Goal: Information Seeking & Learning: Learn about a topic

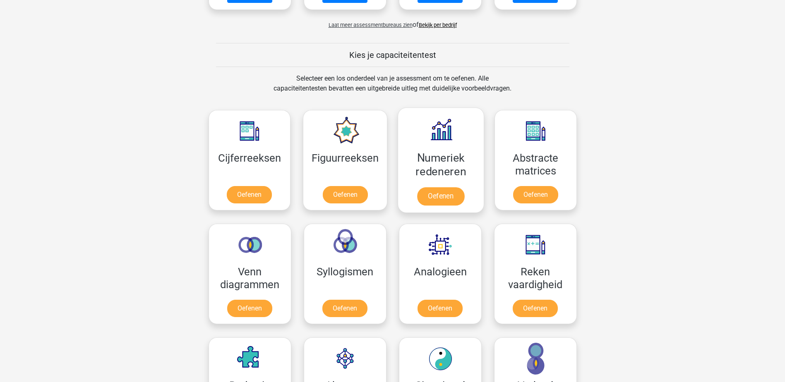
scroll to position [290, 0]
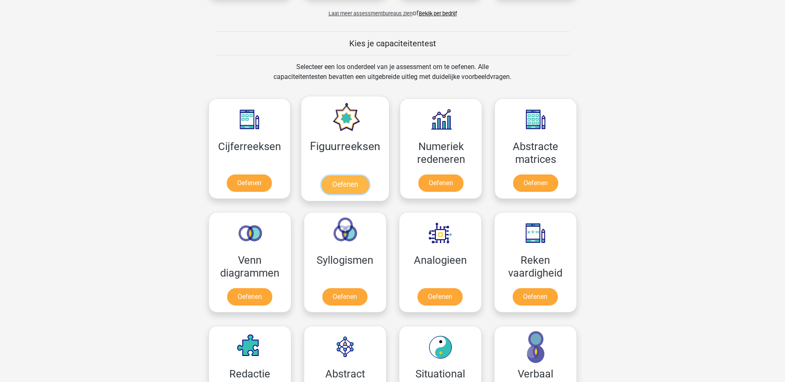
click at [341, 176] on link "Oefenen" at bounding box center [344, 185] width 47 height 18
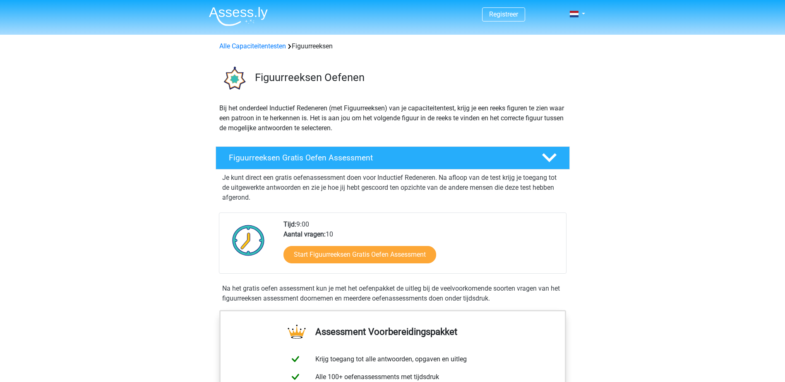
click at [244, 21] on img at bounding box center [238, 16] width 59 height 19
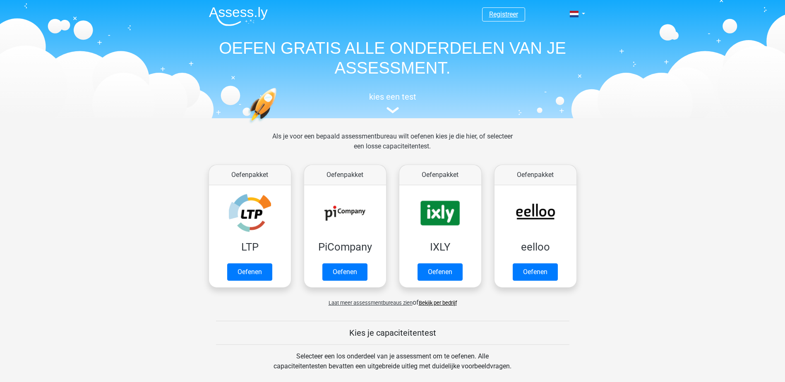
click at [493, 14] on link "Registreer" at bounding box center [503, 14] width 29 height 8
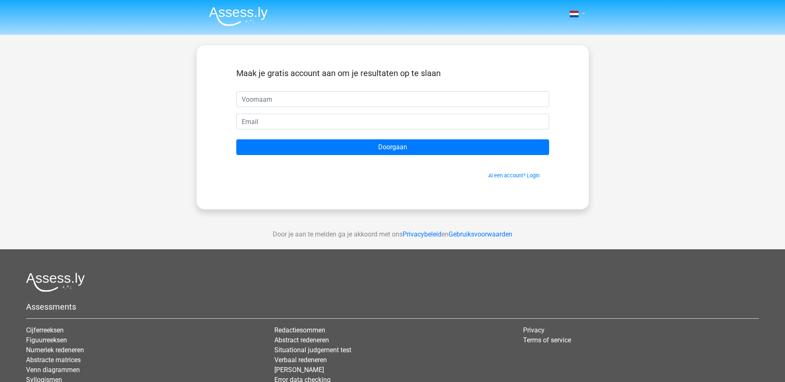
click at [581, 14] on link at bounding box center [574, 14] width 17 height 10
click at [561, 60] on link "Login" at bounding box center [553, 59] width 57 height 13
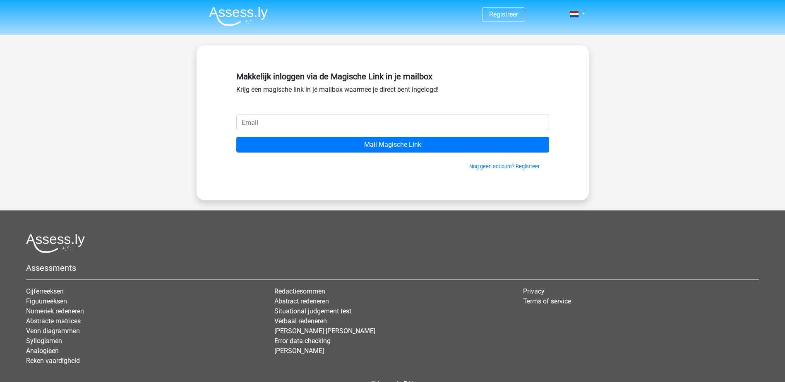
click at [364, 125] on input "email" at bounding box center [392, 123] width 313 height 16
type input "[EMAIL_ADDRESS][DOMAIN_NAME]"
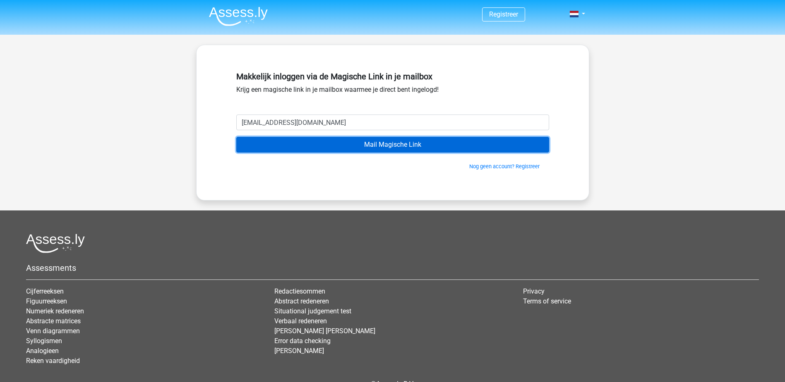
click at [376, 146] on input "Mail Magische Link" at bounding box center [392, 145] width 313 height 16
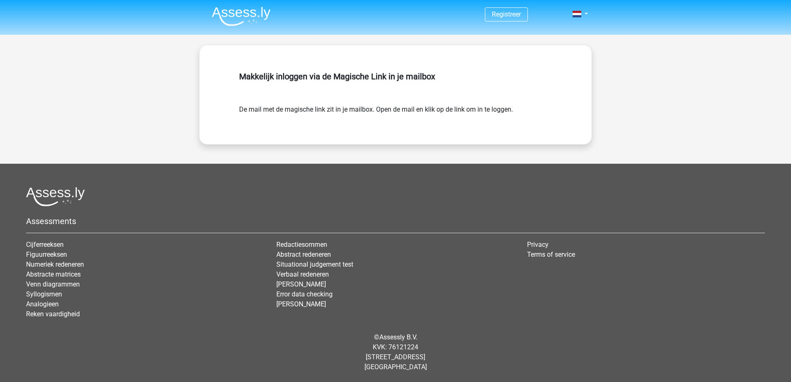
click at [262, 13] on img at bounding box center [241, 16] width 59 height 19
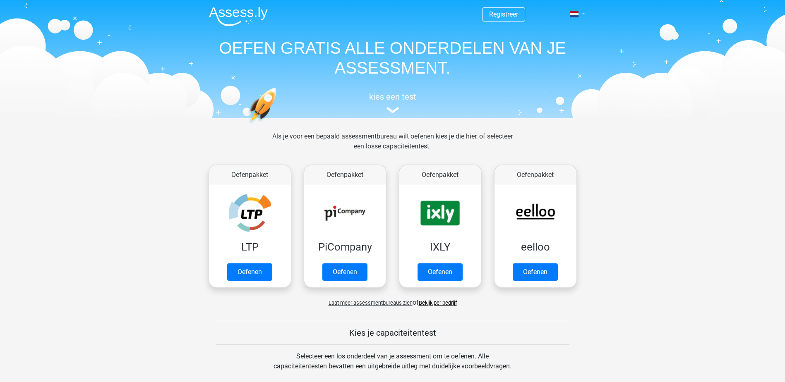
drag, startPoint x: 572, startPoint y: 14, endPoint x: 572, endPoint y: 18, distance: 4.2
click at [572, 14] on span at bounding box center [574, 14] width 9 height 7
click at [552, 56] on link "Login" at bounding box center [553, 59] width 57 height 13
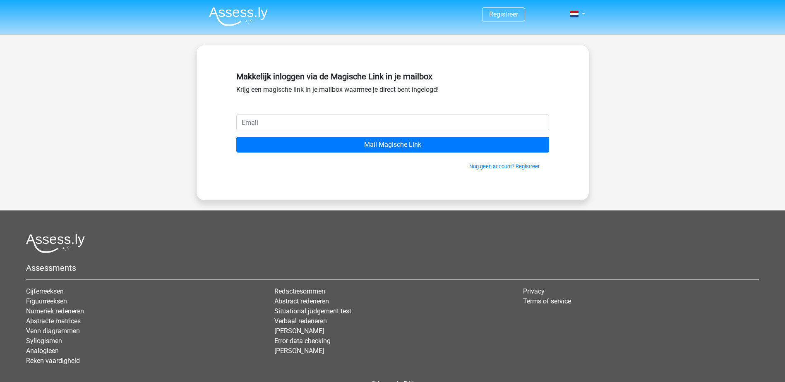
click at [396, 117] on input "email" at bounding box center [392, 123] width 313 height 16
click at [556, 248] on div at bounding box center [392, 243] width 733 height 19
click at [260, 25] on img at bounding box center [238, 16] width 59 height 19
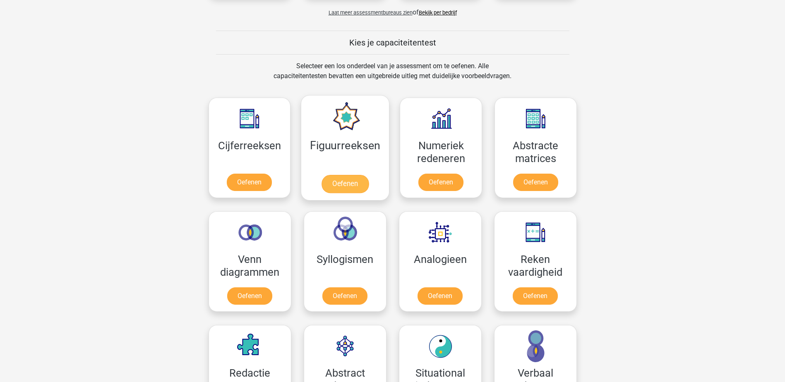
scroll to position [290, 0]
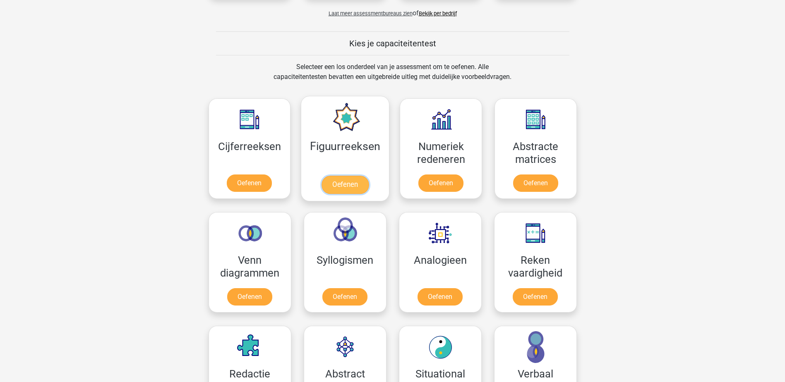
click at [367, 176] on link "Oefenen" at bounding box center [344, 185] width 47 height 18
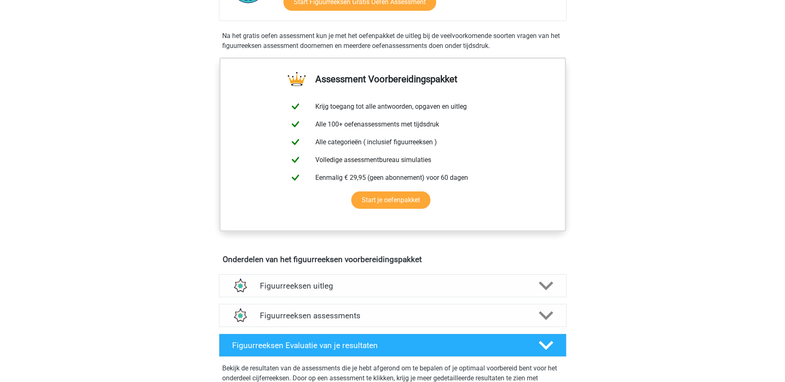
scroll to position [248, 0]
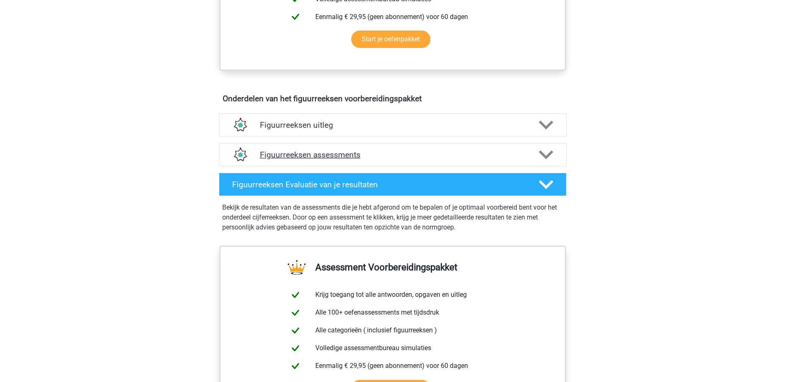
click at [472, 150] on h4 "Figuurreeksen assessments" at bounding box center [393, 155] width 266 height 10
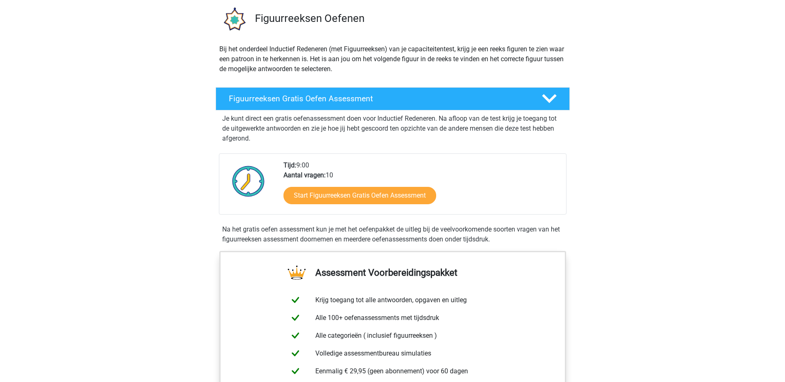
scroll to position [0, 0]
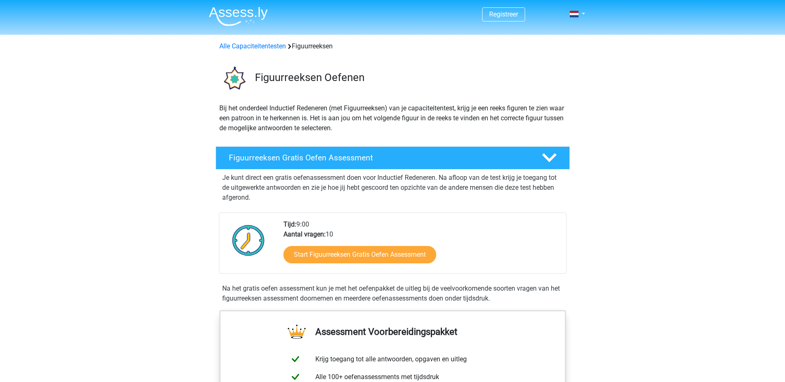
click at [523, 16] on span "Registreer" at bounding box center [503, 14] width 43 height 14
click at [579, 17] on link at bounding box center [574, 14] width 17 height 10
click at [568, 53] on link "Login" at bounding box center [553, 59] width 57 height 13
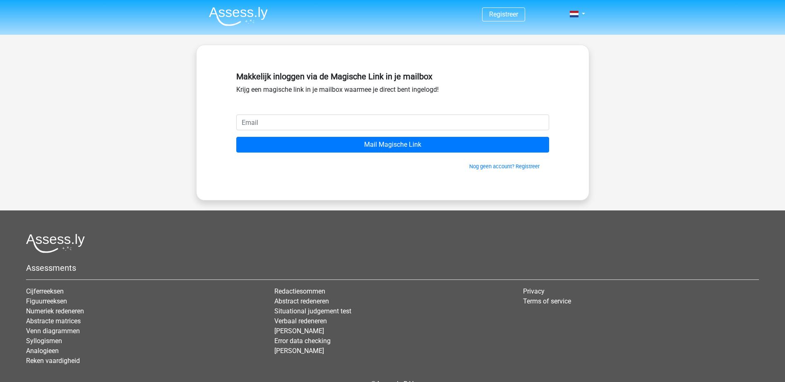
drag, startPoint x: 572, startPoint y: 22, endPoint x: 577, endPoint y: 19, distance: 6.0
click at [575, 20] on nav "Registreer Login" at bounding box center [392, 14] width 381 height 27
drag, startPoint x: 578, startPoint y: 16, endPoint x: 577, endPoint y: 21, distance: 5.4
click at [578, 16] on span at bounding box center [574, 14] width 9 height 7
click at [559, 31] on link "Login" at bounding box center [553, 32] width 57 height 13
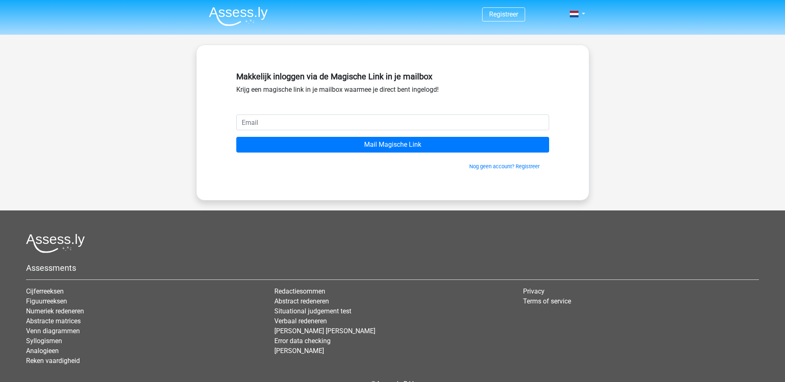
click at [391, 124] on input "email" at bounding box center [392, 123] width 313 height 16
type input "bram.benda@schiphol.nl"
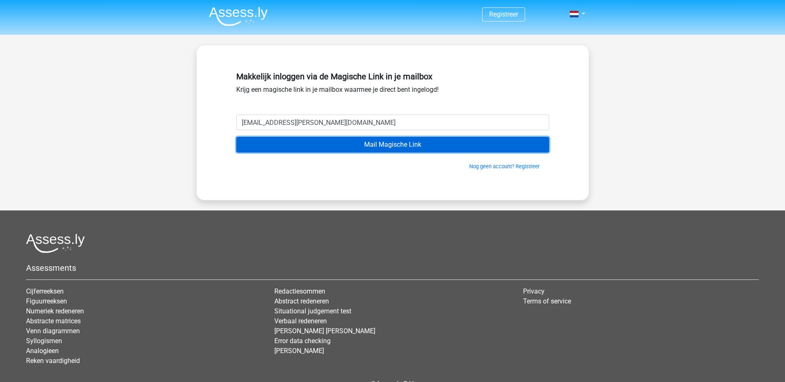
click at [406, 140] on input "Mail Magische Link" at bounding box center [392, 145] width 313 height 16
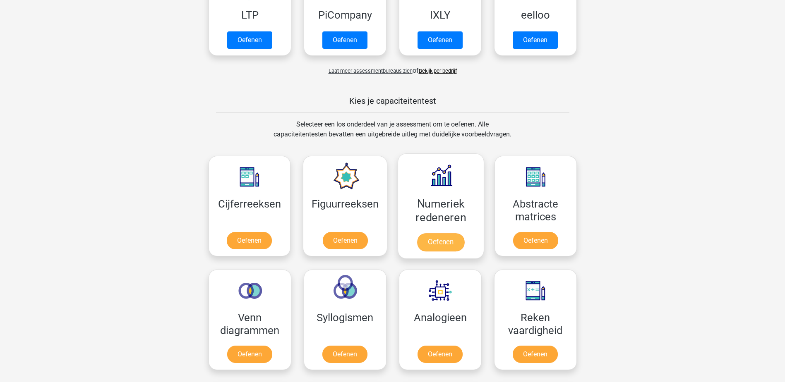
scroll to position [331, 0]
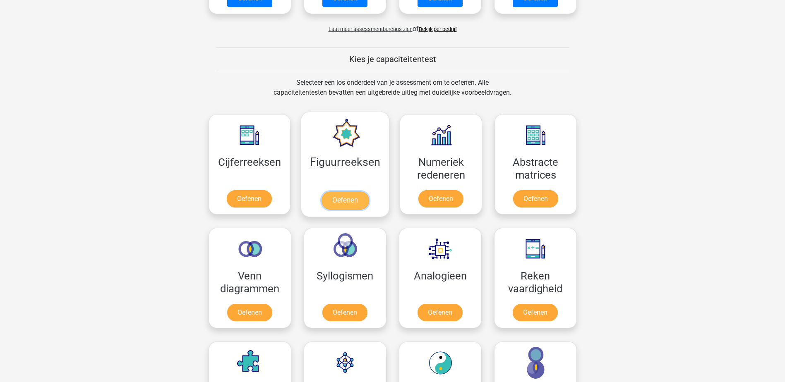
click at [322, 192] on link "Oefenen" at bounding box center [344, 201] width 47 height 18
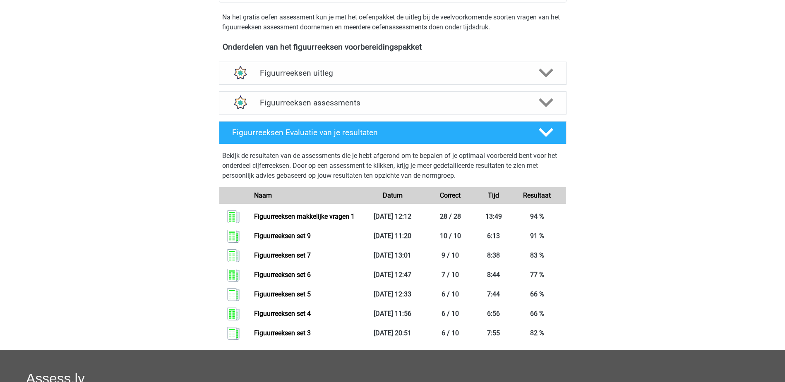
scroll to position [248, 0]
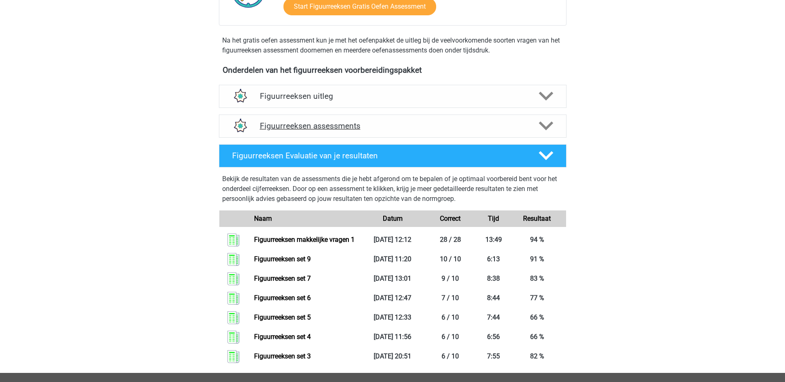
click at [521, 116] on div "Figuurreeksen assessments" at bounding box center [392, 126] width 347 height 23
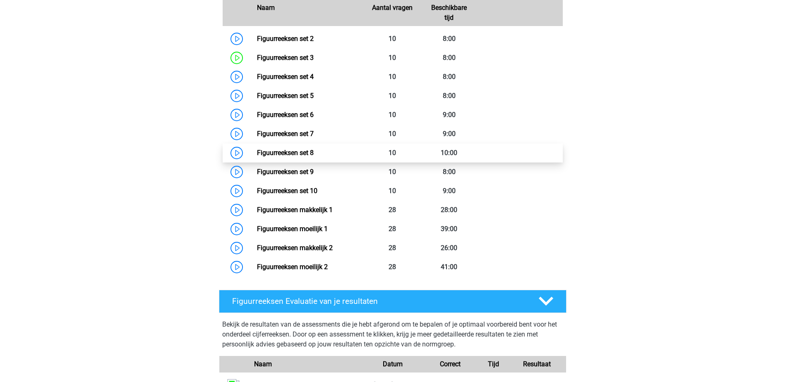
scroll to position [414, 0]
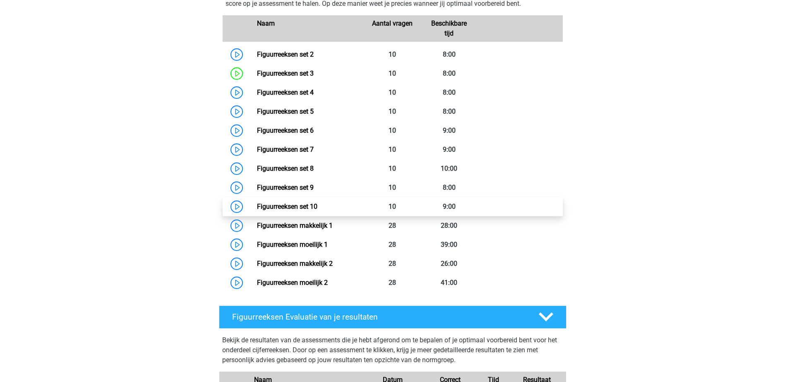
click at [315, 203] on link "Figuurreeksen set 10" at bounding box center [287, 207] width 60 height 8
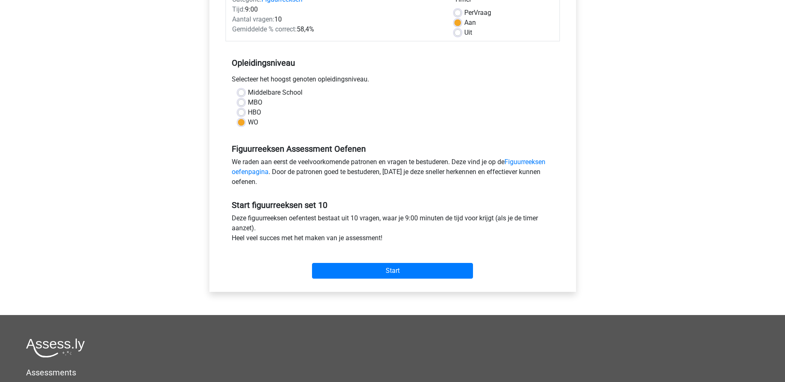
scroll to position [248, 0]
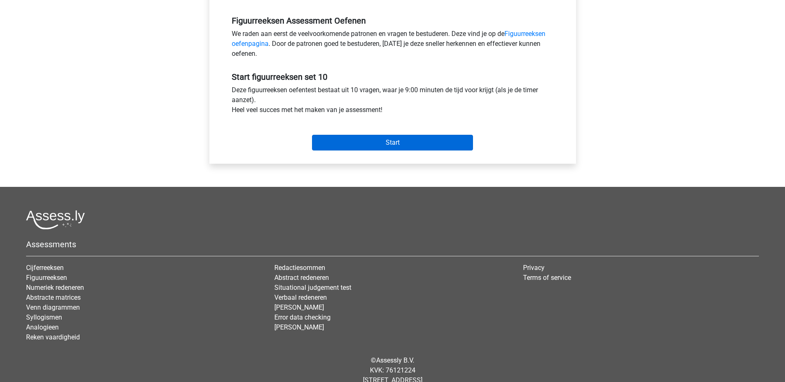
click at [405, 150] on div "Start" at bounding box center [392, 136] width 334 height 36
click at [409, 137] on input "Start" at bounding box center [392, 143] width 161 height 16
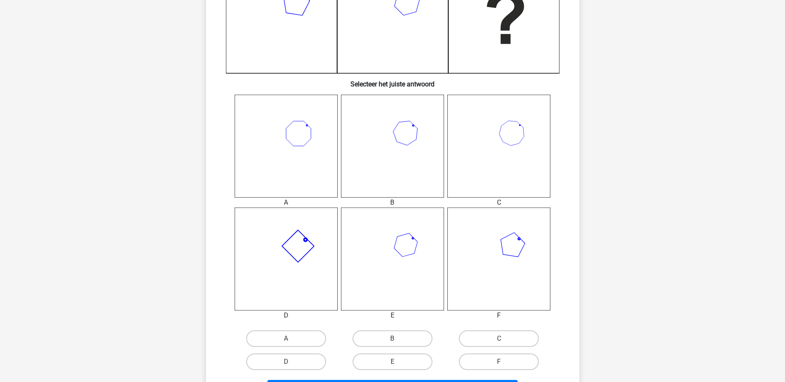
scroll to position [248, 0]
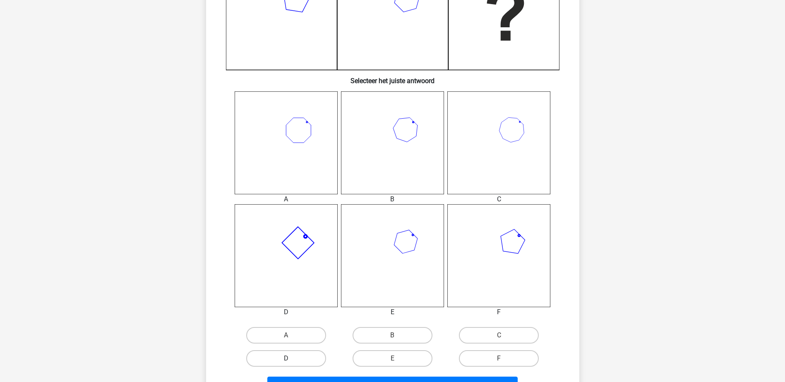
drag, startPoint x: 299, startPoint y: 359, endPoint x: 304, endPoint y: 350, distance: 11.1
click at [299, 358] on label "D" at bounding box center [286, 358] width 80 height 17
click at [291, 359] on input "D" at bounding box center [288, 361] width 5 height 5
radio input "true"
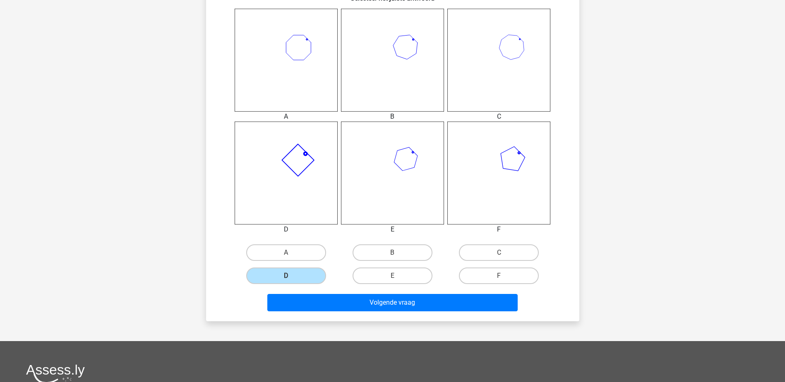
click at [372, 290] on div "Volgende vraag" at bounding box center [392, 300] width 347 height 27
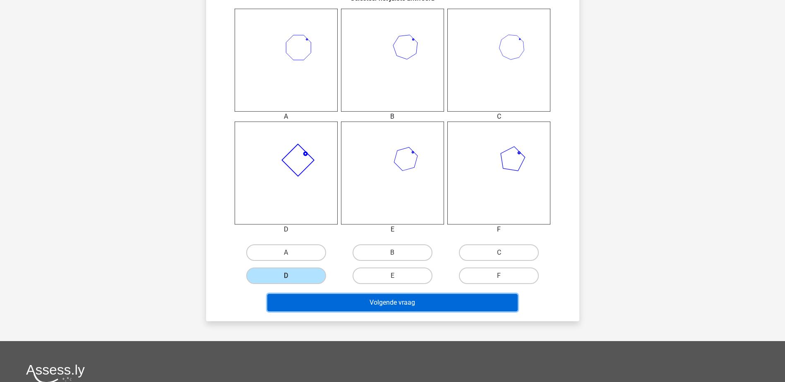
click at [376, 301] on button "Volgende vraag" at bounding box center [392, 302] width 250 height 17
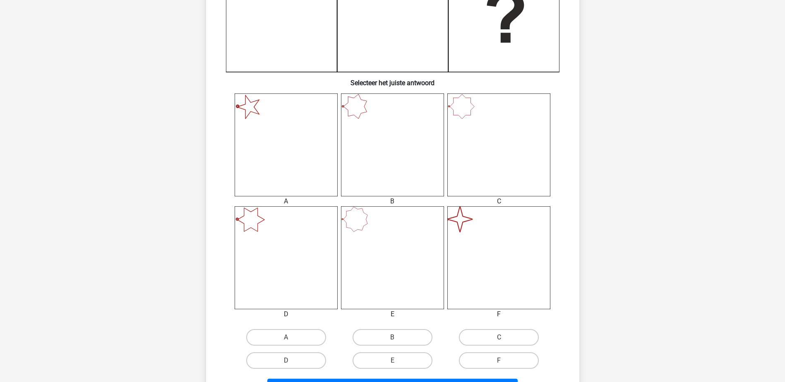
scroll to position [290, 0]
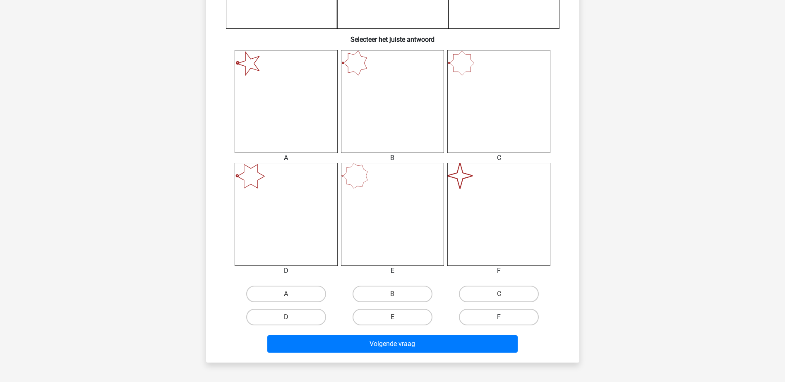
click at [506, 319] on label "F" at bounding box center [499, 317] width 80 height 17
click at [504, 319] on input "F" at bounding box center [501, 319] width 5 height 5
radio input "true"
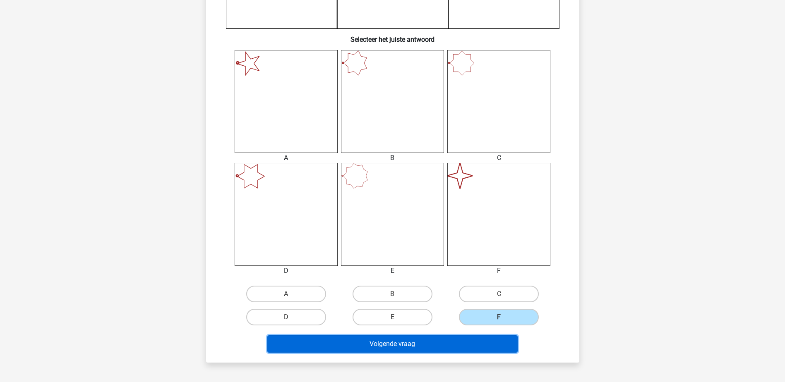
click at [493, 345] on button "Volgende vraag" at bounding box center [392, 343] width 250 height 17
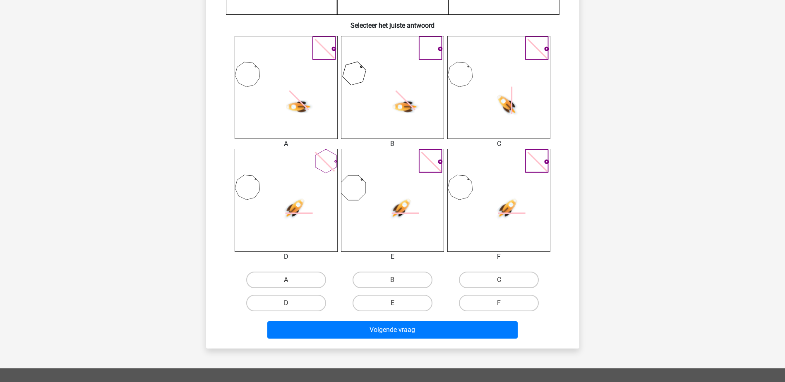
scroll to position [331, 0]
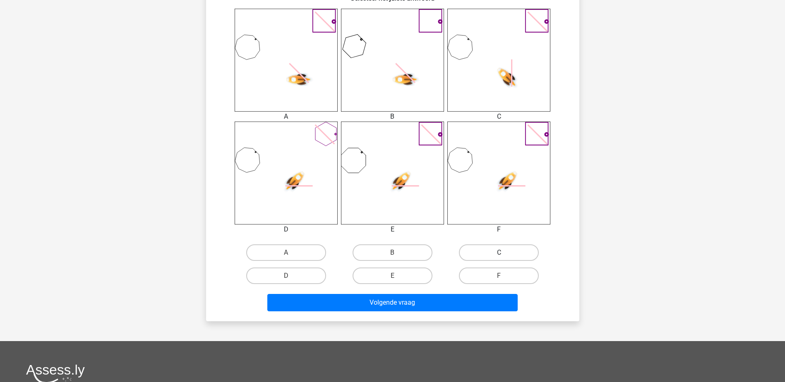
click at [498, 249] on label "C" at bounding box center [499, 252] width 80 height 17
click at [499, 253] on input "C" at bounding box center [501, 255] width 5 height 5
radio input "true"
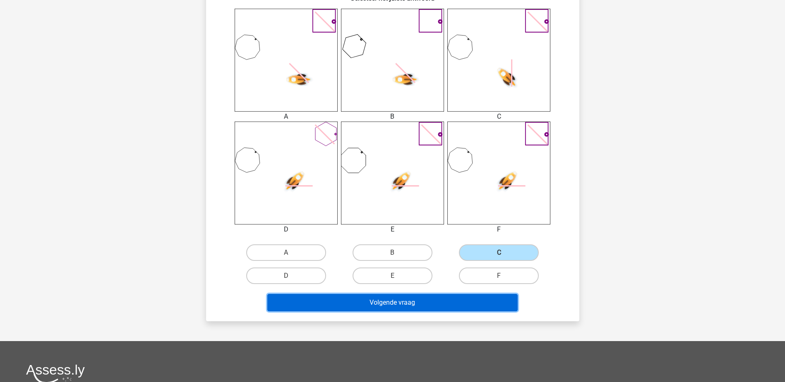
click at [485, 304] on button "Volgende vraag" at bounding box center [392, 302] width 250 height 17
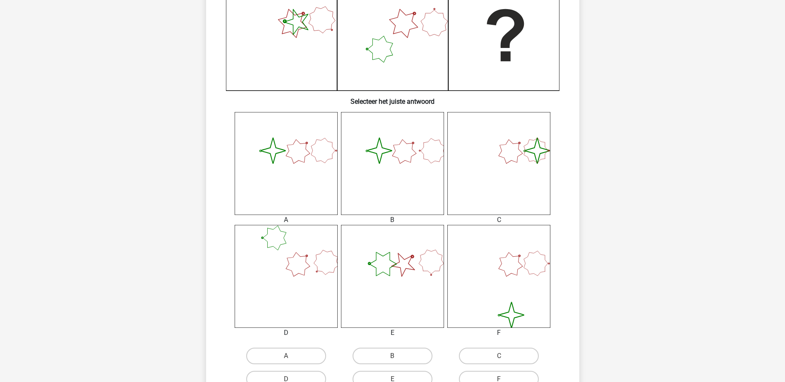
scroll to position [248, 0]
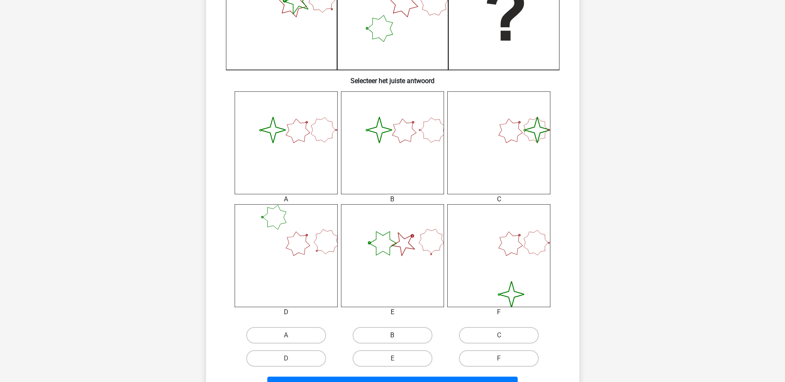
click at [398, 332] on label "B" at bounding box center [392, 335] width 80 height 17
click at [398, 335] on input "B" at bounding box center [394, 337] width 5 height 5
radio input "true"
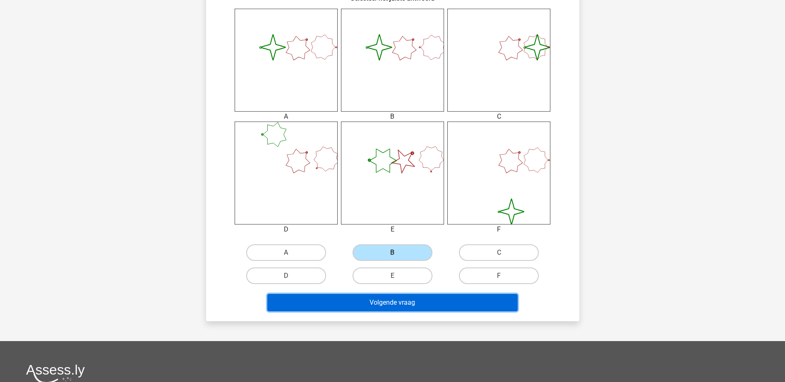
click at [405, 309] on button "Volgende vraag" at bounding box center [392, 302] width 250 height 17
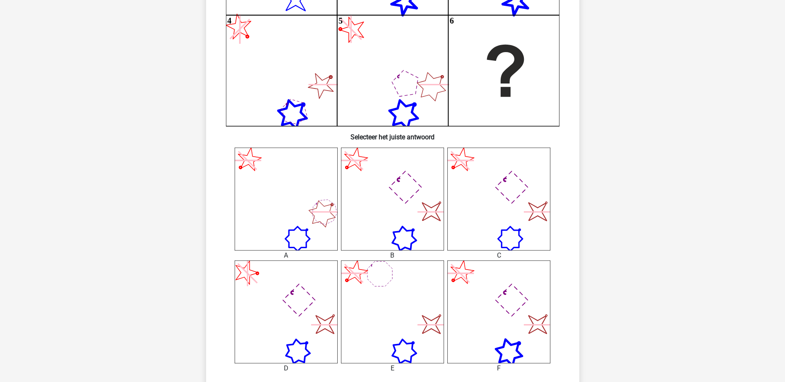
scroll to position [207, 0]
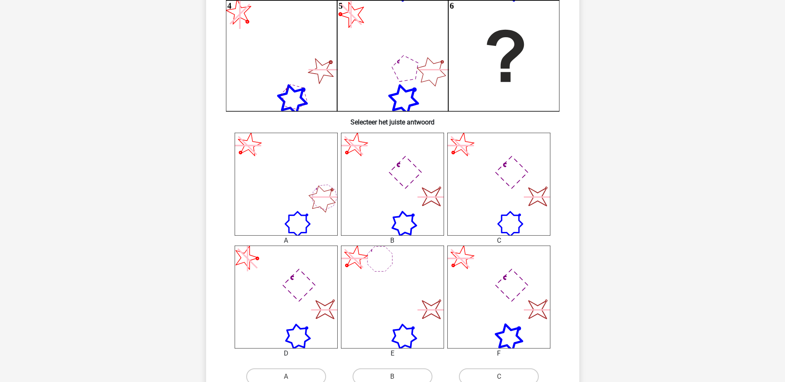
drag, startPoint x: 631, startPoint y: 190, endPoint x: 637, endPoint y: 182, distance: 9.4
click at [637, 182] on div "Bram bram.benda@schiphol.nl Nederlands English" at bounding box center [392, 238] width 785 height 891
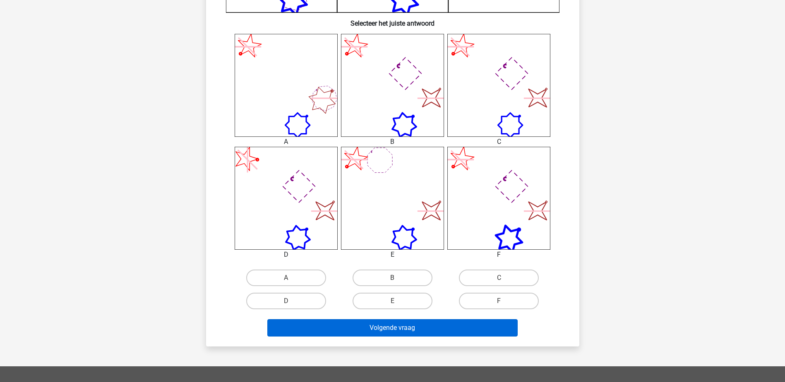
scroll to position [372, 0]
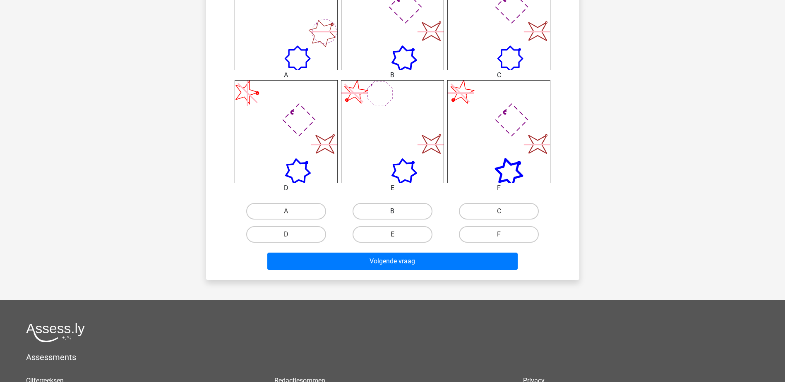
click at [407, 208] on label "B" at bounding box center [392, 211] width 80 height 17
click at [398, 211] on input "B" at bounding box center [394, 213] width 5 height 5
radio input "true"
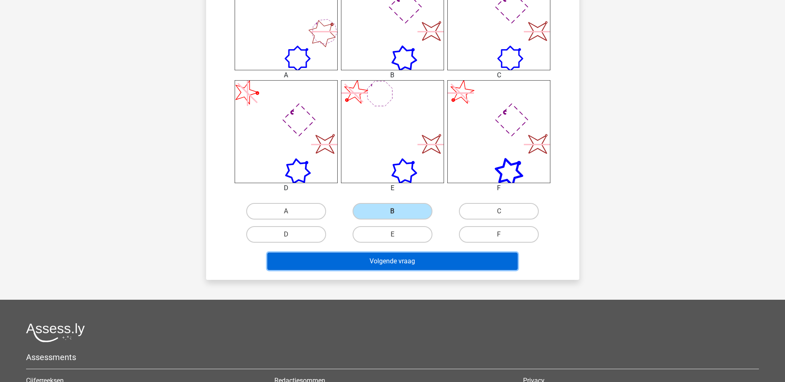
click at [434, 265] on button "Volgende vraag" at bounding box center [392, 261] width 250 height 17
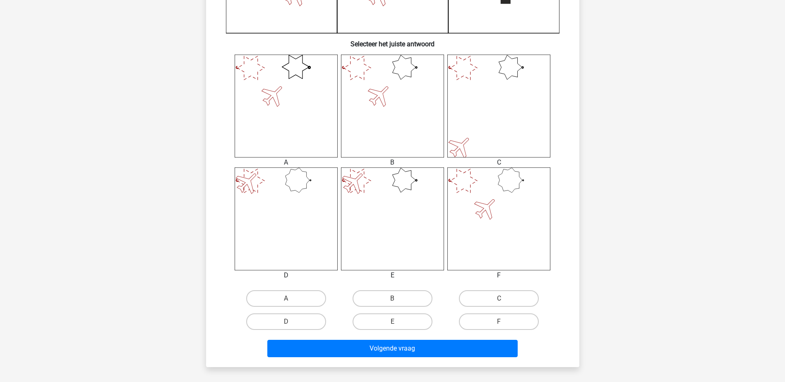
scroll to position [331, 0]
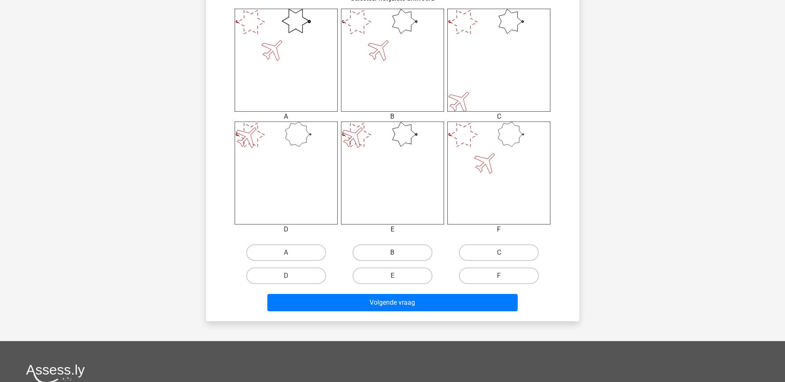
click at [412, 251] on label "B" at bounding box center [392, 252] width 80 height 17
click at [398, 253] on input "B" at bounding box center [394, 255] width 5 height 5
radio input "true"
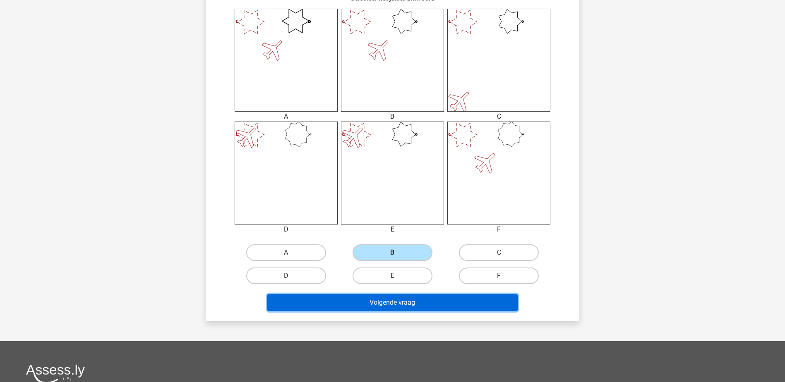
click at [429, 303] on button "Volgende vraag" at bounding box center [392, 302] width 250 height 17
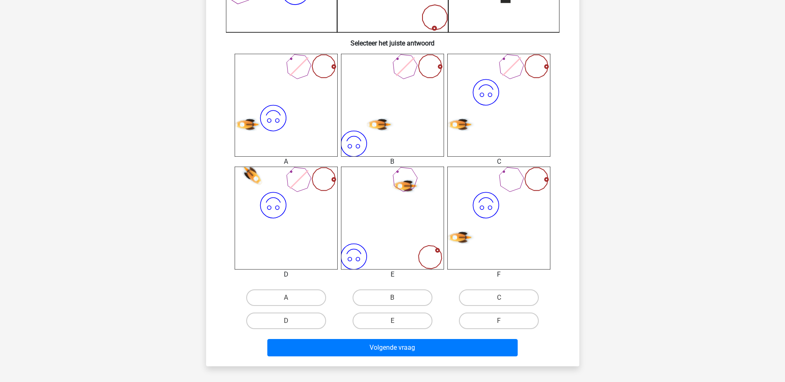
scroll to position [290, 0]
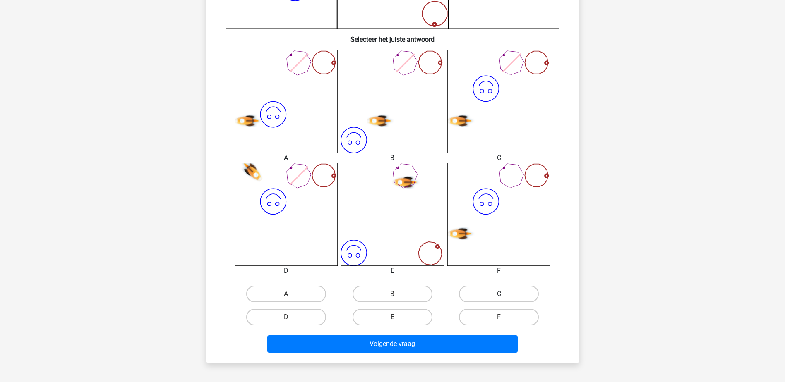
click at [492, 293] on label "C" at bounding box center [499, 294] width 80 height 17
click at [499, 294] on input "C" at bounding box center [501, 296] width 5 height 5
radio input "true"
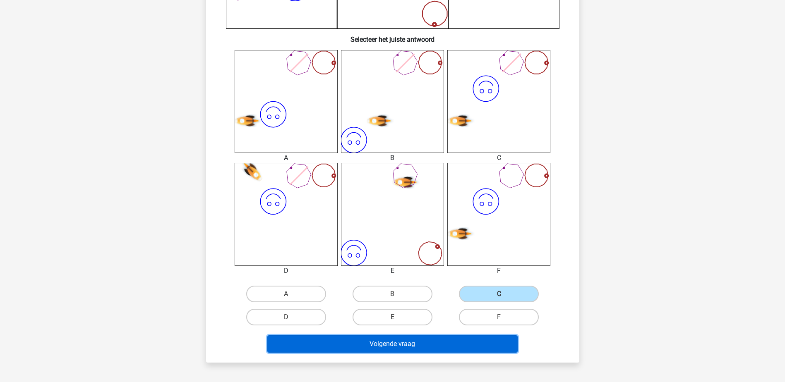
click at [503, 345] on button "Volgende vraag" at bounding box center [392, 343] width 250 height 17
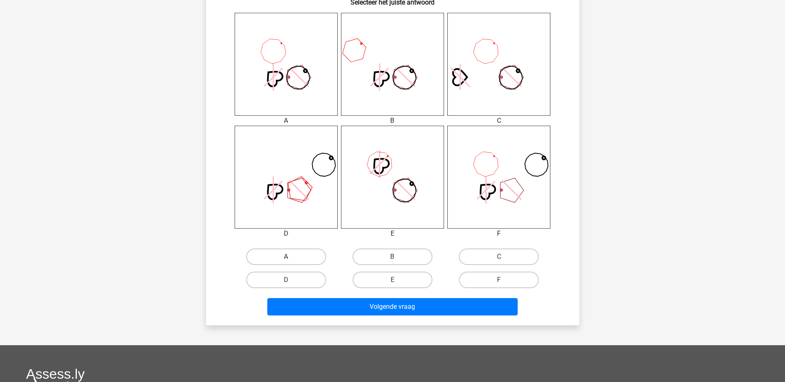
scroll to position [331, 0]
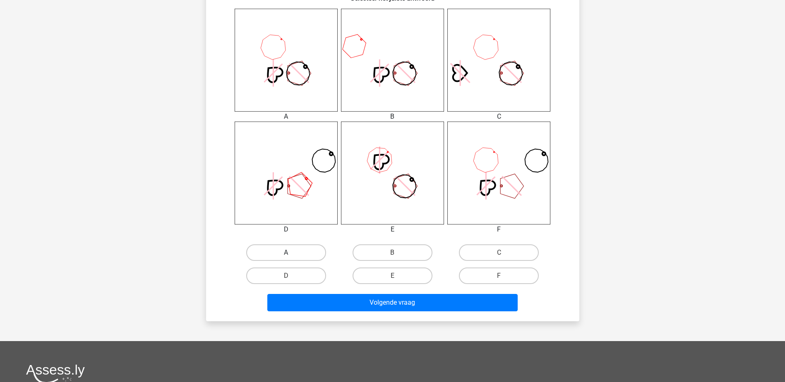
click at [316, 246] on label "A" at bounding box center [286, 252] width 80 height 17
click at [291, 253] on input "A" at bounding box center [288, 255] width 5 height 5
radio input "true"
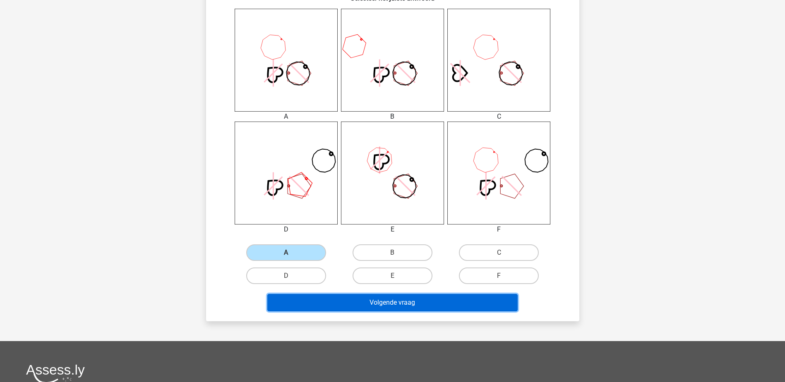
click at [350, 295] on button "Volgende vraag" at bounding box center [392, 302] width 250 height 17
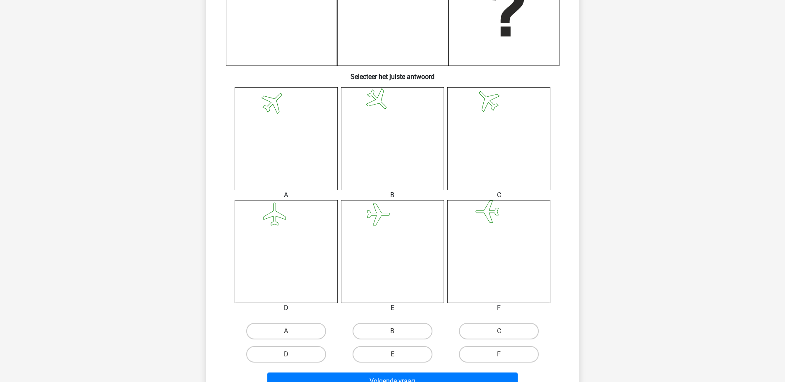
scroll to position [290, 0]
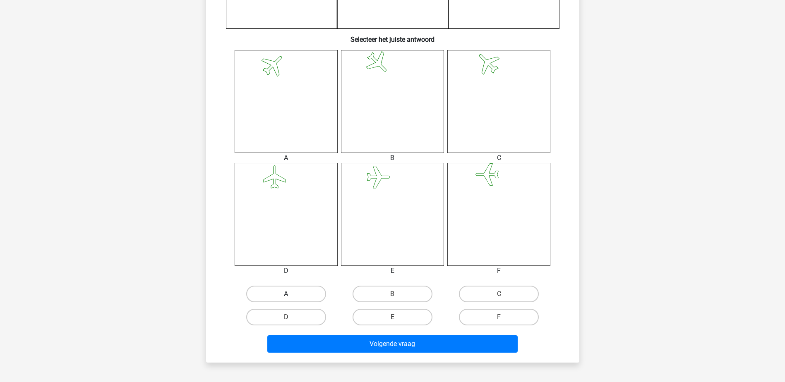
click at [317, 291] on label "A" at bounding box center [286, 294] width 80 height 17
click at [291, 294] on input "A" at bounding box center [288, 296] width 5 height 5
radio input "true"
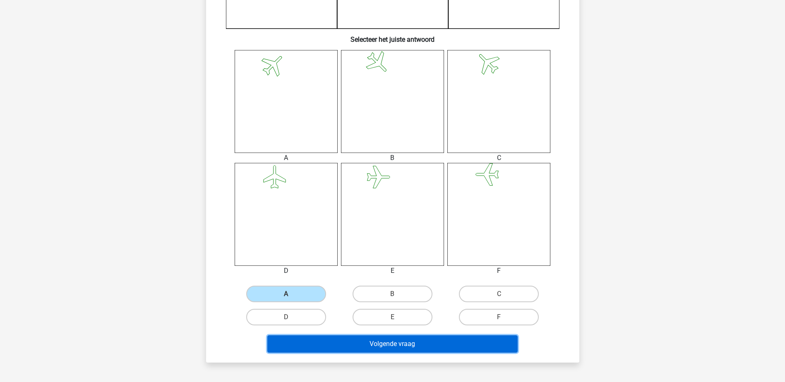
click at [360, 342] on button "Volgende vraag" at bounding box center [392, 343] width 250 height 17
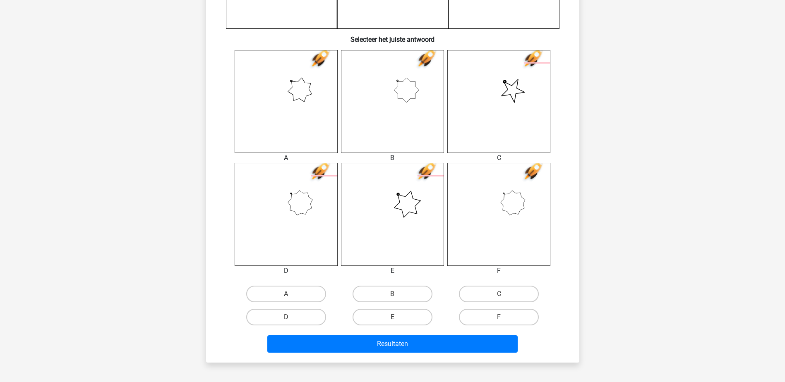
click at [330, 302] on div "D" at bounding box center [286, 294] width 100 height 17
click at [311, 319] on label "D" at bounding box center [286, 317] width 80 height 17
click at [291, 319] on input "D" at bounding box center [288, 319] width 5 height 5
radio input "true"
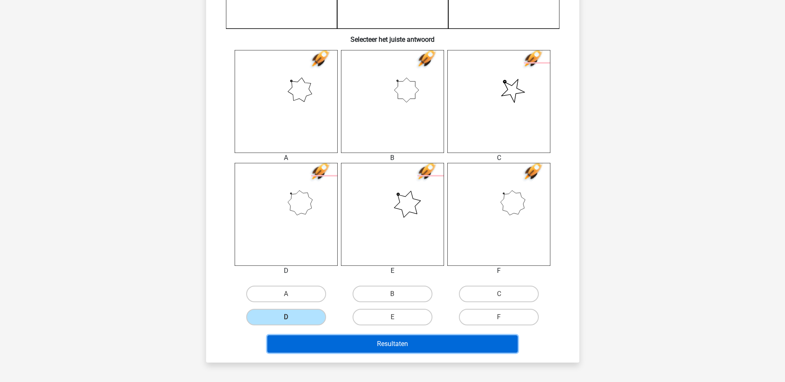
click at [322, 338] on button "Resultaten" at bounding box center [392, 343] width 250 height 17
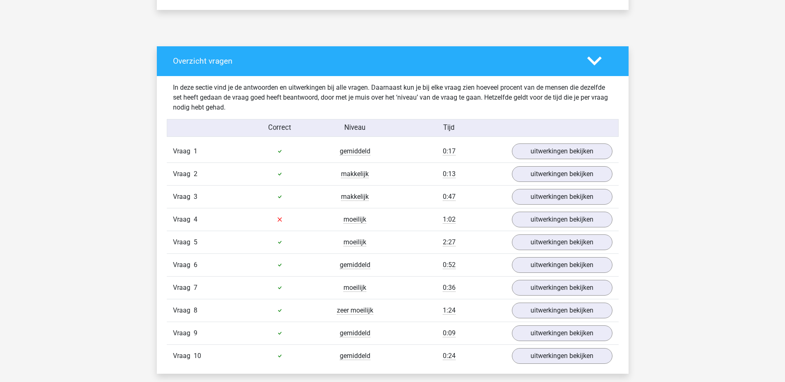
scroll to position [455, 0]
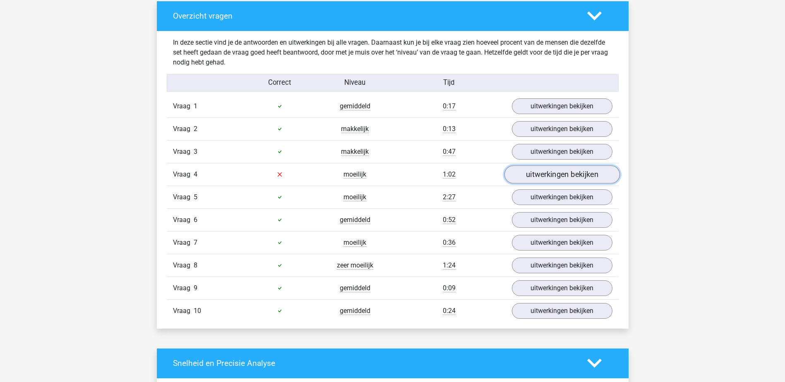
click at [569, 175] on link "uitwerkingen bekijken" at bounding box center [561, 174] width 115 height 18
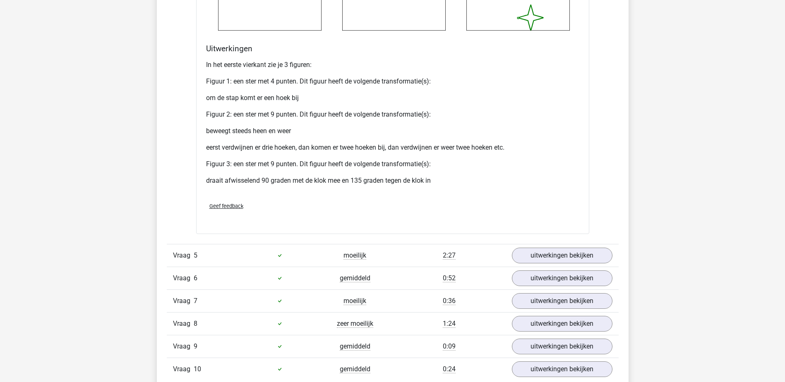
scroll to position [1241, 0]
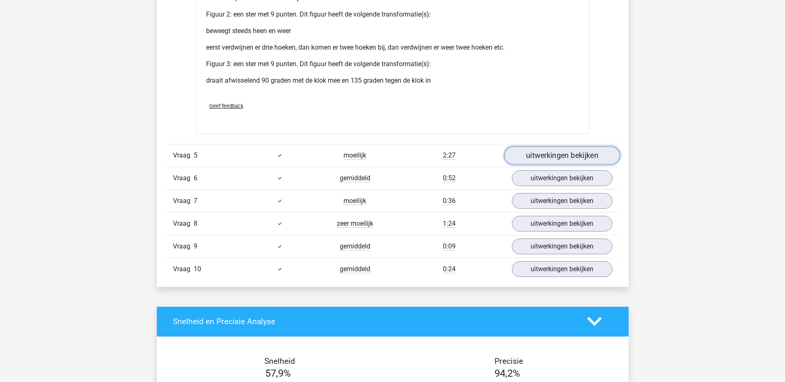
click at [551, 151] on link "uitwerkingen bekijken" at bounding box center [561, 155] width 115 height 18
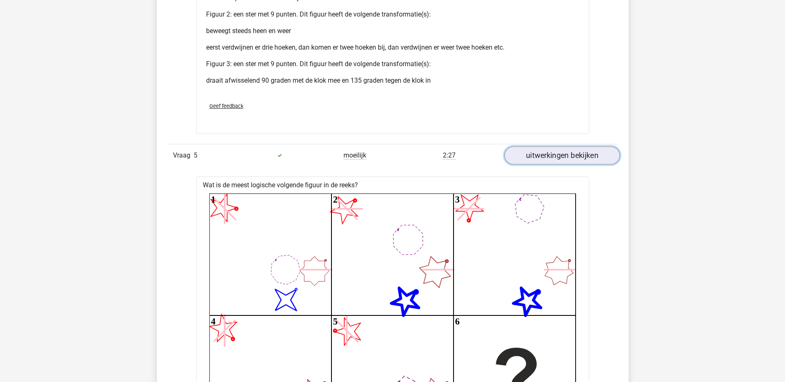
click at [551, 153] on link "uitwerkingen bekijken" at bounding box center [561, 155] width 115 height 18
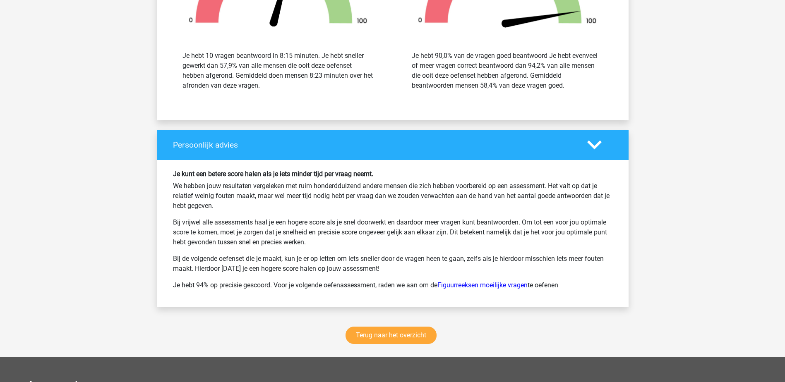
scroll to position [1696, 0]
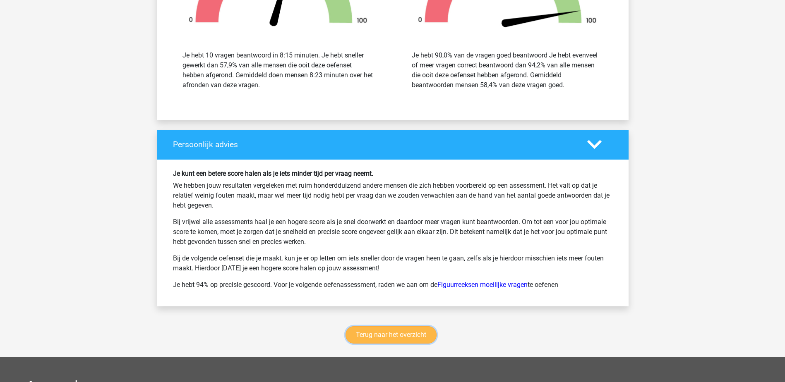
click at [380, 340] on link "Terug naar het overzicht" at bounding box center [390, 334] width 91 height 17
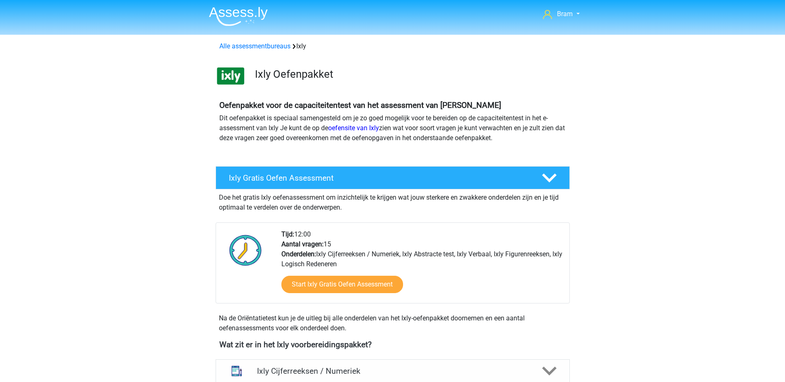
click at [249, 20] on img at bounding box center [238, 16] width 59 height 19
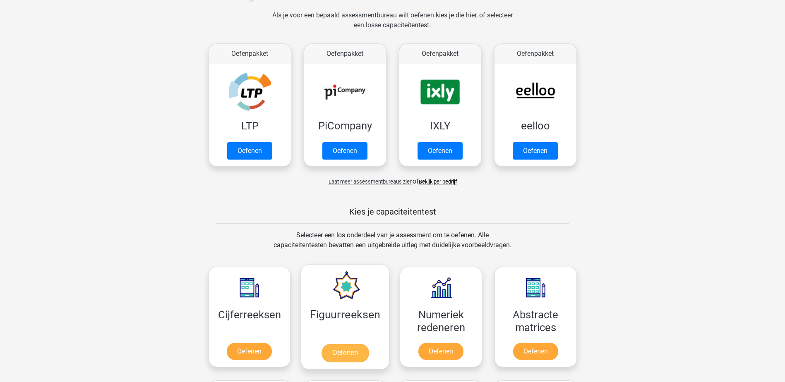
scroll to position [248, 0]
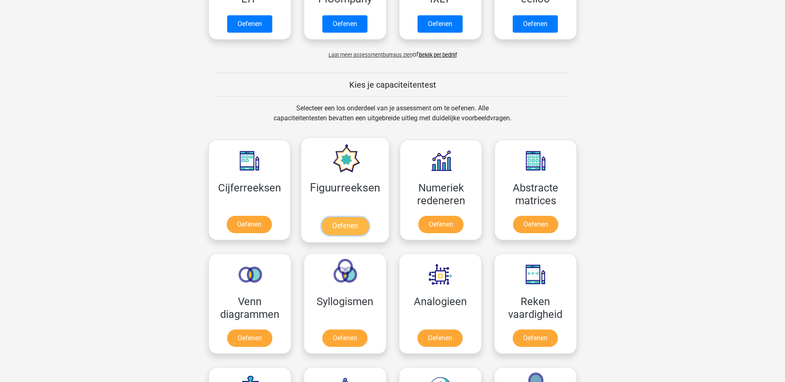
click at [345, 217] on link "Oefenen" at bounding box center [344, 226] width 47 height 18
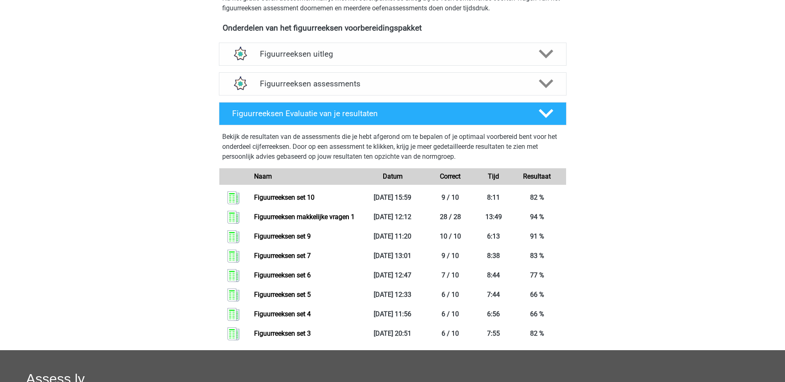
scroll to position [290, 0]
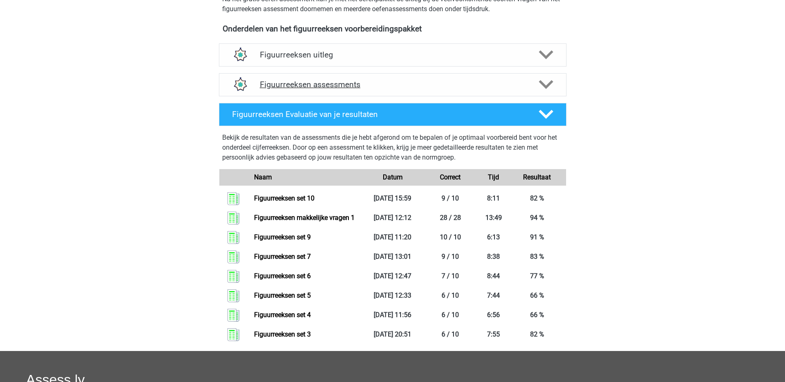
click at [529, 80] on div "Figuurreeksen assessments" at bounding box center [393, 85] width 278 height 10
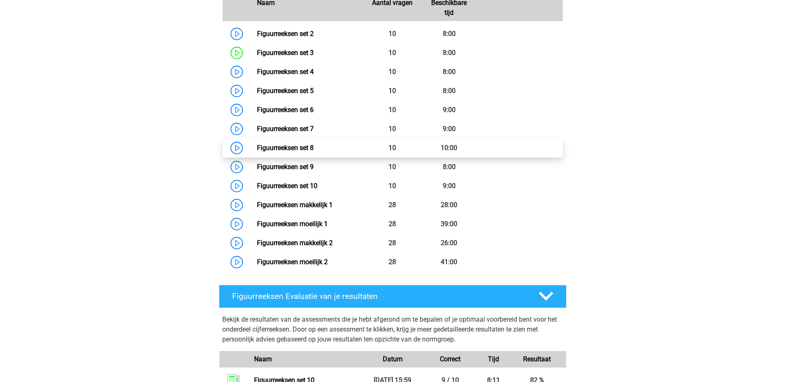
scroll to position [414, 0]
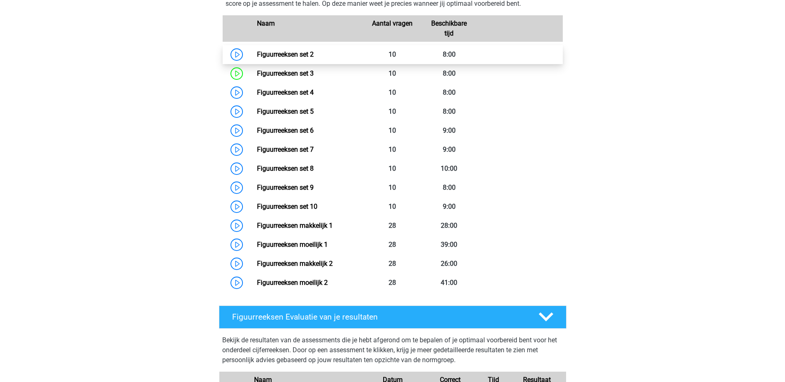
click at [314, 58] on link "Figuurreeksen set 2" at bounding box center [285, 54] width 57 height 8
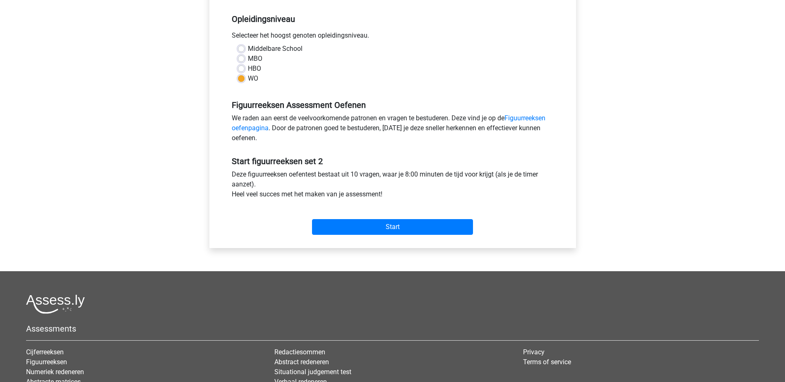
scroll to position [165, 0]
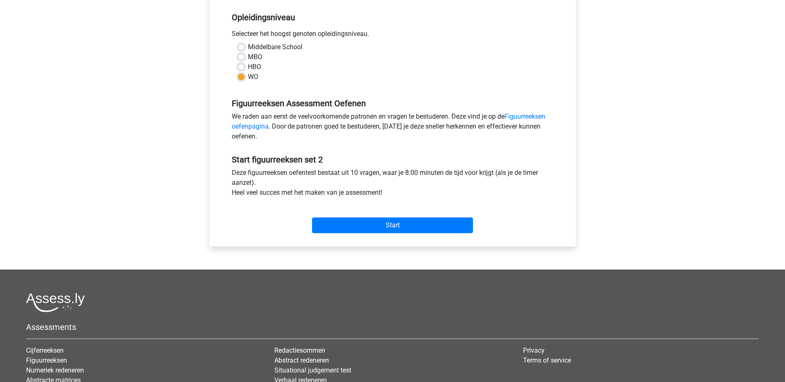
click at [411, 216] on div "Start" at bounding box center [392, 218] width 334 height 29
click at [420, 227] on input "Start" at bounding box center [392, 226] width 161 height 16
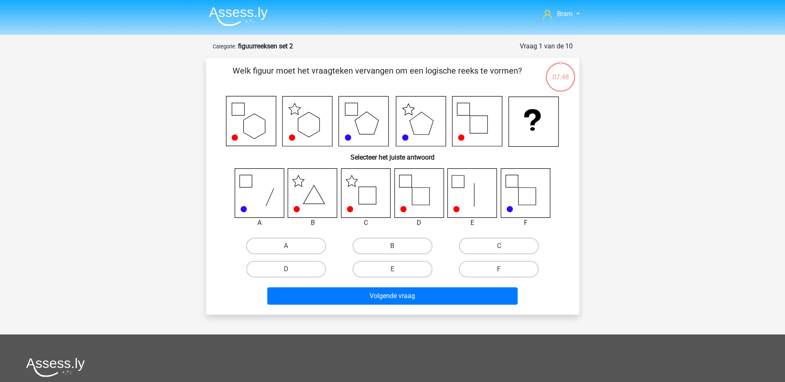
click at [499, 249] on input "C" at bounding box center [501, 248] width 5 height 5
radio input "true"
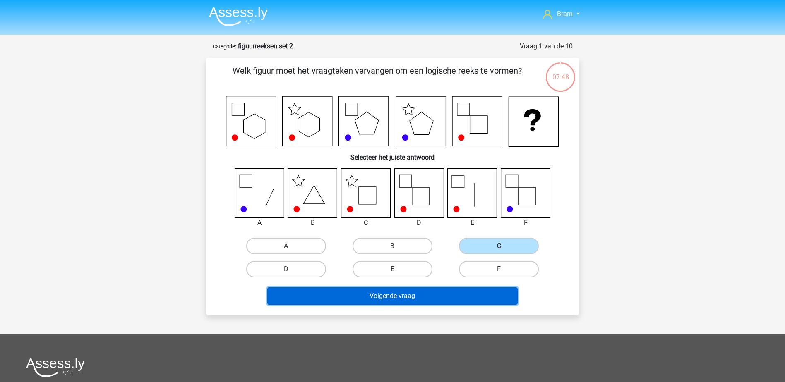
click at [491, 293] on button "Volgende vraag" at bounding box center [392, 295] width 250 height 17
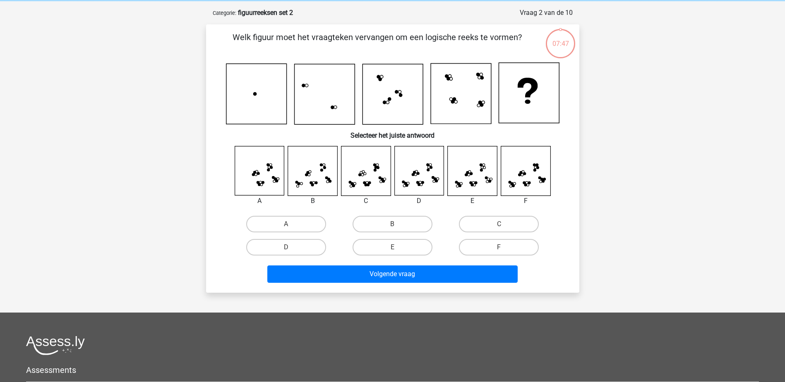
scroll to position [41, 0]
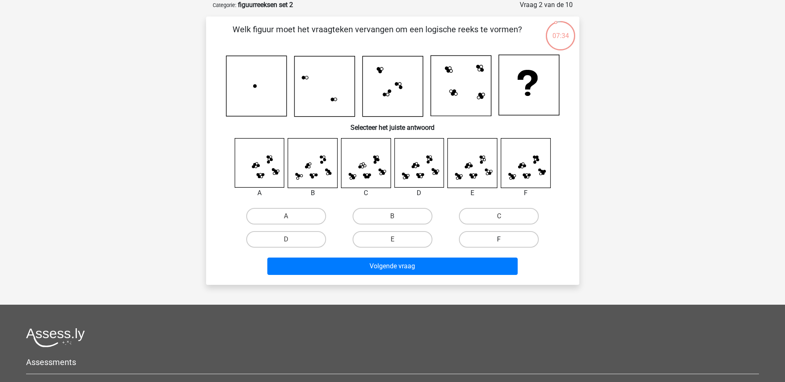
click at [515, 241] on label "F" at bounding box center [499, 239] width 80 height 17
click at [504, 241] on input "F" at bounding box center [501, 242] width 5 height 5
radio input "true"
click at [301, 239] on label "D" at bounding box center [286, 239] width 80 height 17
click at [291, 240] on input "D" at bounding box center [288, 242] width 5 height 5
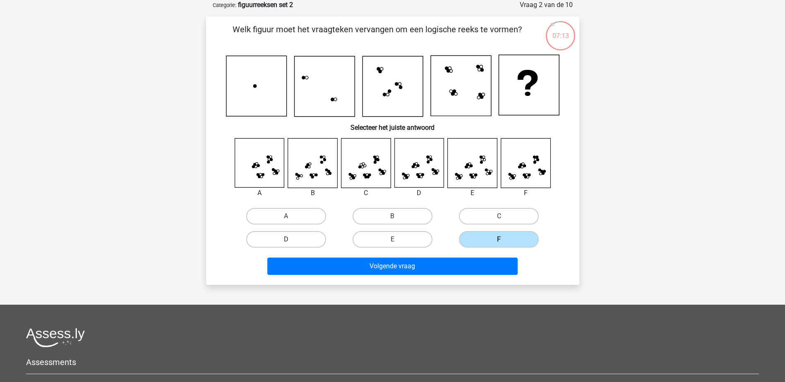
radio input "true"
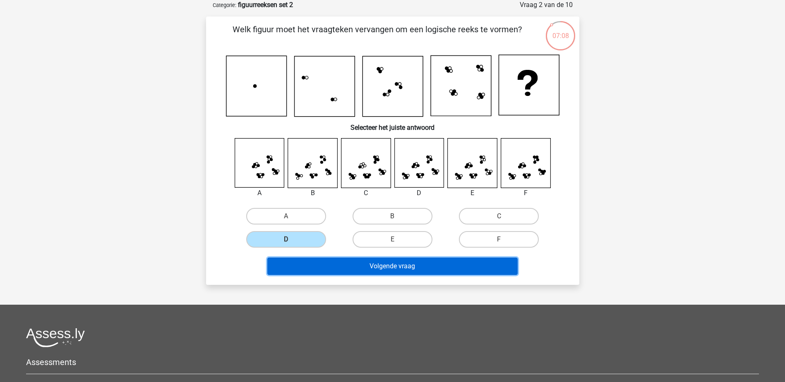
click at [421, 271] on button "Volgende vraag" at bounding box center [392, 266] width 250 height 17
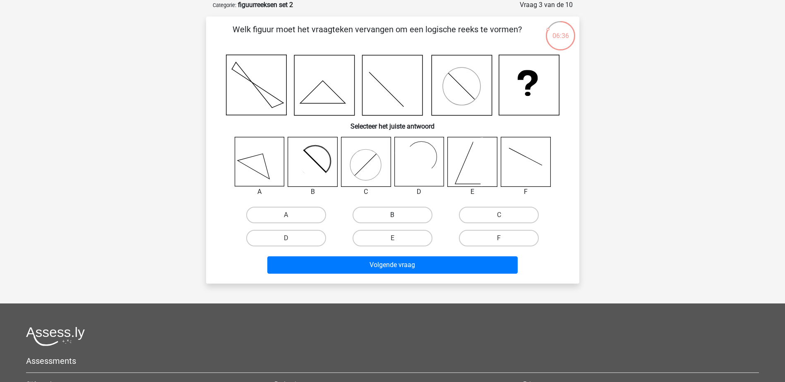
click at [386, 212] on label "B" at bounding box center [392, 215] width 80 height 17
click at [392, 215] on input "B" at bounding box center [394, 217] width 5 height 5
radio input "true"
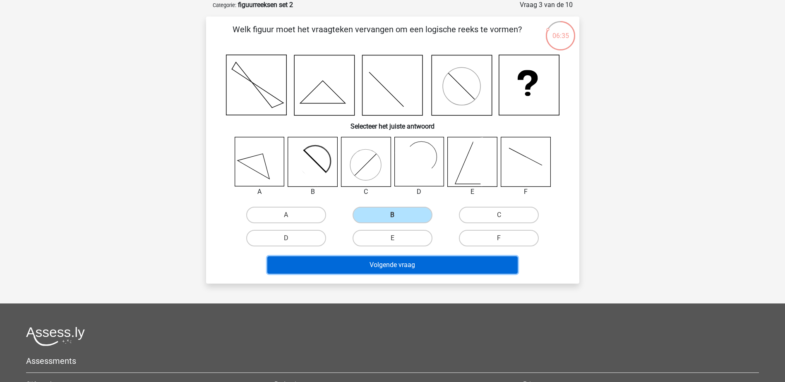
click at [425, 264] on button "Volgende vraag" at bounding box center [392, 264] width 250 height 17
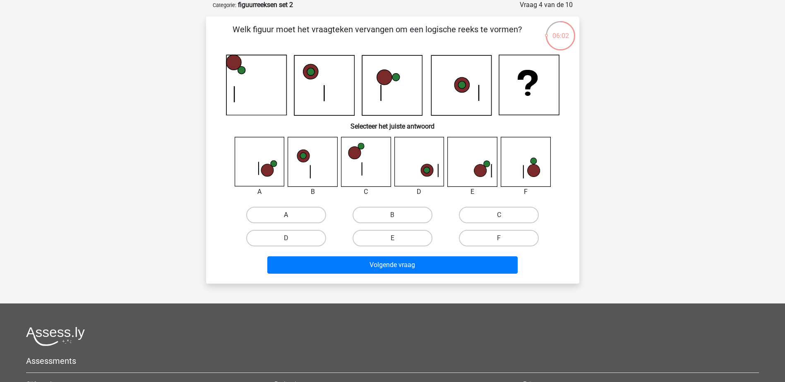
click at [292, 212] on label "A" at bounding box center [286, 215] width 80 height 17
click at [291, 215] on input "A" at bounding box center [288, 217] width 5 height 5
radio input "true"
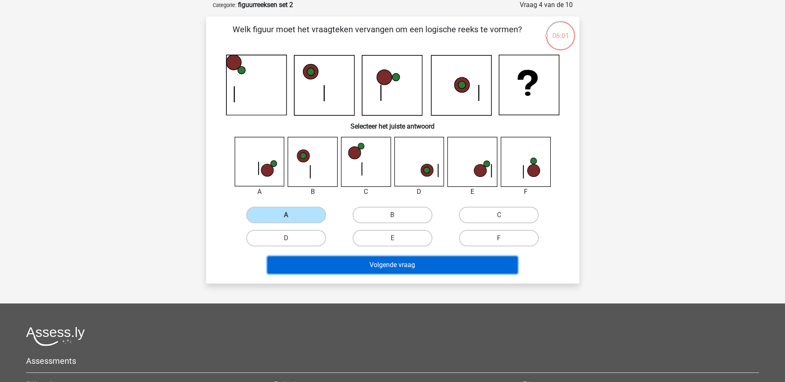
drag, startPoint x: 342, startPoint y: 263, endPoint x: 346, endPoint y: 261, distance: 4.3
click at [343, 263] on button "Volgende vraag" at bounding box center [392, 264] width 250 height 17
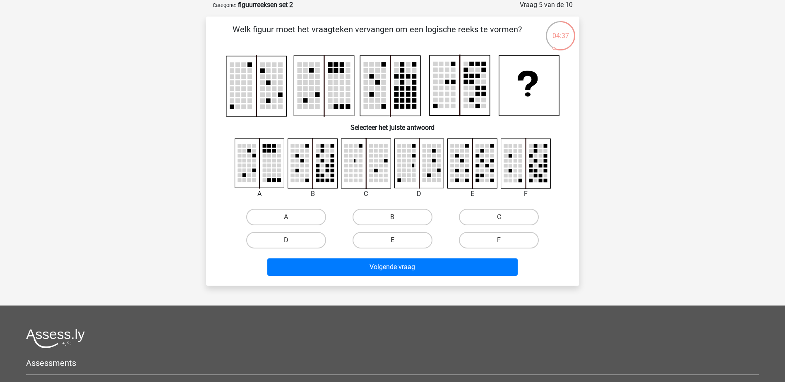
drag, startPoint x: 310, startPoint y: 218, endPoint x: 313, endPoint y: 227, distance: 9.2
click at [309, 218] on label "A" at bounding box center [286, 217] width 80 height 17
click at [291, 218] on input "A" at bounding box center [288, 219] width 5 height 5
radio input "true"
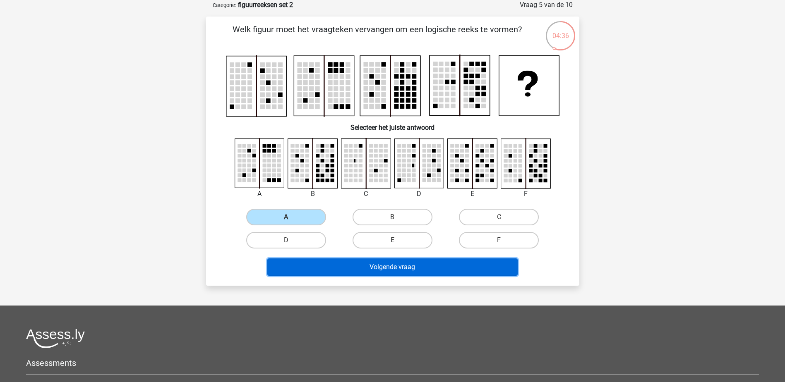
click at [336, 266] on button "Volgende vraag" at bounding box center [392, 267] width 250 height 17
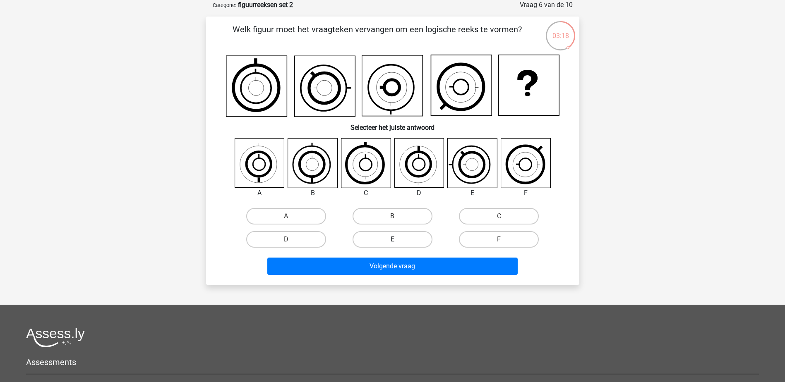
click at [391, 240] on label "E" at bounding box center [392, 239] width 80 height 17
click at [392, 240] on input "E" at bounding box center [394, 242] width 5 height 5
radio input "true"
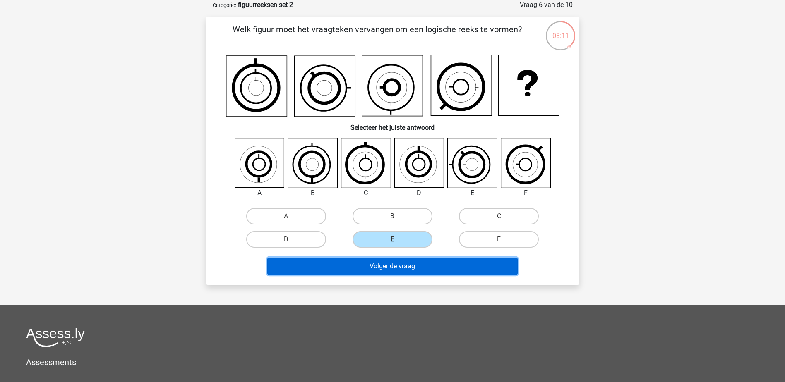
click at [416, 263] on button "Volgende vraag" at bounding box center [392, 266] width 250 height 17
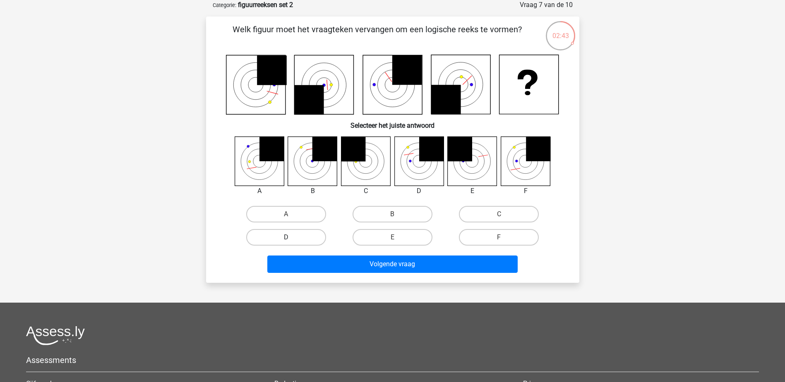
click at [316, 237] on label "D" at bounding box center [286, 237] width 80 height 17
click at [291, 237] on input "D" at bounding box center [288, 239] width 5 height 5
radio input "true"
click at [364, 252] on div "Volgende vraag" at bounding box center [392, 262] width 347 height 27
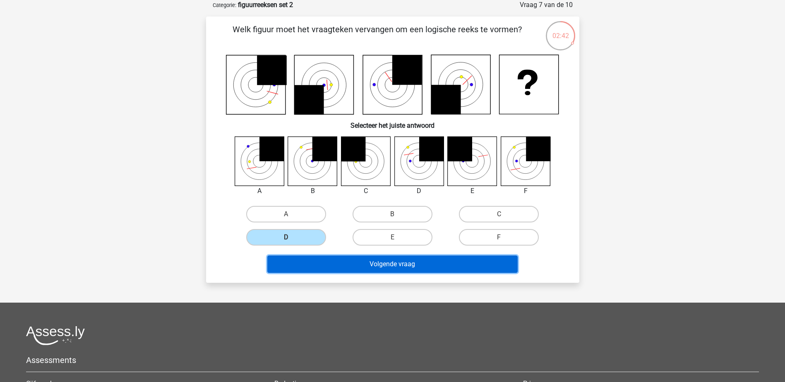
click at [369, 263] on button "Volgende vraag" at bounding box center [392, 264] width 250 height 17
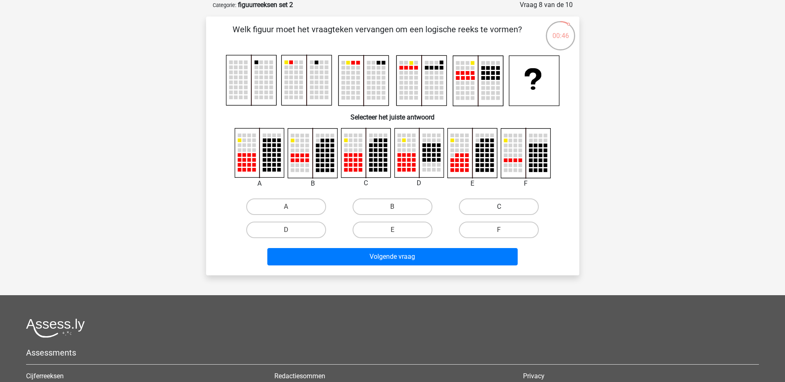
click at [511, 206] on label "C" at bounding box center [499, 207] width 80 height 17
click at [504, 207] on input "C" at bounding box center [501, 209] width 5 height 5
radio input "true"
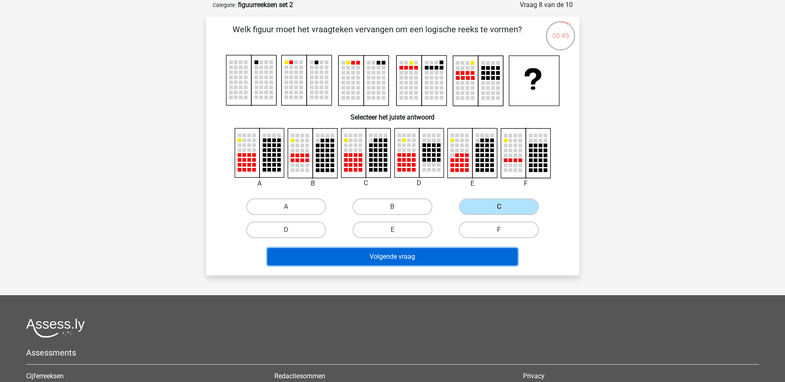
click at [393, 254] on button "Volgende vraag" at bounding box center [392, 256] width 250 height 17
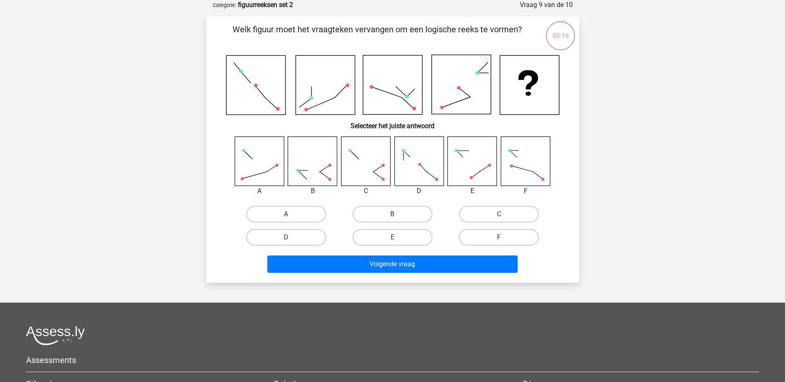
click at [267, 215] on label "A" at bounding box center [286, 214] width 80 height 17
click at [286, 215] on input "A" at bounding box center [288, 216] width 5 height 5
radio input "true"
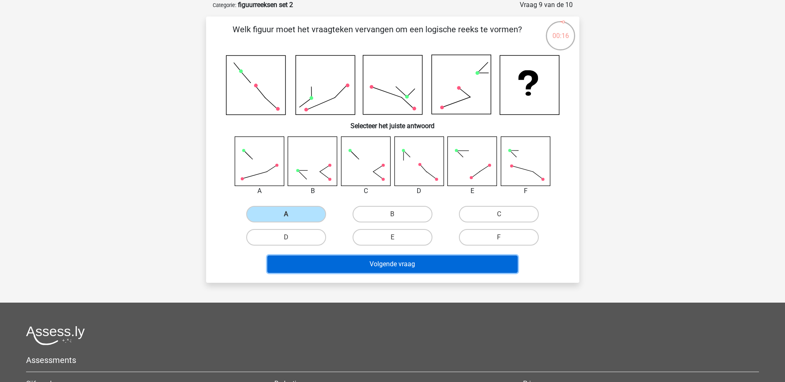
click at [350, 265] on button "Volgende vraag" at bounding box center [392, 264] width 250 height 17
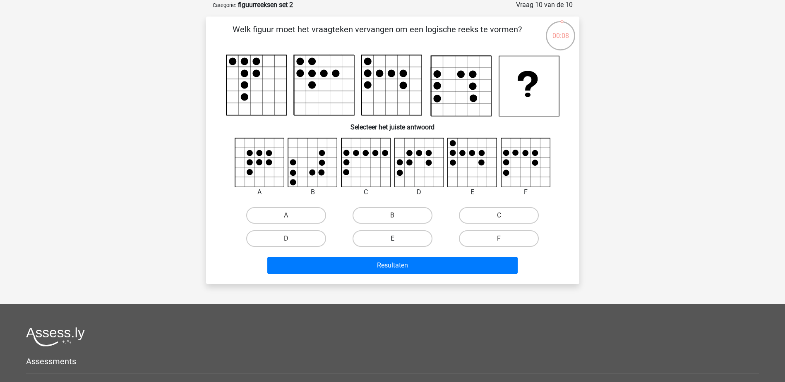
click at [386, 237] on label "E" at bounding box center [392, 238] width 80 height 17
click at [392, 239] on input "E" at bounding box center [394, 241] width 5 height 5
radio input "true"
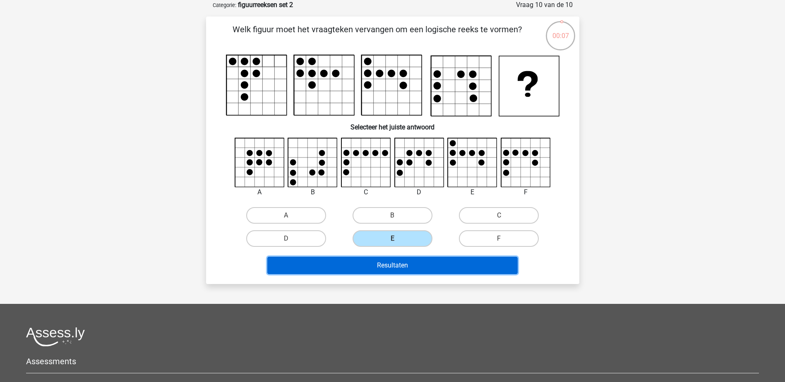
drag, startPoint x: 409, startPoint y: 262, endPoint x: 436, endPoint y: 261, distance: 26.5
click at [410, 263] on button "Resultaten" at bounding box center [392, 265] width 250 height 17
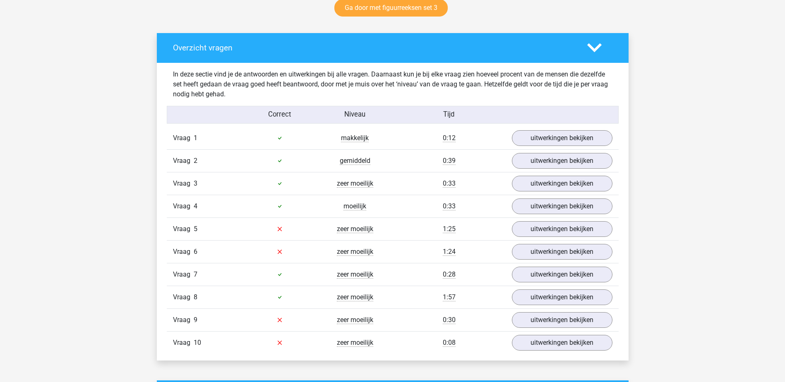
scroll to position [455, 0]
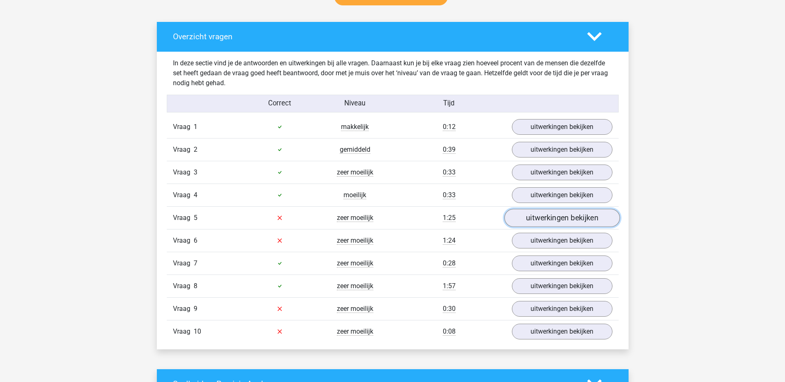
click at [565, 223] on link "uitwerkingen bekijken" at bounding box center [561, 218] width 115 height 18
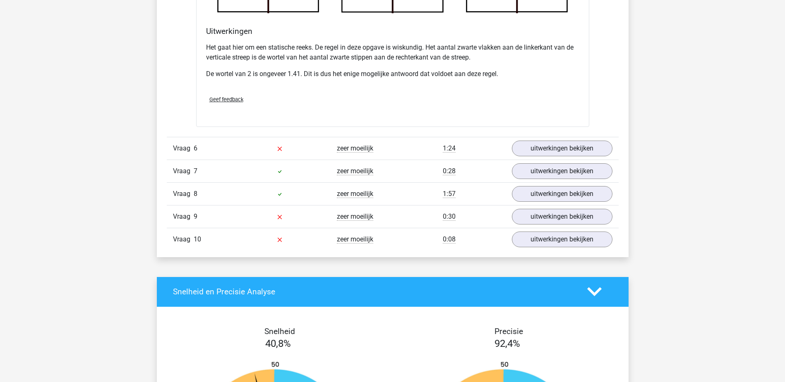
scroll to position [1076, 0]
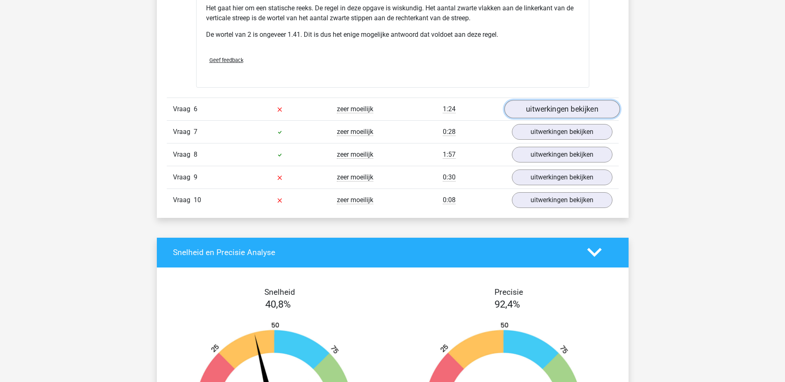
click at [578, 106] on link "uitwerkingen bekijken" at bounding box center [561, 109] width 115 height 18
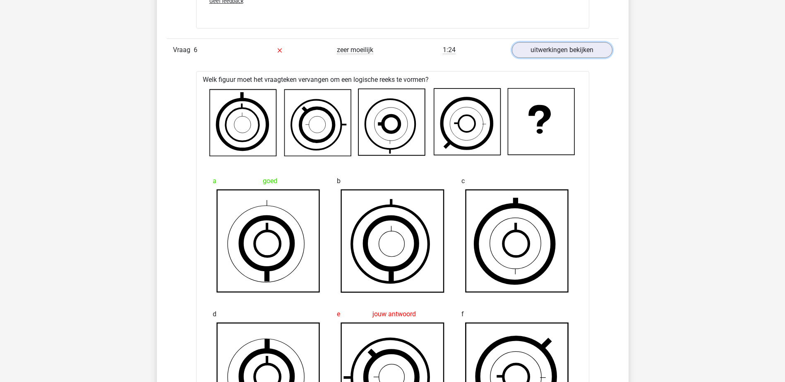
scroll to position [1034, 0]
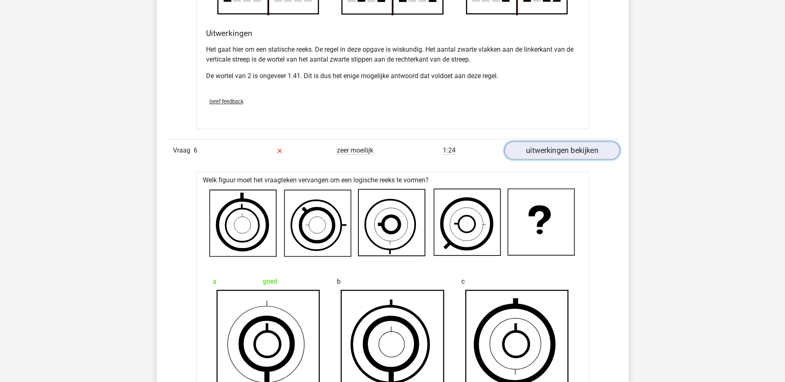
click at [586, 158] on link "uitwerkingen bekijken" at bounding box center [561, 150] width 115 height 18
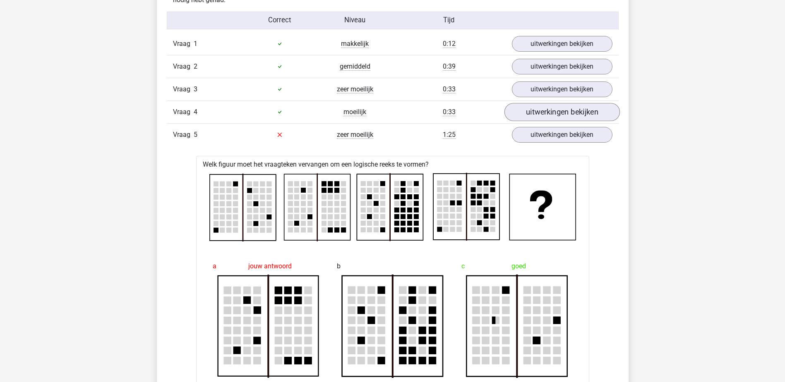
scroll to position [538, 0]
click at [551, 134] on link "uitwerkingen bekijken" at bounding box center [561, 135] width 115 height 18
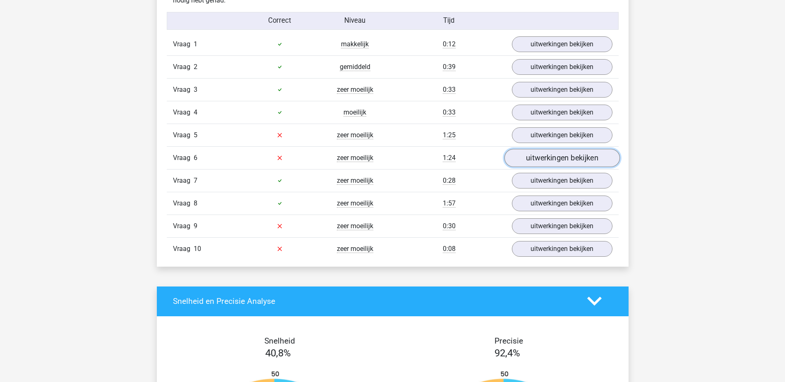
click at [541, 158] on link "uitwerkingen bekijken" at bounding box center [561, 158] width 115 height 18
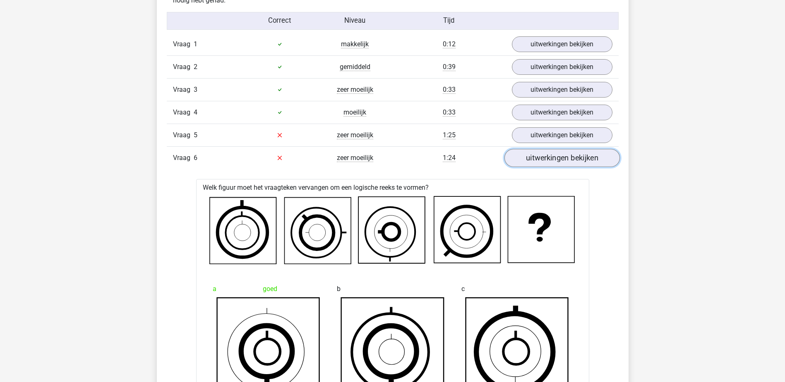
click at [541, 158] on link "uitwerkingen bekijken" at bounding box center [561, 158] width 115 height 18
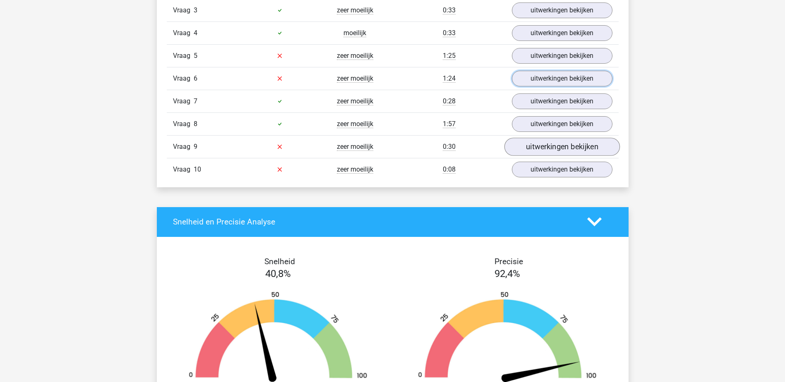
scroll to position [620, 0]
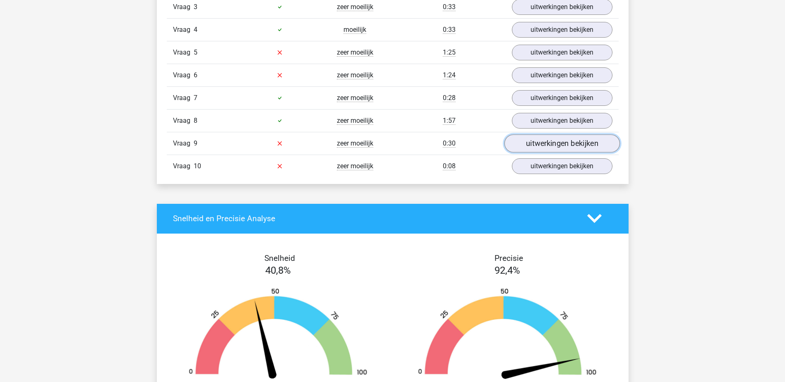
click at [553, 147] on link "uitwerkingen bekijken" at bounding box center [561, 143] width 115 height 18
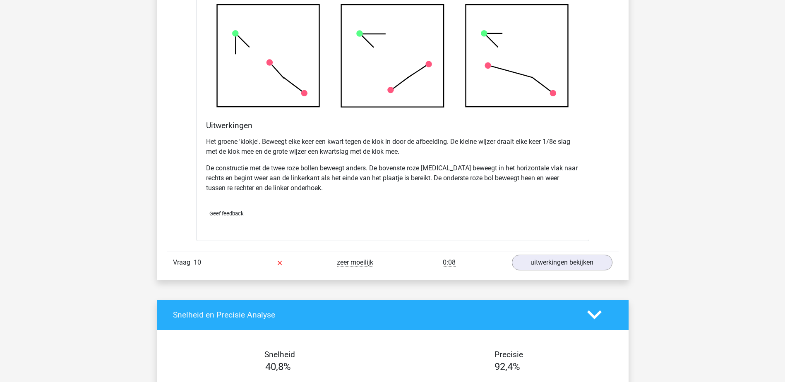
scroll to position [1034, 0]
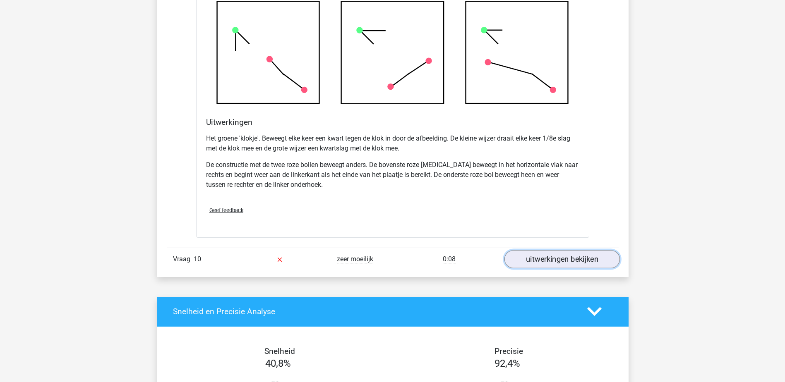
click at [557, 265] on link "uitwerkingen bekijken" at bounding box center [561, 259] width 115 height 18
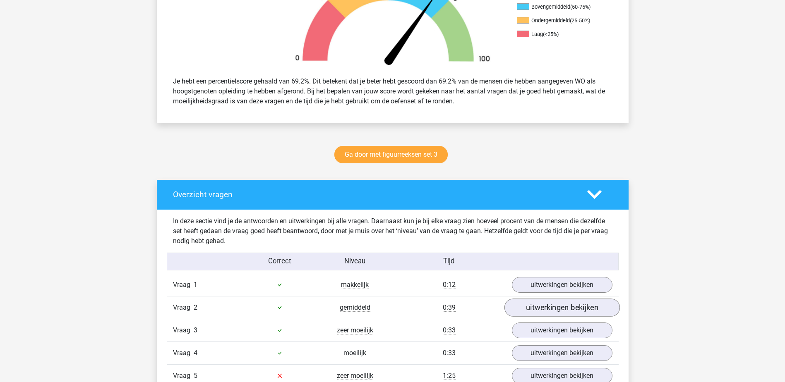
scroll to position [290, 0]
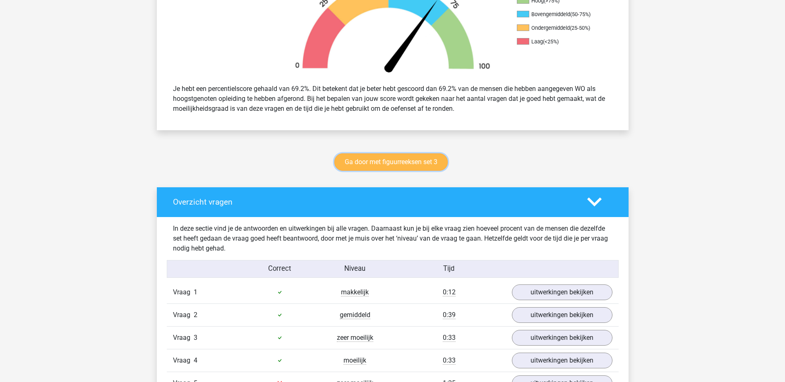
click at [373, 165] on link "Ga door met figuurreeksen set 3" at bounding box center [390, 161] width 113 height 17
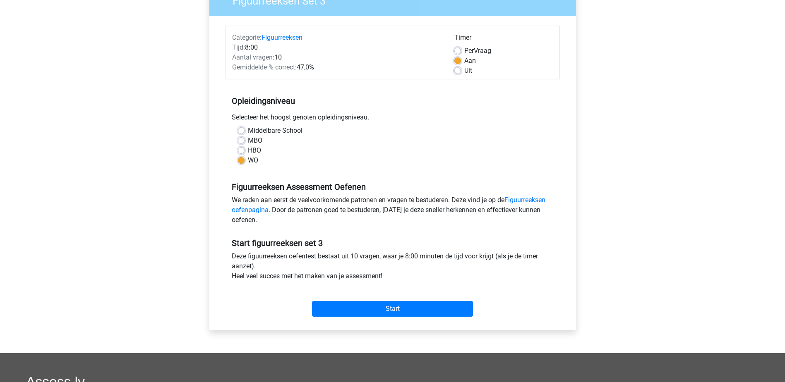
scroll to position [248, 0]
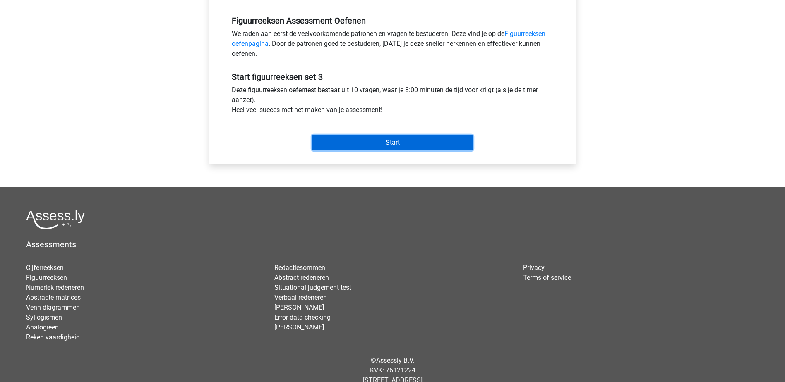
click at [407, 135] on input "Start" at bounding box center [392, 143] width 161 height 16
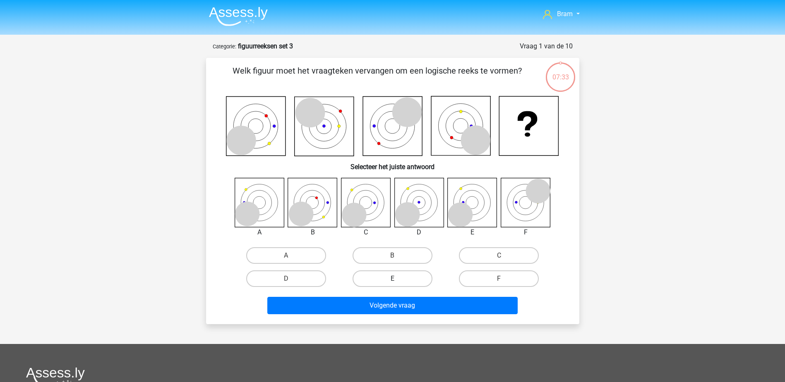
click at [398, 275] on label "E" at bounding box center [392, 279] width 80 height 17
click at [398, 279] on input "E" at bounding box center [394, 281] width 5 height 5
radio input "true"
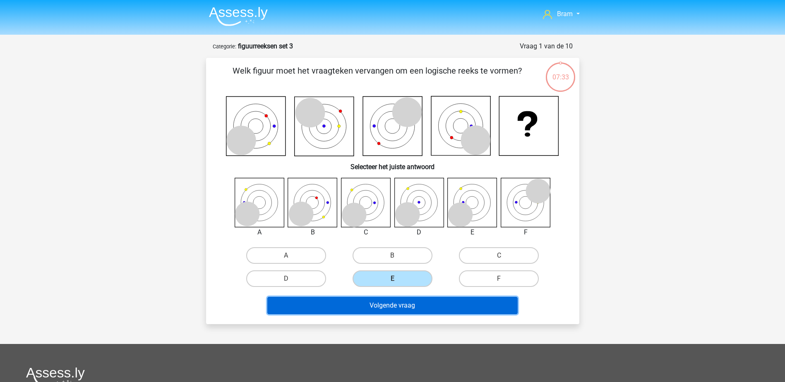
click at [416, 308] on button "Volgende vraag" at bounding box center [392, 305] width 250 height 17
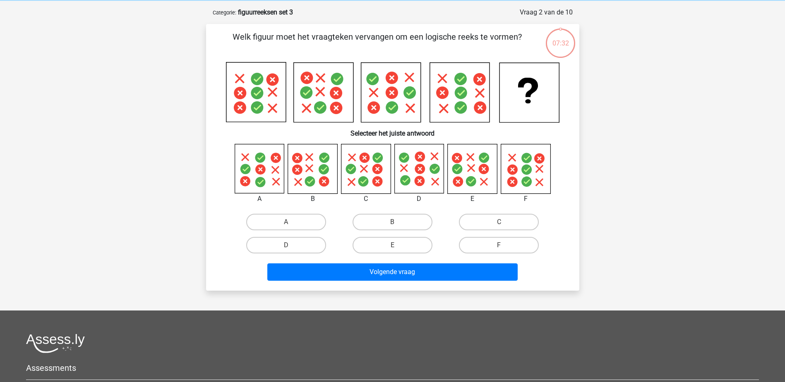
scroll to position [41, 0]
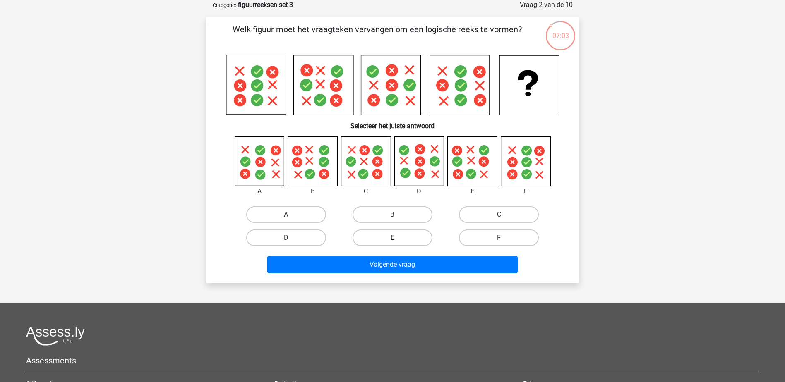
click at [386, 243] on label "E" at bounding box center [392, 238] width 80 height 17
click at [392, 243] on input "E" at bounding box center [394, 240] width 5 height 5
radio input "true"
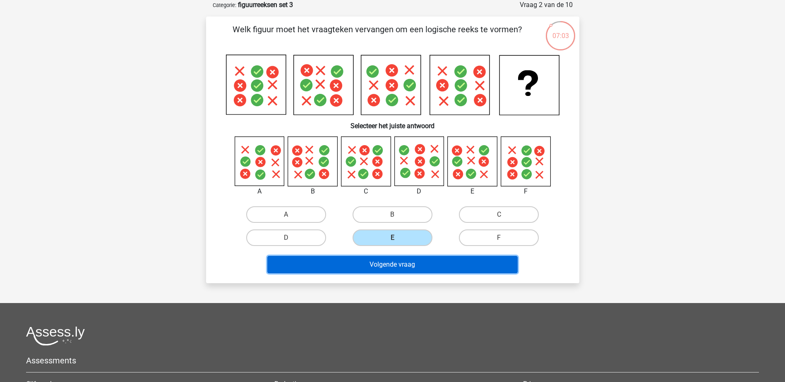
click at [397, 258] on button "Volgende vraag" at bounding box center [392, 264] width 250 height 17
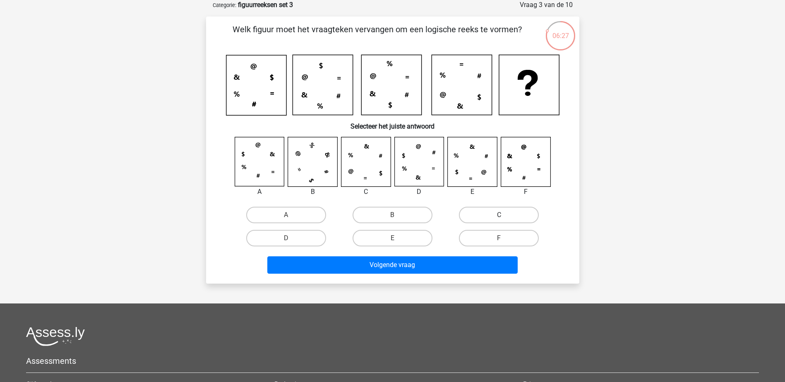
click at [472, 216] on label "C" at bounding box center [499, 215] width 80 height 17
click at [499, 216] on input "C" at bounding box center [501, 217] width 5 height 5
radio input "true"
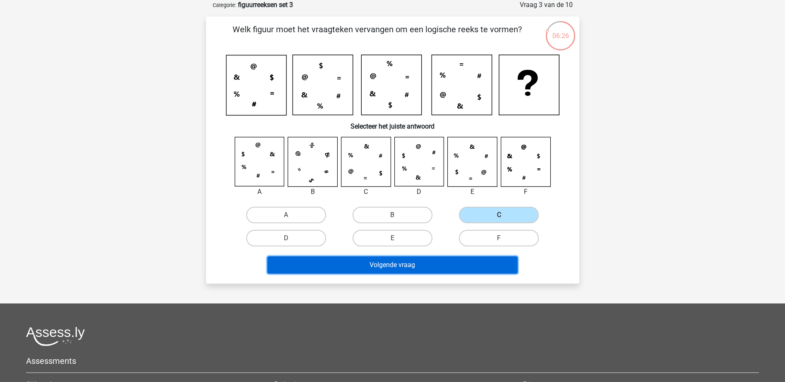
click at [470, 264] on button "Volgende vraag" at bounding box center [392, 264] width 250 height 17
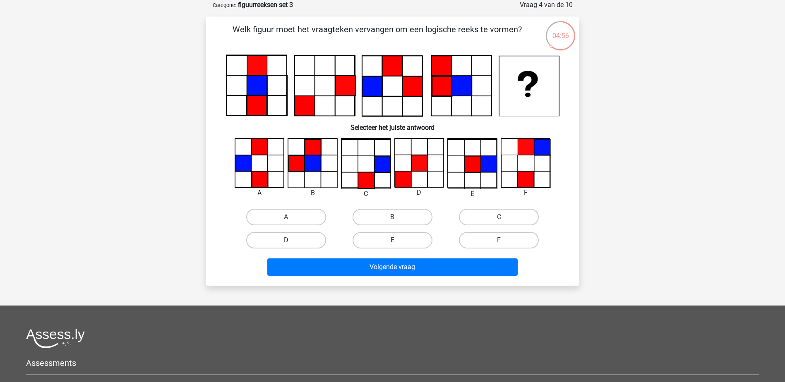
click at [299, 242] on label "D" at bounding box center [286, 240] width 80 height 17
click at [291, 242] on input "D" at bounding box center [288, 242] width 5 height 5
radio input "true"
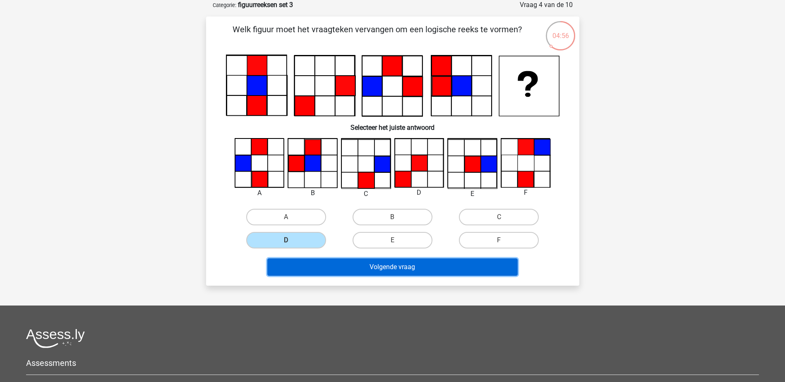
click at [359, 269] on button "Volgende vraag" at bounding box center [392, 267] width 250 height 17
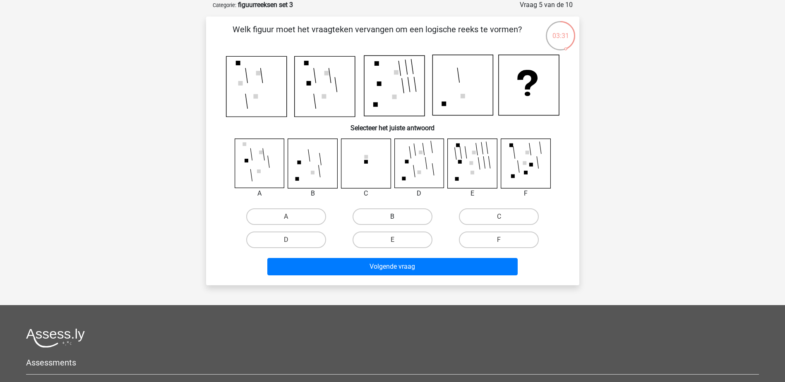
click at [379, 213] on label "B" at bounding box center [392, 216] width 80 height 17
click at [392, 217] on input "B" at bounding box center [394, 219] width 5 height 5
radio input "true"
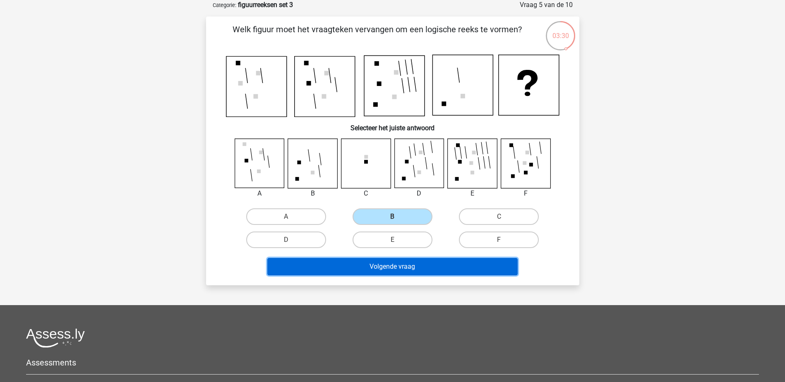
click at [424, 265] on button "Volgende vraag" at bounding box center [392, 266] width 250 height 17
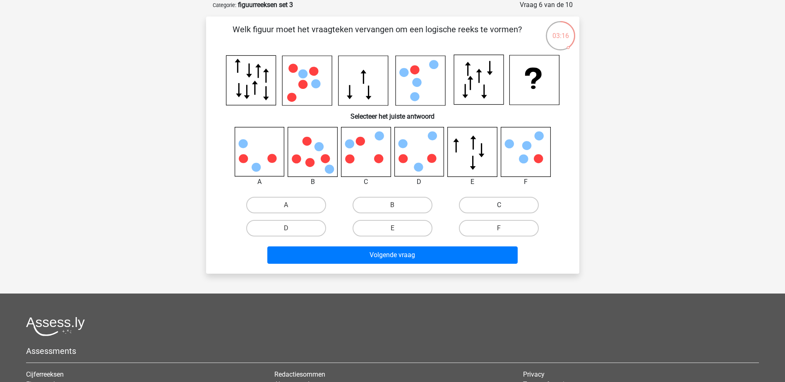
click at [490, 203] on label "C" at bounding box center [499, 205] width 80 height 17
click at [499, 205] on input "C" at bounding box center [501, 207] width 5 height 5
radio input "true"
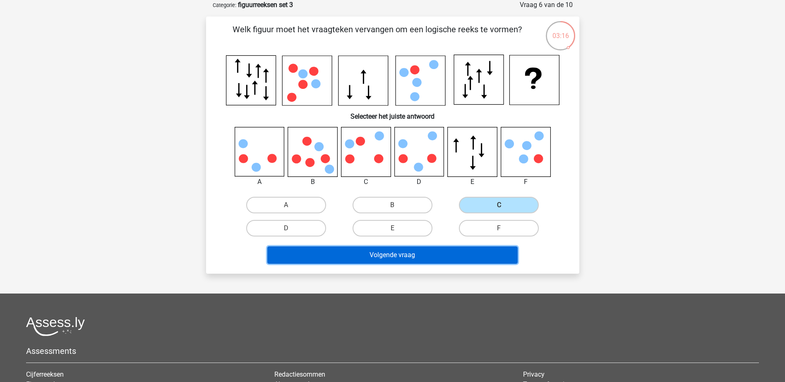
click at [486, 259] on button "Volgende vraag" at bounding box center [392, 255] width 250 height 17
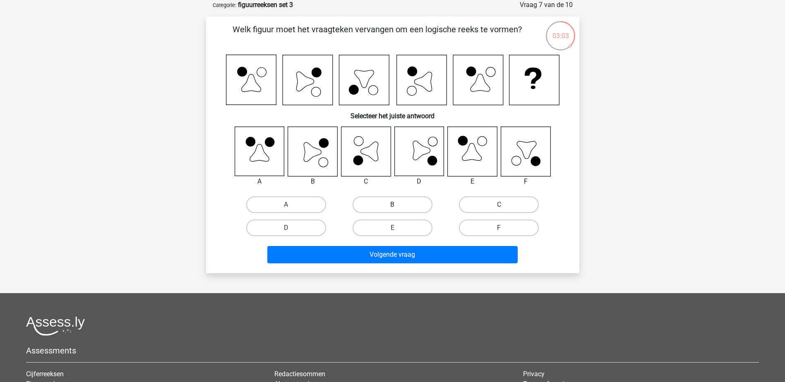
click at [382, 202] on label "B" at bounding box center [392, 204] width 80 height 17
click at [392, 205] on input "B" at bounding box center [394, 207] width 5 height 5
radio input "true"
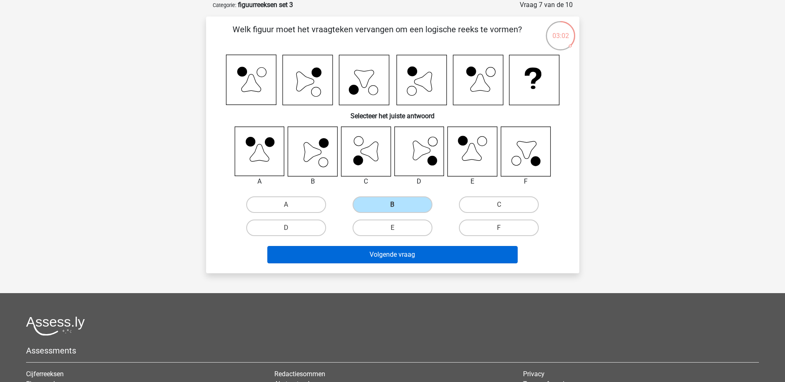
drag, startPoint x: 426, startPoint y: 243, endPoint x: 429, endPoint y: 247, distance: 5.0
click at [426, 243] on div "Volgende vraag" at bounding box center [392, 253] width 347 height 27
click at [433, 253] on button "Volgende vraag" at bounding box center [392, 254] width 250 height 17
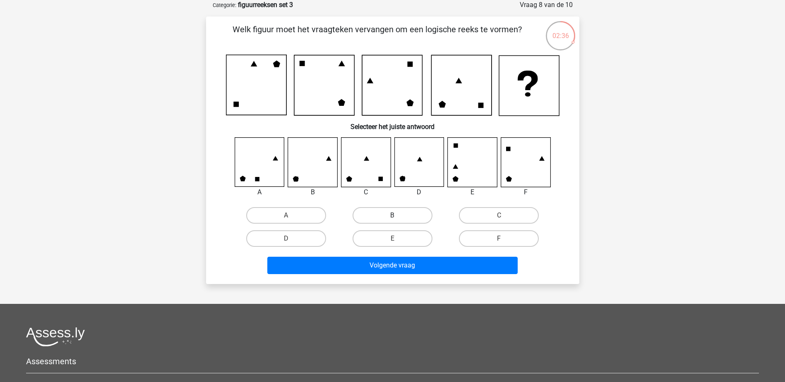
click at [402, 220] on label "B" at bounding box center [392, 215] width 80 height 17
click at [398, 220] on input "B" at bounding box center [394, 218] width 5 height 5
radio input "true"
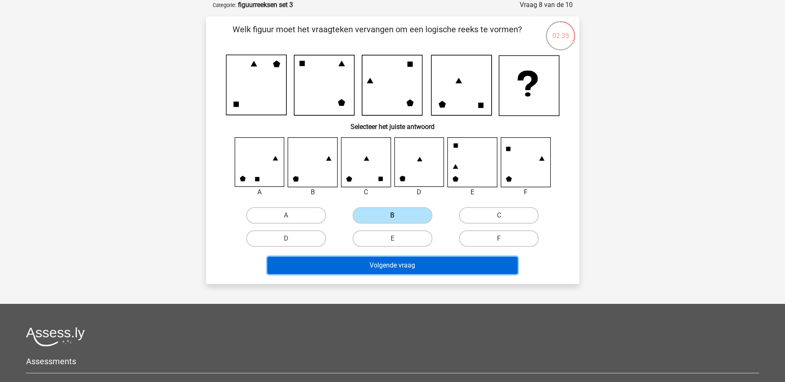
click at [415, 262] on button "Volgende vraag" at bounding box center [392, 265] width 250 height 17
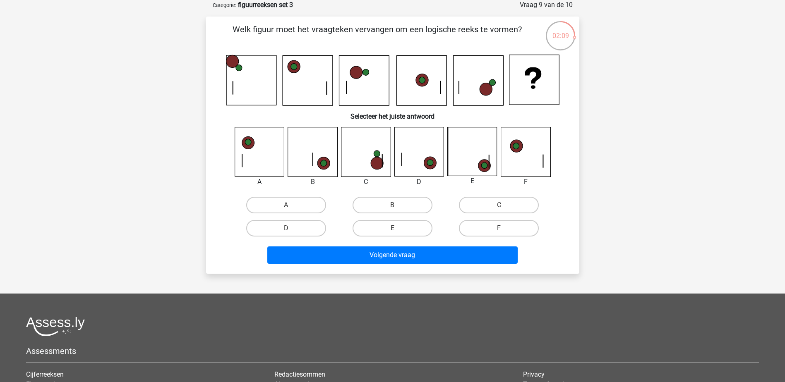
click at [393, 232] on input "E" at bounding box center [394, 230] width 5 height 5
radio input "true"
click at [405, 226] on label "E" at bounding box center [392, 228] width 80 height 17
click at [398, 228] on input "E" at bounding box center [394, 230] width 5 height 5
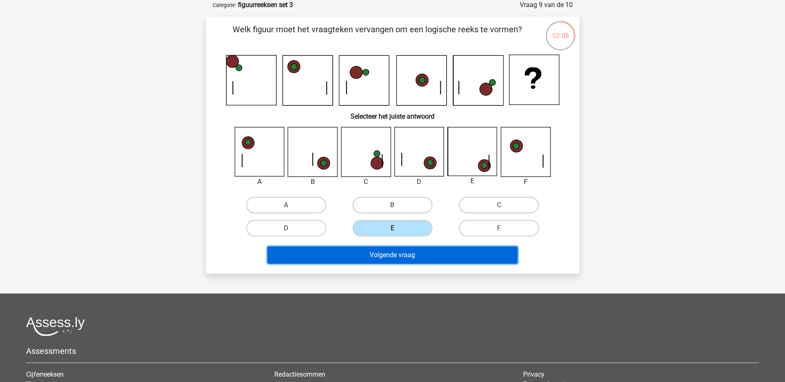
click at [448, 252] on button "Volgende vraag" at bounding box center [392, 255] width 250 height 17
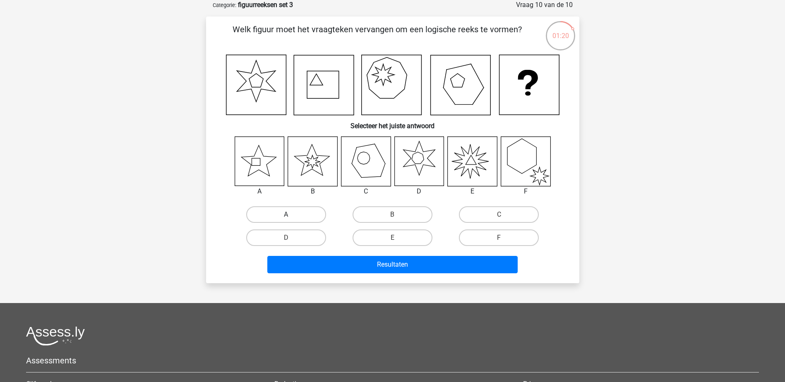
click at [297, 210] on label "A" at bounding box center [286, 214] width 80 height 17
click at [291, 215] on input "A" at bounding box center [288, 217] width 5 height 5
radio input "true"
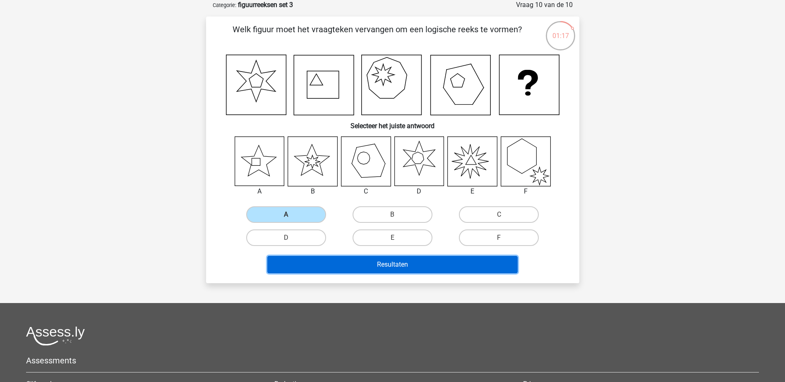
click at [394, 266] on button "Resultaten" at bounding box center [392, 264] width 250 height 17
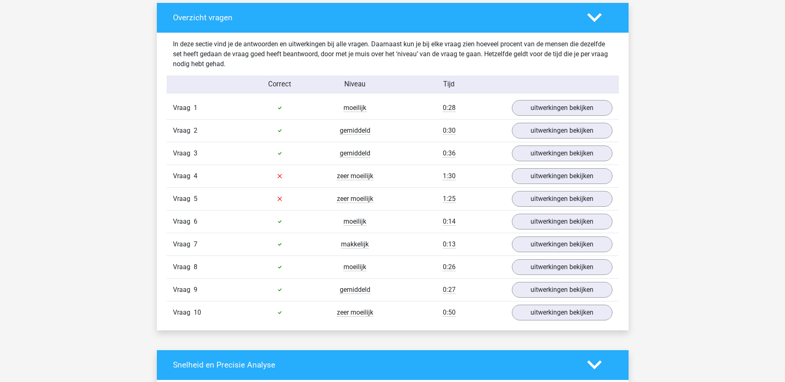
scroll to position [496, 0]
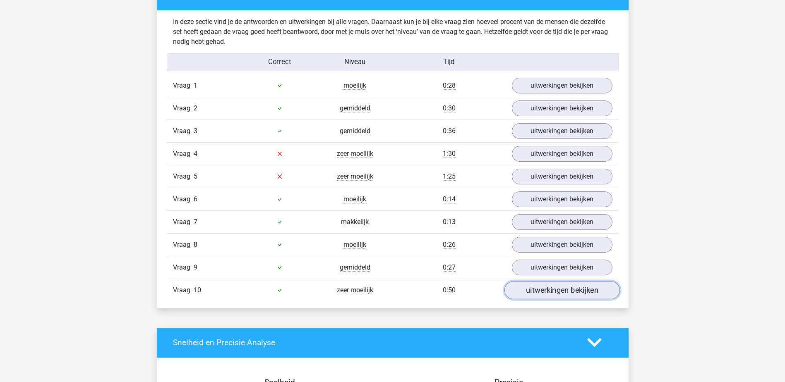
click at [569, 283] on link "uitwerkingen bekijken" at bounding box center [561, 290] width 115 height 18
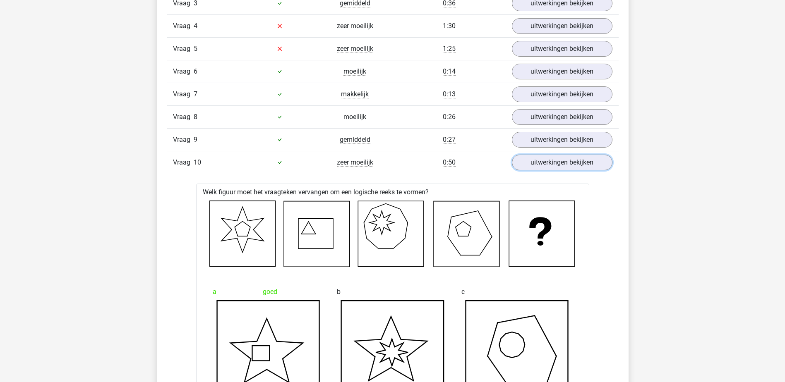
scroll to position [538, 0]
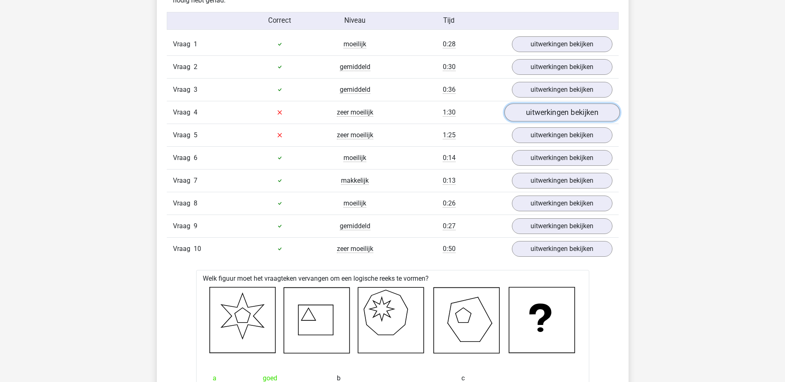
click at [552, 111] on link "uitwerkingen bekijken" at bounding box center [561, 112] width 115 height 18
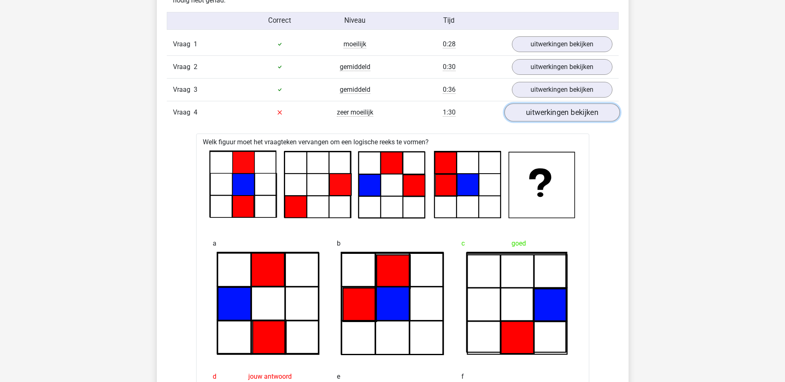
click at [593, 113] on link "uitwerkingen bekijken" at bounding box center [561, 112] width 115 height 18
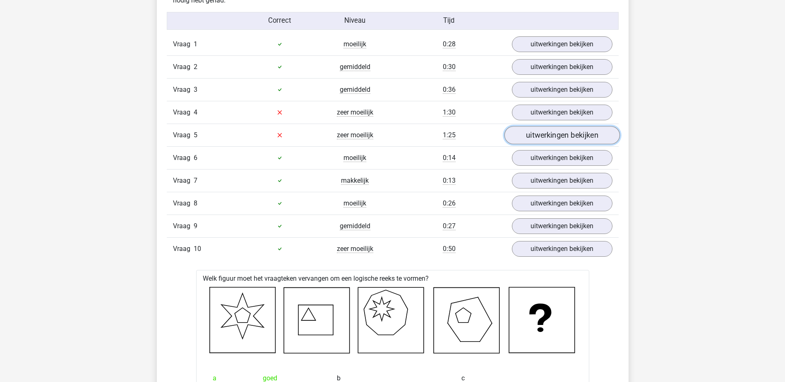
click at [580, 138] on link "uitwerkingen bekijken" at bounding box center [561, 135] width 115 height 18
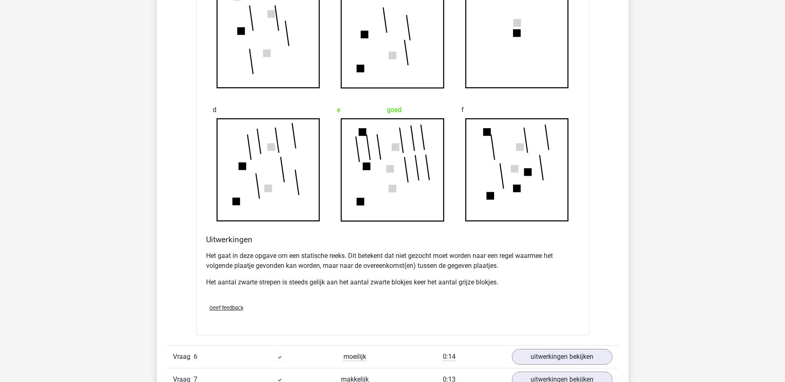
scroll to position [579, 0]
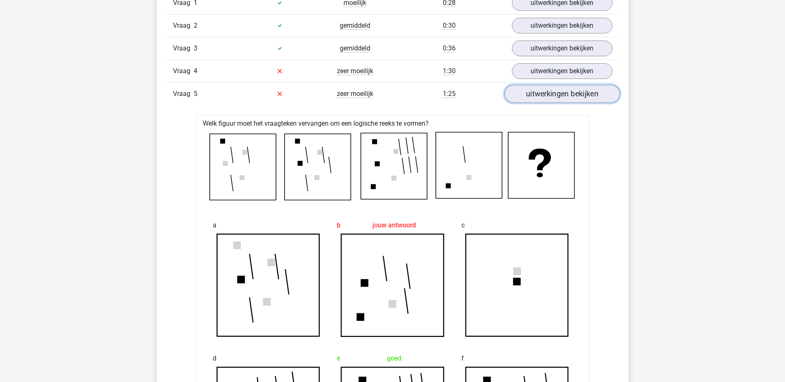
click at [585, 97] on link "uitwerkingen bekijken" at bounding box center [561, 94] width 115 height 18
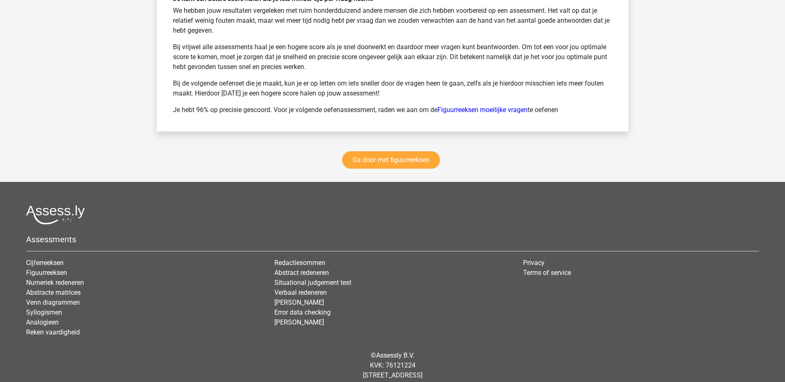
scroll to position [1655, 0]
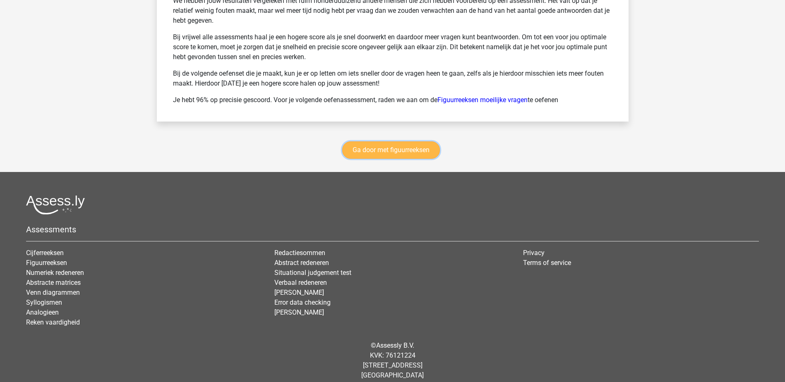
click at [372, 141] on link "Ga door met figuurreeksen" at bounding box center [391, 149] width 98 height 17
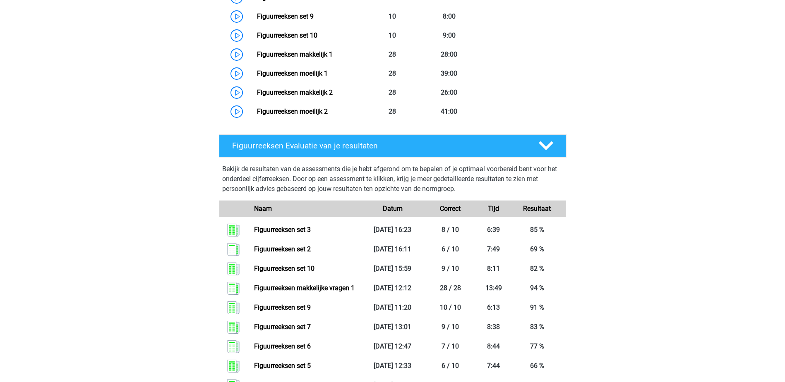
scroll to position [401, 0]
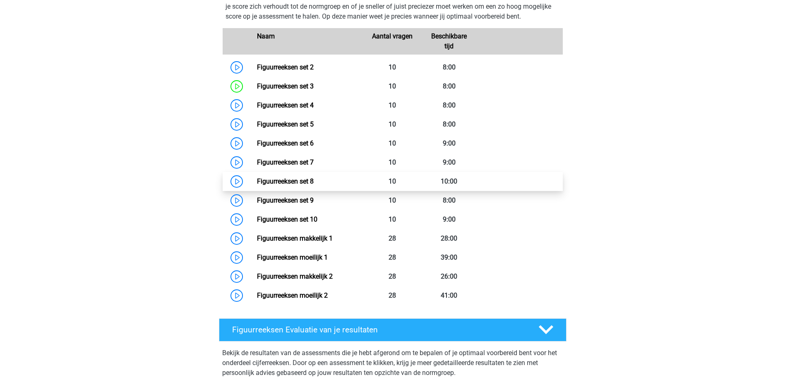
click at [307, 181] on link "Figuurreeksen set 8" at bounding box center [285, 181] width 57 height 8
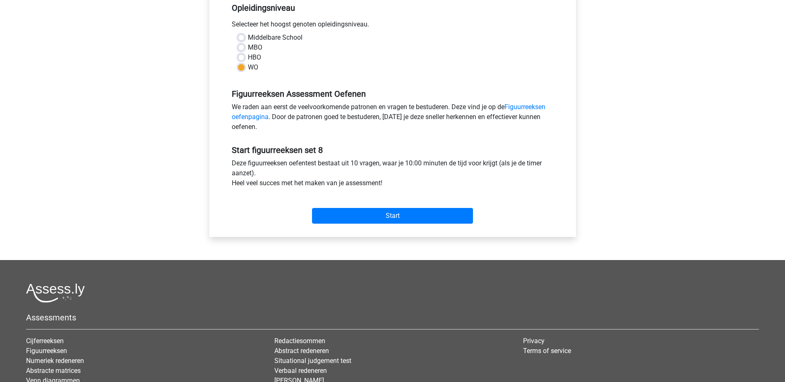
scroll to position [207, 0]
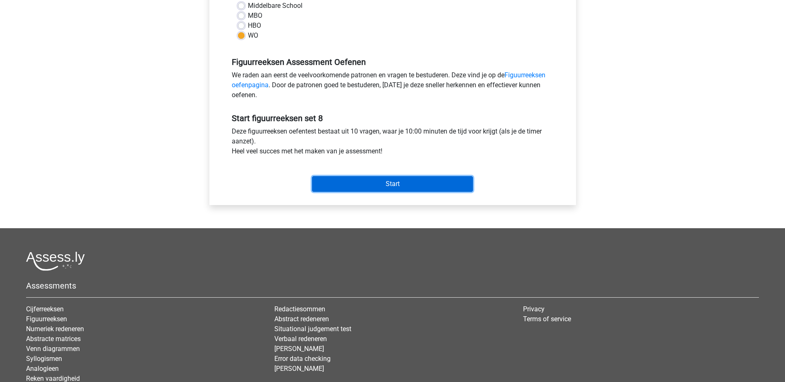
click at [398, 179] on input "Start" at bounding box center [392, 184] width 161 height 16
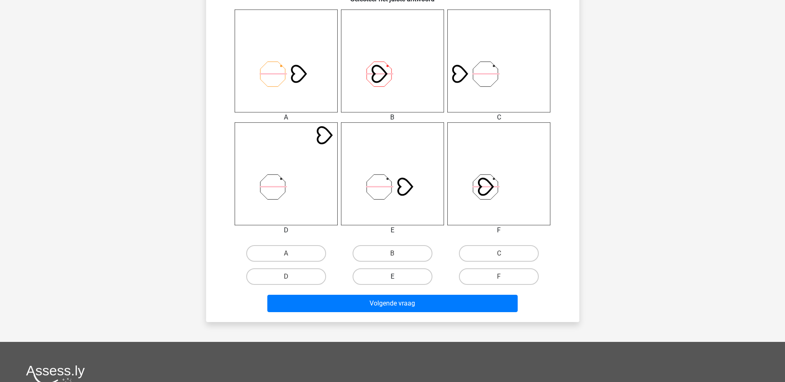
scroll to position [331, 0]
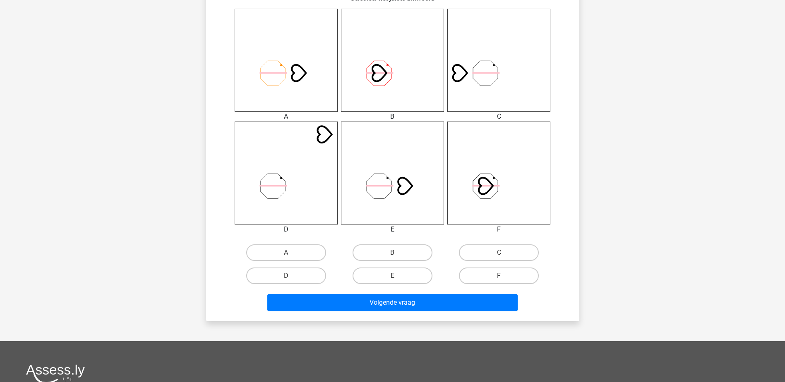
click at [336, 261] on div "E" at bounding box center [286, 252] width 100 height 17
drag, startPoint x: 426, startPoint y: 273, endPoint x: 425, endPoint y: 281, distance: 7.9
click at [426, 273] on label "E" at bounding box center [392, 276] width 80 height 17
click at [398, 276] on input "E" at bounding box center [394, 278] width 5 height 5
radio input "true"
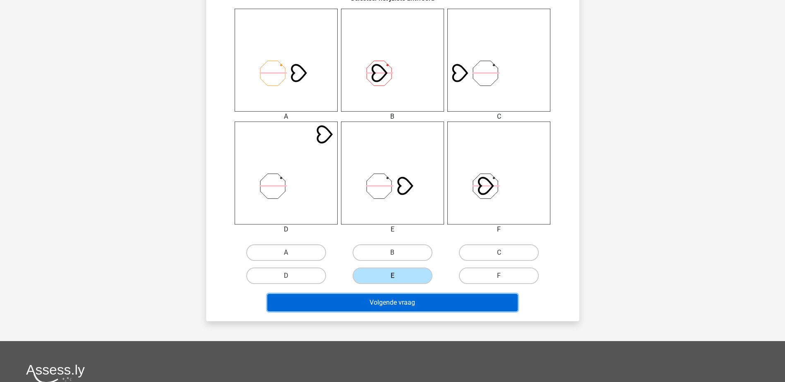
click at [424, 296] on button "Volgende vraag" at bounding box center [392, 302] width 250 height 17
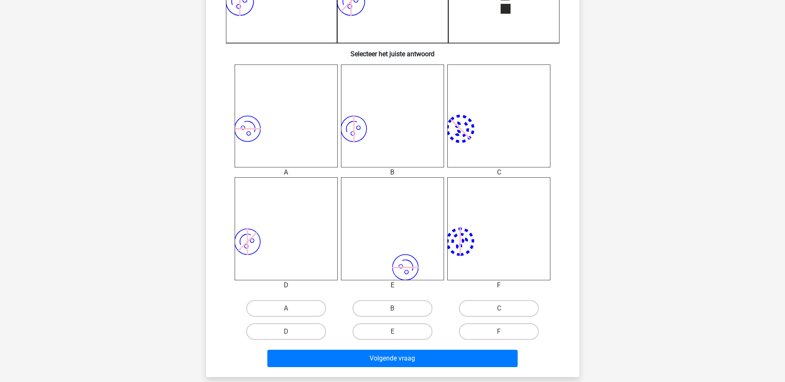
scroll to position [290, 0]
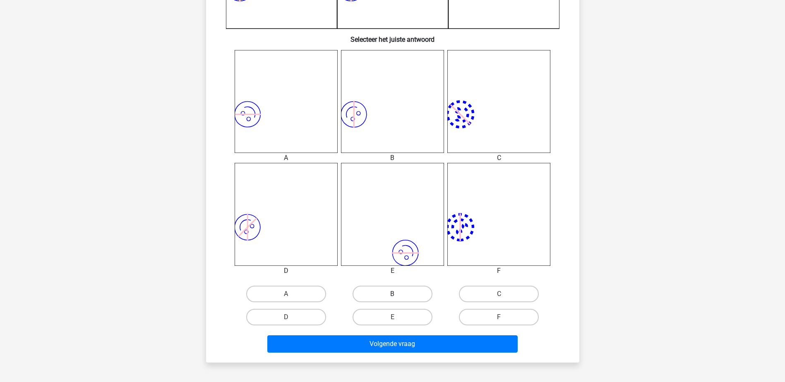
click at [408, 288] on label "B" at bounding box center [392, 294] width 80 height 17
click at [398, 294] on input "B" at bounding box center [394, 296] width 5 height 5
radio input "true"
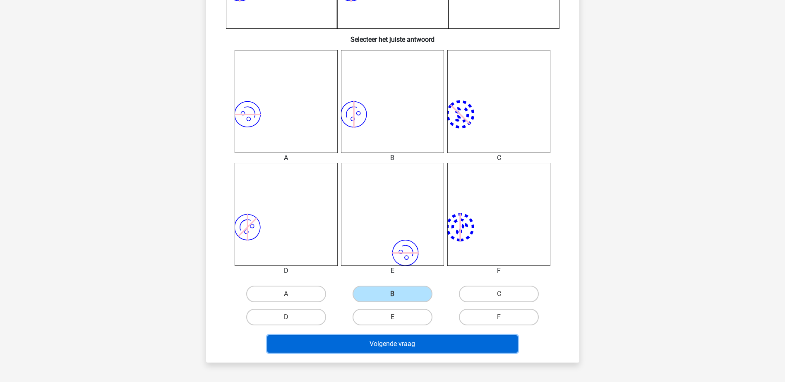
click at [443, 342] on button "Volgende vraag" at bounding box center [392, 343] width 250 height 17
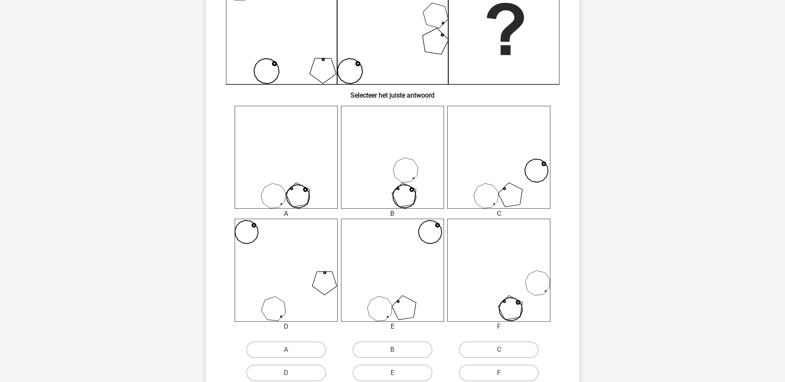
scroll to position [248, 0]
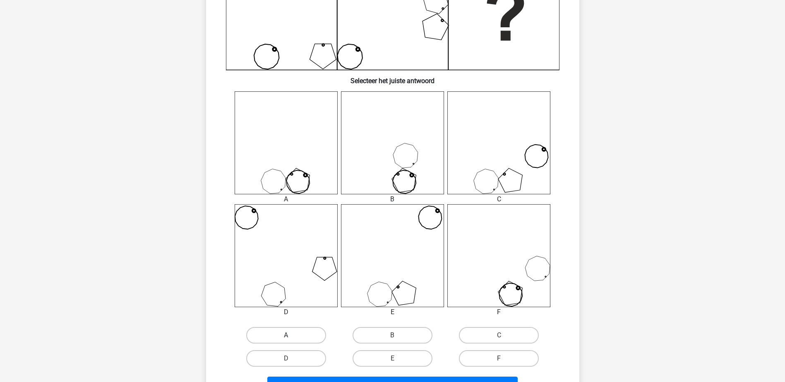
click at [290, 328] on label "A" at bounding box center [286, 335] width 80 height 17
click at [290, 335] on input "A" at bounding box center [288, 337] width 5 height 5
radio input "true"
click at [291, 331] on label "A" at bounding box center [286, 335] width 80 height 17
click at [291, 335] on input "A" at bounding box center [288, 337] width 5 height 5
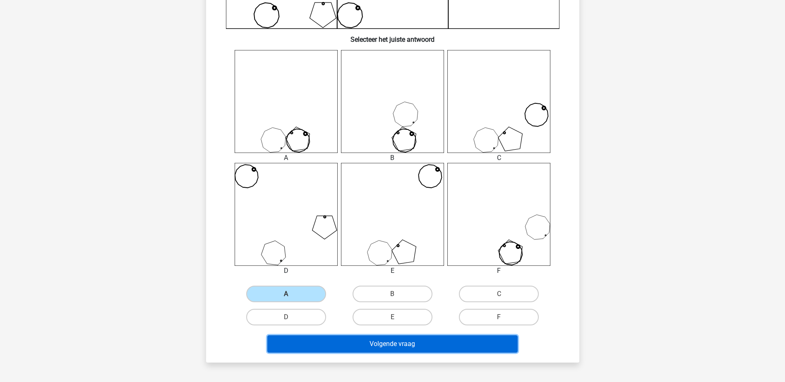
click at [335, 342] on button "Volgende vraag" at bounding box center [392, 343] width 250 height 17
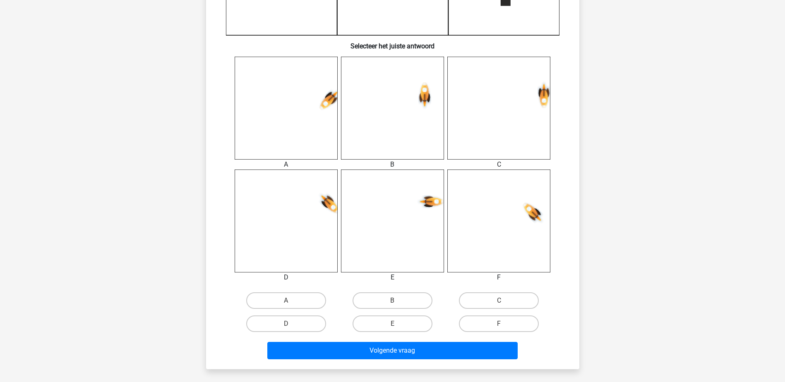
scroll to position [331, 0]
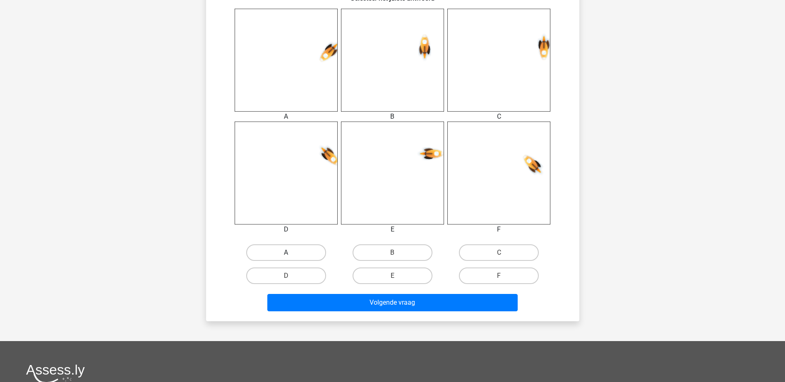
click at [317, 254] on label "A" at bounding box center [286, 252] width 80 height 17
click at [291, 254] on input "A" at bounding box center [288, 255] width 5 height 5
radio input "true"
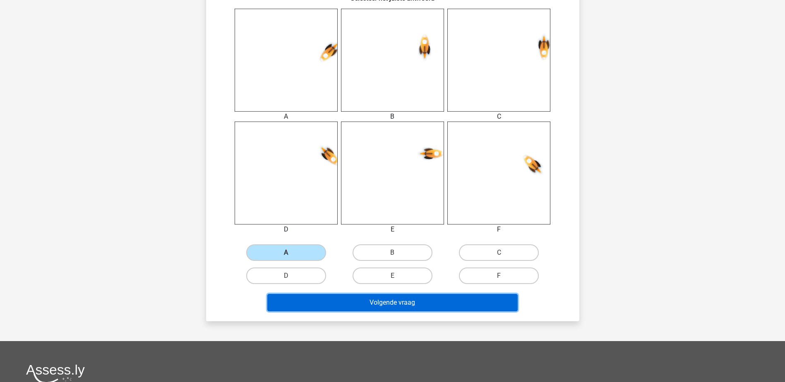
click at [345, 302] on button "Volgende vraag" at bounding box center [392, 302] width 250 height 17
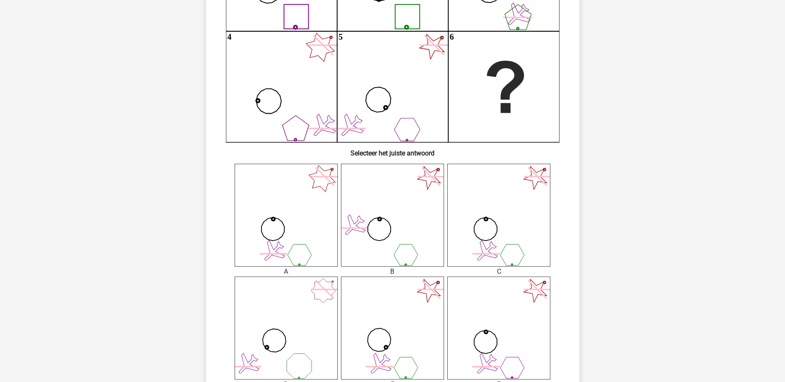
scroll to position [290, 0]
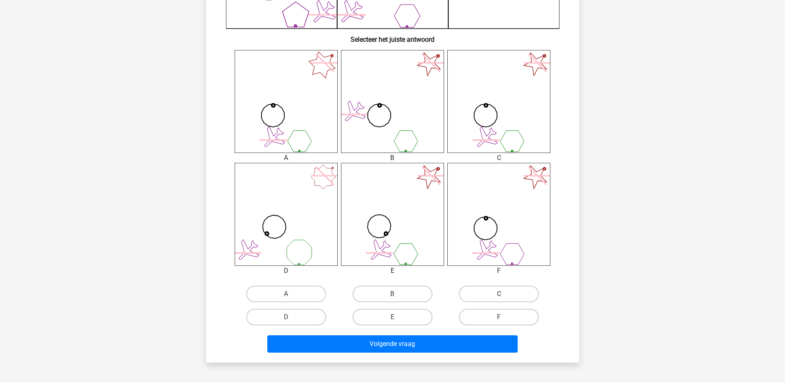
click at [496, 289] on label "C" at bounding box center [499, 294] width 80 height 17
click at [499, 294] on input "C" at bounding box center [501, 296] width 5 height 5
radio input "true"
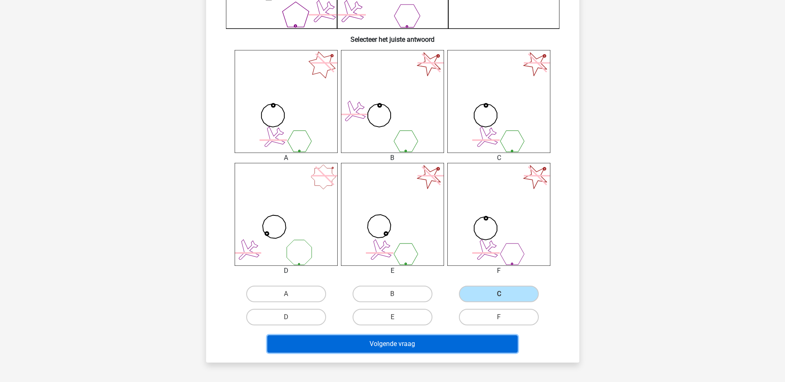
click at [488, 345] on button "Volgende vraag" at bounding box center [392, 343] width 250 height 17
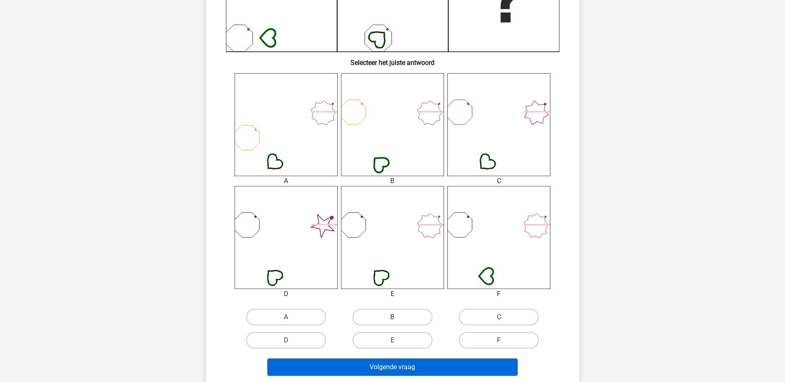
scroll to position [331, 0]
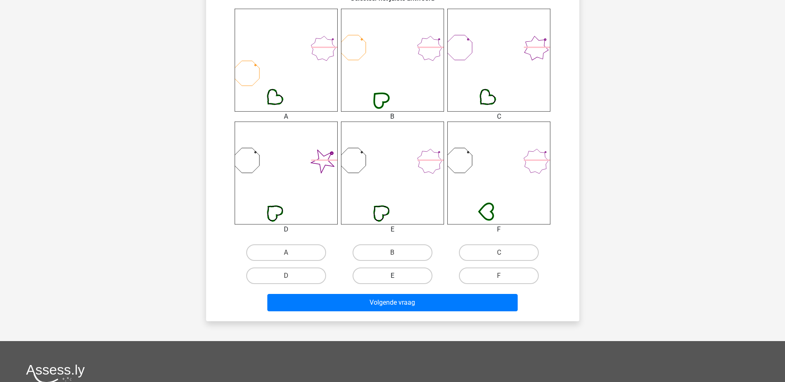
click at [403, 275] on label "E" at bounding box center [392, 276] width 80 height 17
click at [398, 276] on input "E" at bounding box center [394, 278] width 5 height 5
radio input "true"
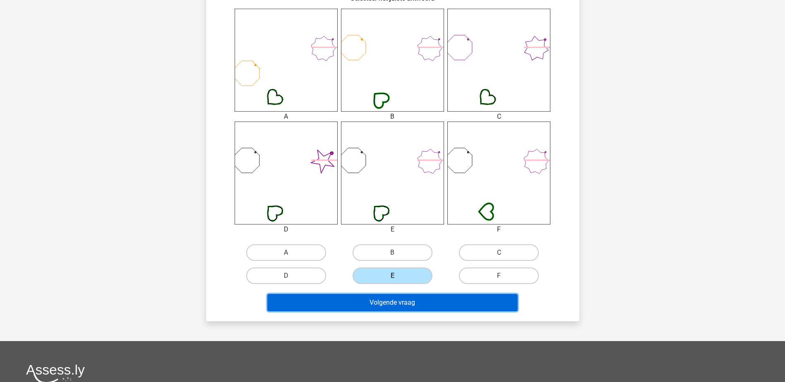
click at [410, 299] on button "Volgende vraag" at bounding box center [392, 302] width 250 height 17
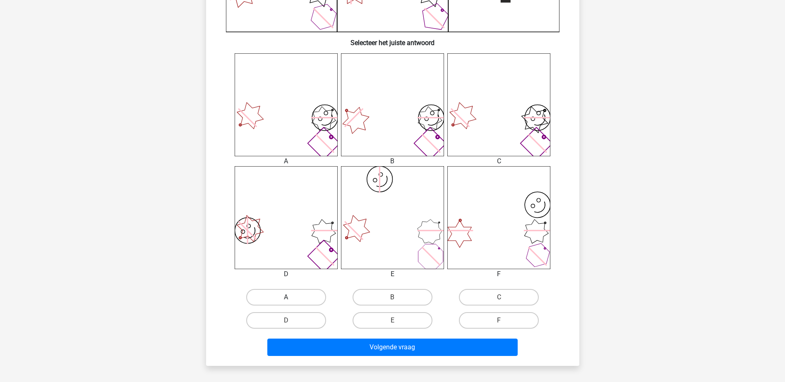
scroll to position [290, 0]
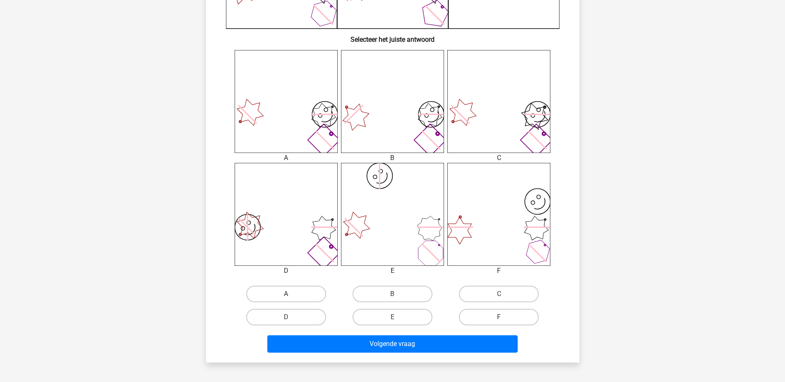
click at [323, 290] on label "A" at bounding box center [286, 294] width 80 height 17
click at [291, 294] on input "A" at bounding box center [288, 296] width 5 height 5
radio input "true"
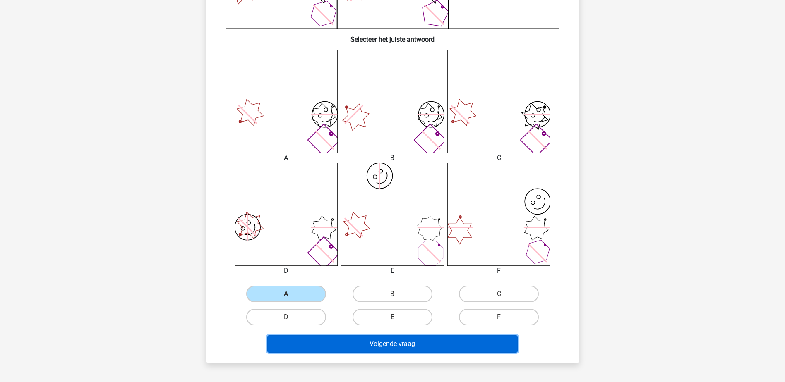
click at [350, 350] on button "Volgende vraag" at bounding box center [392, 343] width 250 height 17
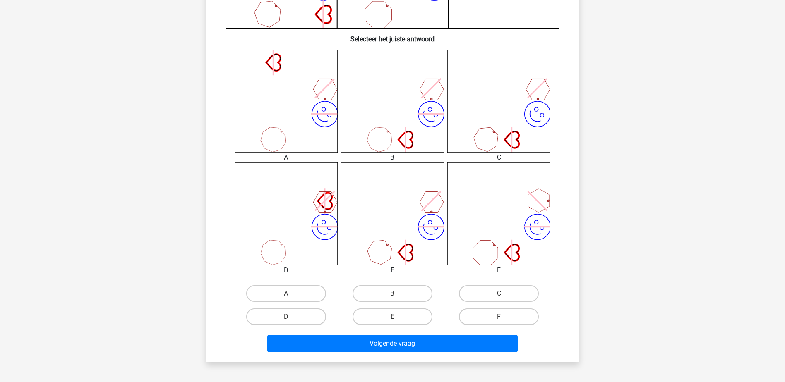
scroll to position [338, 0]
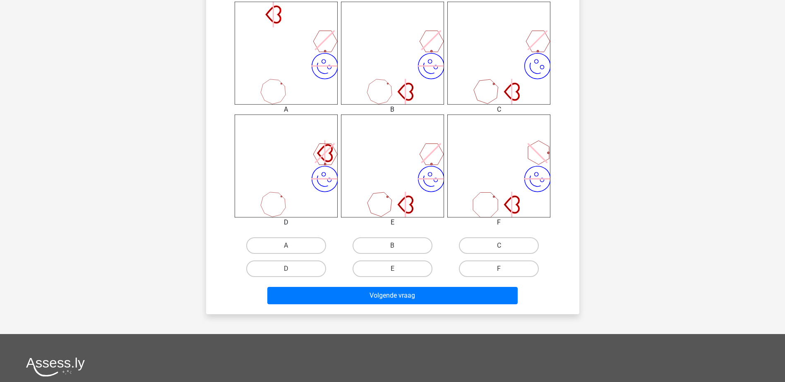
click at [336, 239] on div "B" at bounding box center [286, 245] width 100 height 17
click at [424, 247] on label "B" at bounding box center [392, 245] width 80 height 17
click at [398, 247] on input "B" at bounding box center [394, 248] width 5 height 5
radio input "true"
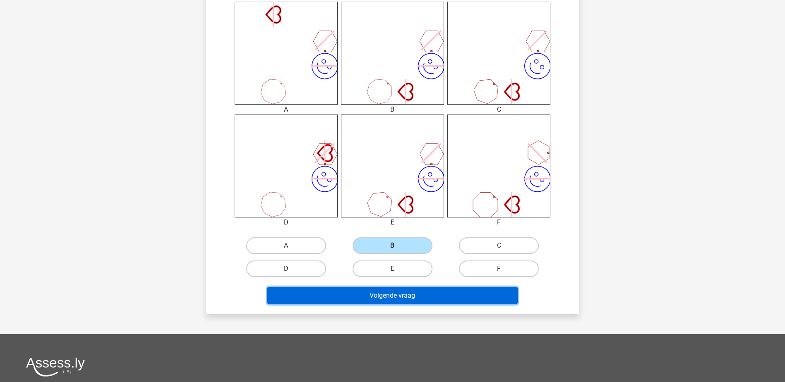
click at [432, 293] on button "Volgende vraag" at bounding box center [392, 295] width 250 height 17
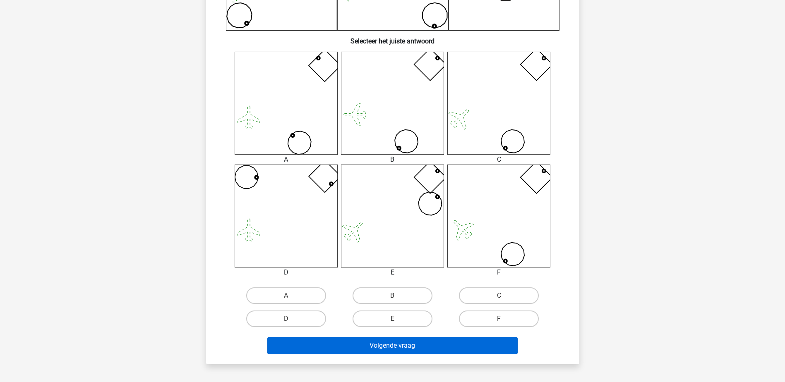
scroll to position [331, 0]
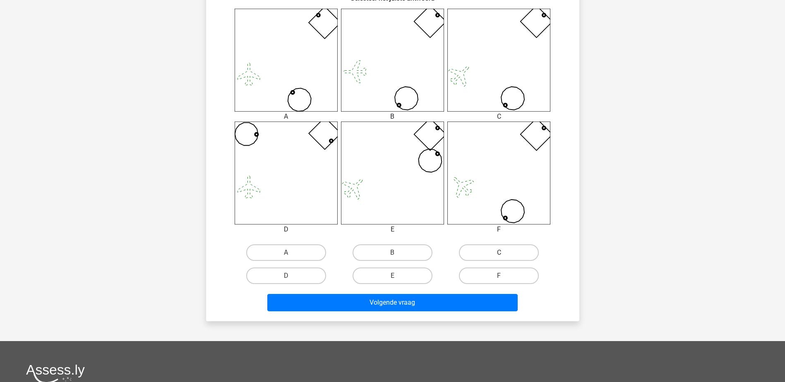
click at [508, 248] on label "C" at bounding box center [499, 252] width 80 height 17
click at [504, 253] on input "C" at bounding box center [501, 255] width 5 height 5
radio input "true"
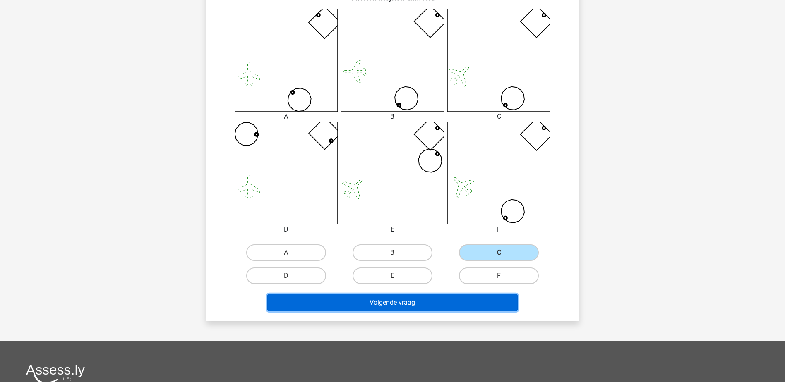
click at [488, 305] on button "Volgende vraag" at bounding box center [392, 302] width 250 height 17
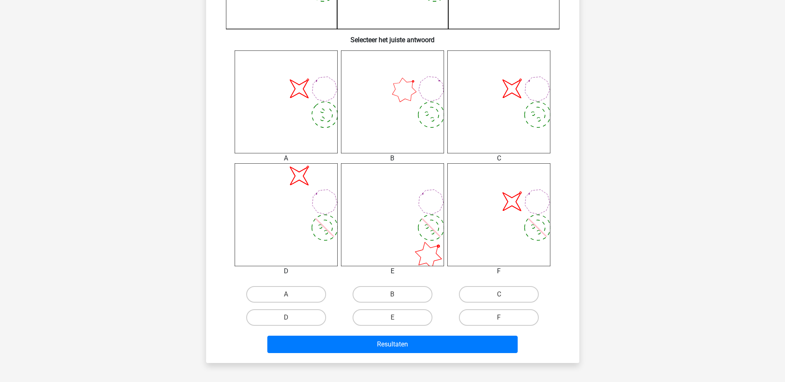
scroll to position [290, 0]
drag, startPoint x: 505, startPoint y: 315, endPoint x: 505, endPoint y: 329, distance: 14.1
click at [505, 316] on label "F" at bounding box center [499, 317] width 80 height 17
click at [504, 317] on input "F" at bounding box center [501, 319] width 5 height 5
radio input "true"
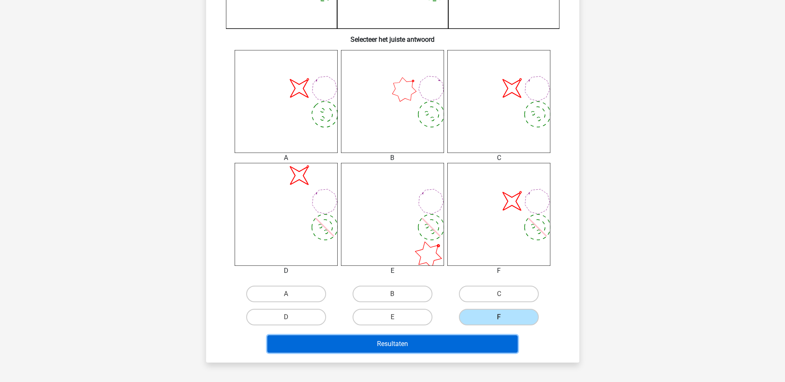
drag, startPoint x: 505, startPoint y: 341, endPoint x: 515, endPoint y: 336, distance: 11.7
click at [505, 340] on button "Resultaten" at bounding box center [392, 343] width 250 height 17
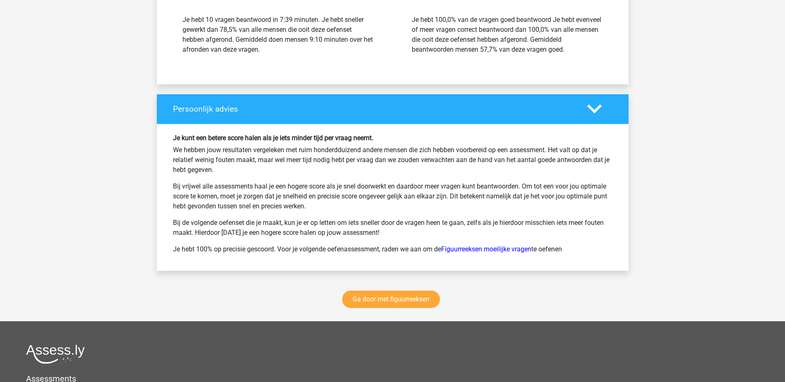
scroll to position [1076, 0]
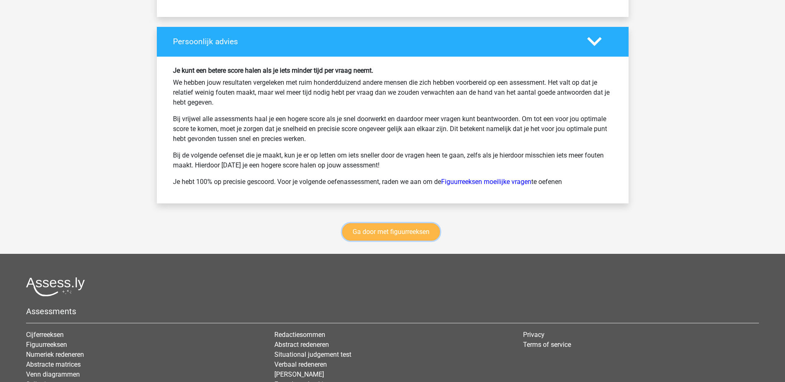
click at [393, 239] on link "Ga door met figuurreeksen" at bounding box center [391, 231] width 98 height 17
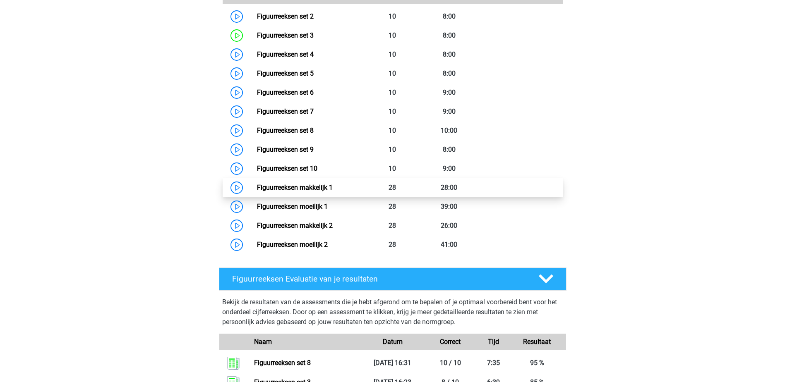
scroll to position [442, 0]
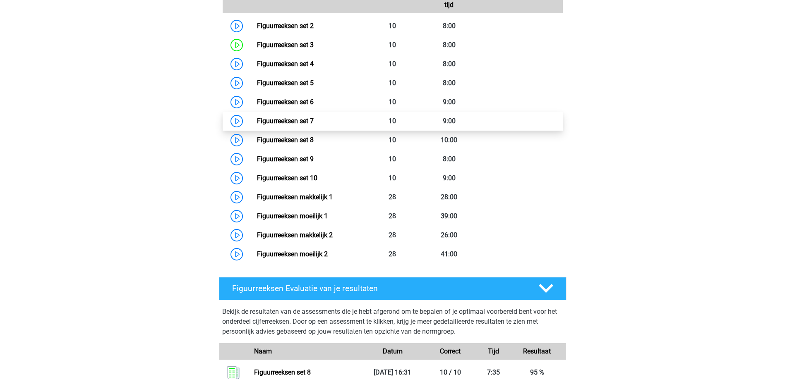
click at [314, 125] on link "Figuurreeksen set 7" at bounding box center [285, 121] width 57 height 8
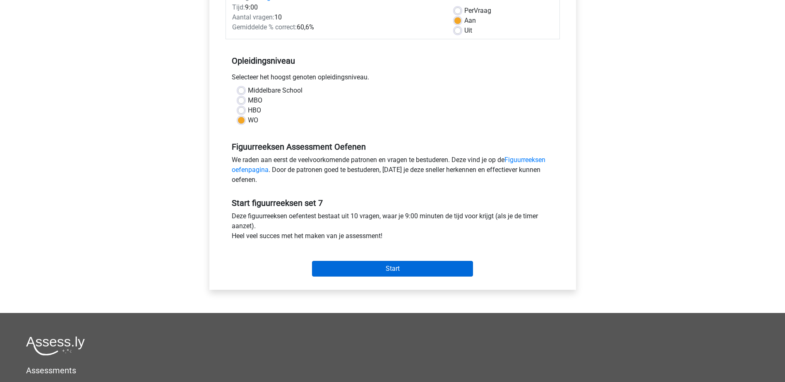
scroll to position [124, 0]
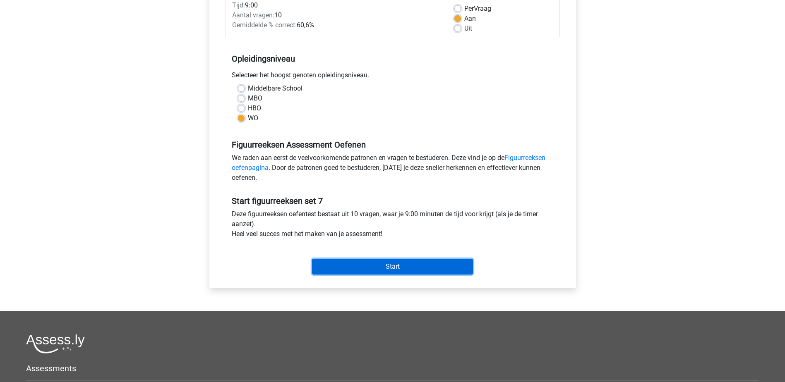
click at [458, 264] on input "Start" at bounding box center [392, 267] width 161 height 16
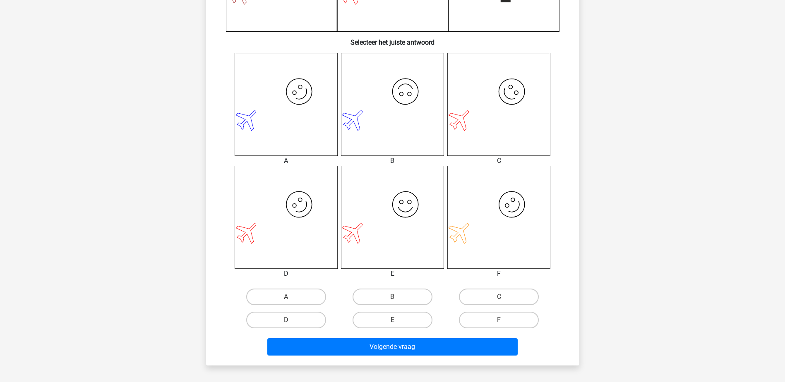
scroll to position [290, 0]
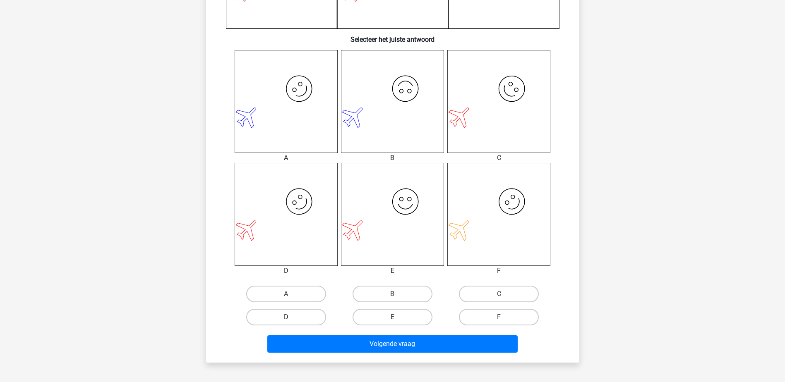
click at [312, 319] on label "D" at bounding box center [286, 317] width 80 height 17
click at [291, 319] on input "D" at bounding box center [288, 319] width 5 height 5
radio input "true"
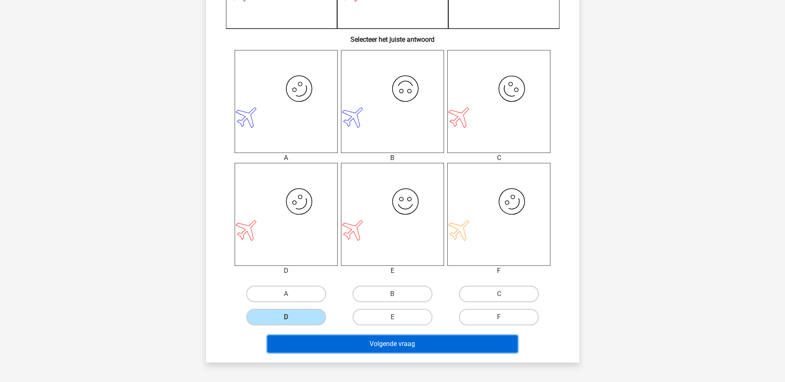
drag, startPoint x: 332, startPoint y: 350, endPoint x: 349, endPoint y: 343, distance: 18.5
click at [333, 350] on button "Volgende vraag" at bounding box center [392, 343] width 250 height 17
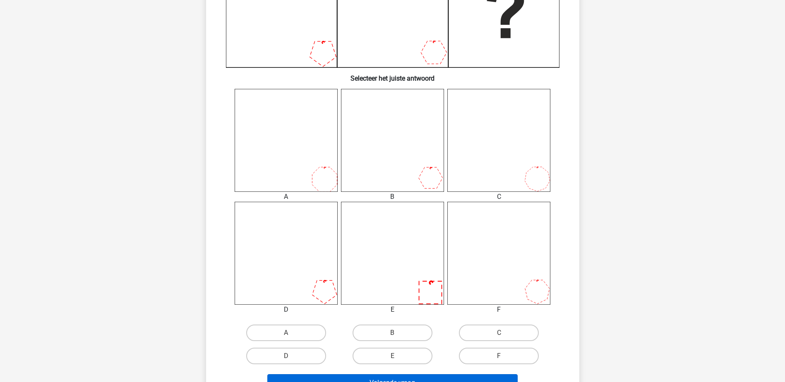
scroll to position [331, 0]
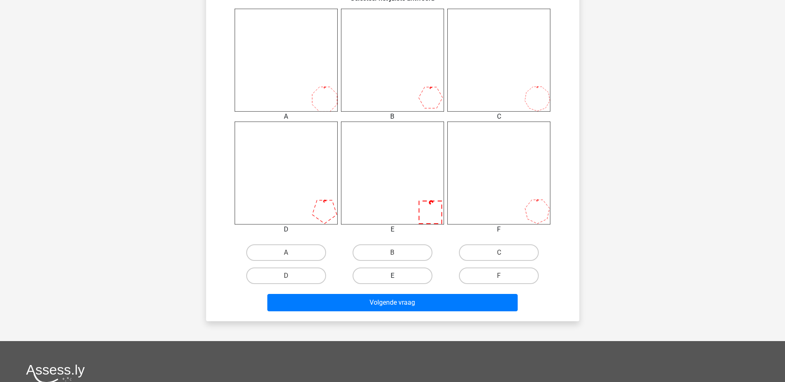
click at [414, 283] on label "E" at bounding box center [392, 276] width 80 height 17
click at [398, 281] on input "E" at bounding box center [394, 278] width 5 height 5
radio input "true"
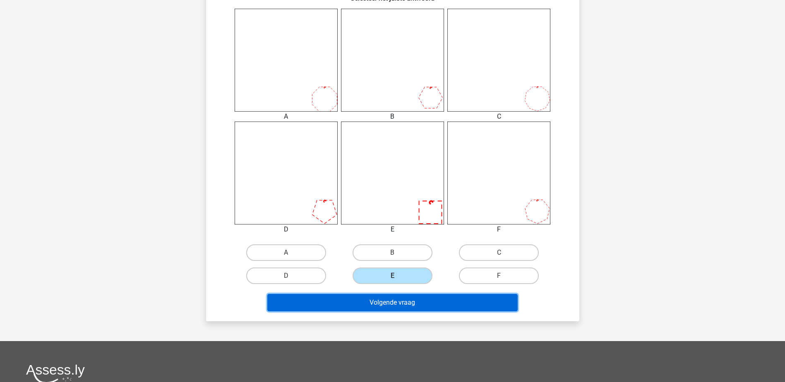
click at [418, 309] on button "Volgende vraag" at bounding box center [392, 302] width 250 height 17
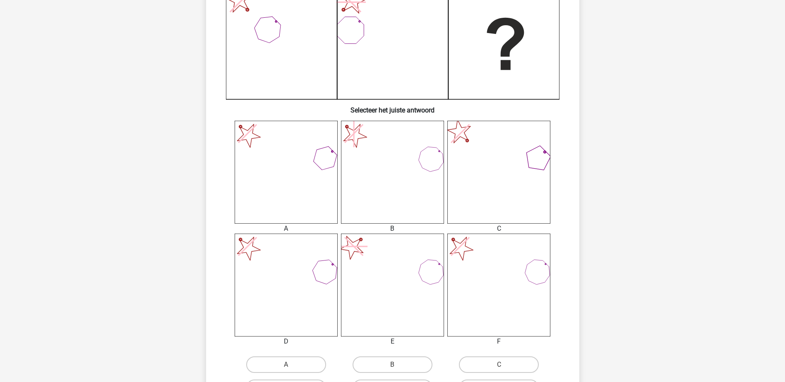
scroll to position [290, 0]
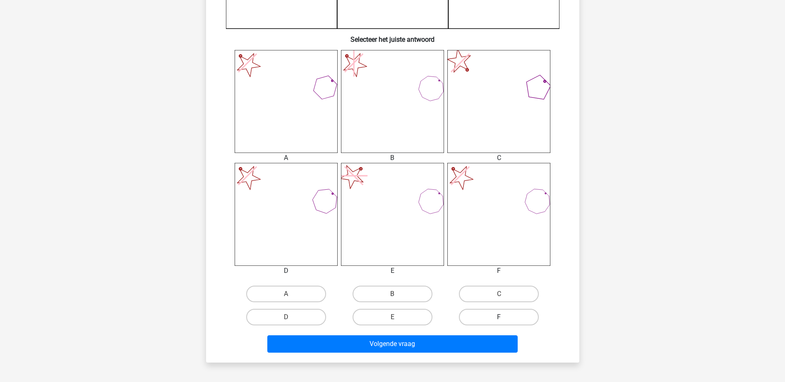
click at [482, 319] on label "F" at bounding box center [499, 317] width 80 height 17
click at [499, 319] on input "F" at bounding box center [501, 319] width 5 height 5
radio input "true"
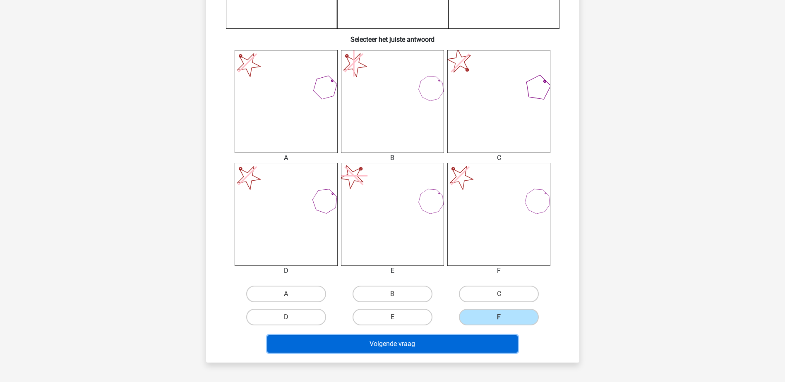
drag, startPoint x: 482, startPoint y: 343, endPoint x: 486, endPoint y: 341, distance: 4.5
click at [482, 343] on button "Volgende vraag" at bounding box center [392, 343] width 250 height 17
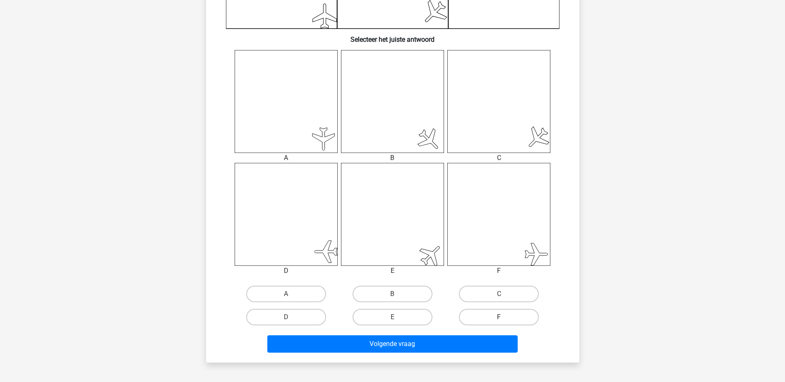
drag, startPoint x: 505, startPoint y: 315, endPoint x: 503, endPoint y: 323, distance: 8.0
click at [505, 315] on label "F" at bounding box center [499, 317] width 80 height 17
click at [504, 317] on input "F" at bounding box center [501, 319] width 5 height 5
radio input "true"
click at [500, 354] on div "Volgende vraag" at bounding box center [392, 345] width 319 height 21
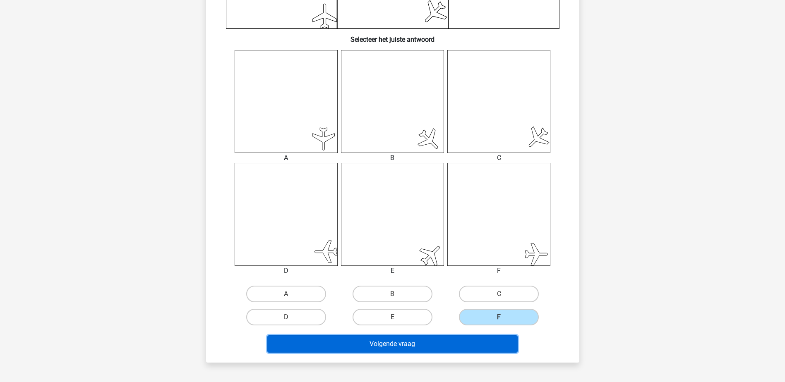
click at [510, 344] on button "Volgende vraag" at bounding box center [392, 343] width 250 height 17
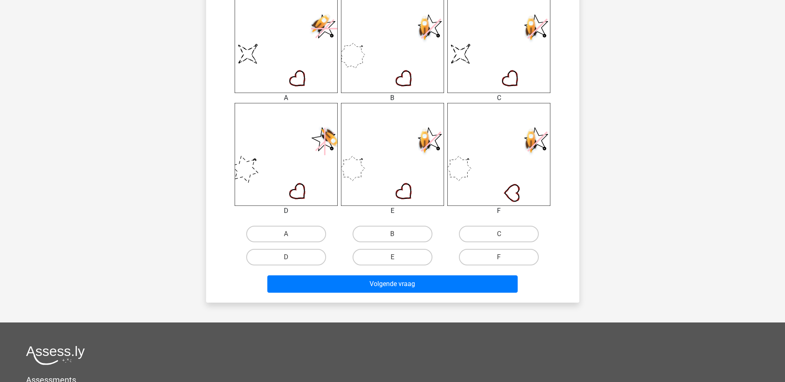
scroll to position [372, 0]
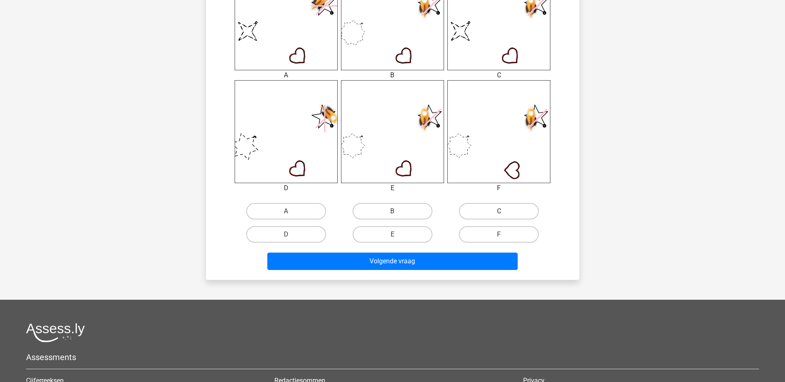
click at [514, 204] on label "C" at bounding box center [499, 211] width 80 height 17
click at [504, 211] on input "C" at bounding box center [501, 213] width 5 height 5
radio input "true"
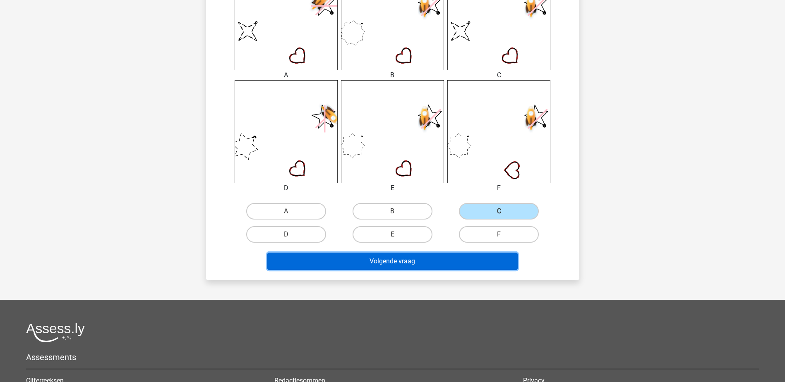
click at [508, 255] on button "Volgende vraag" at bounding box center [392, 261] width 250 height 17
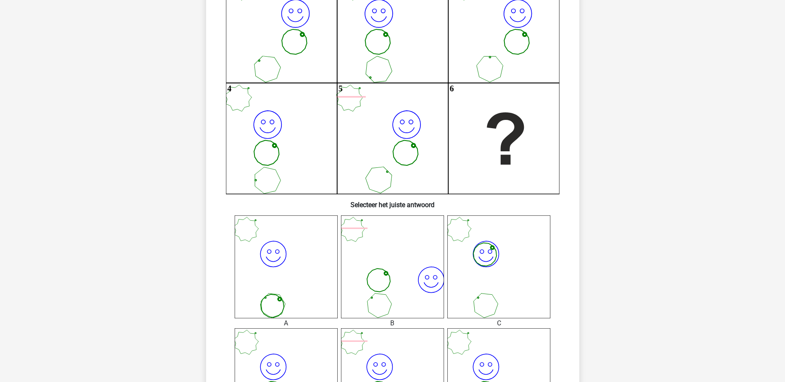
scroll to position [207, 0]
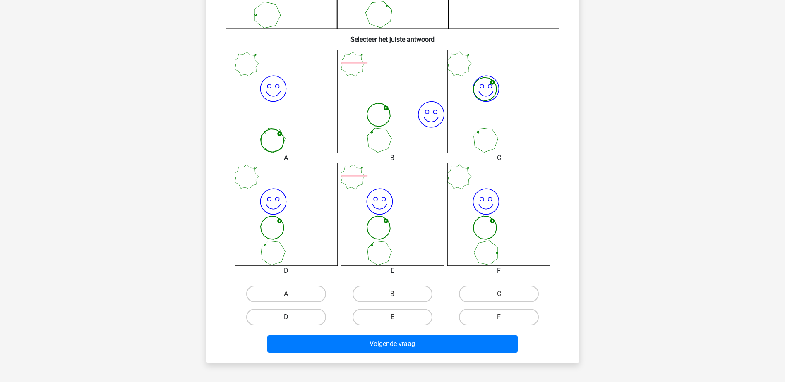
click at [306, 319] on label "D" at bounding box center [286, 317] width 80 height 17
click at [291, 319] on input "D" at bounding box center [288, 319] width 5 height 5
radio input "true"
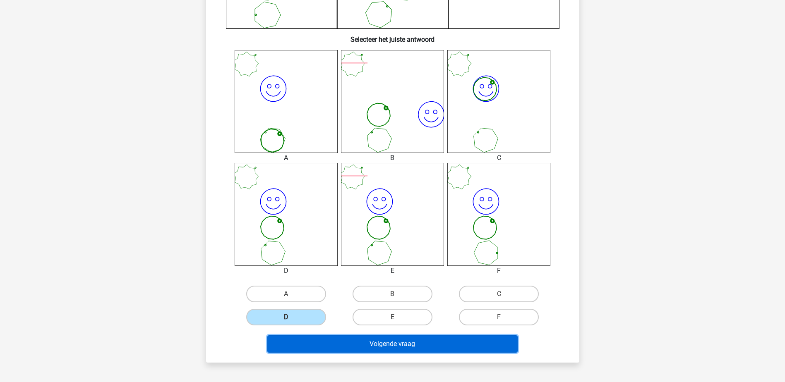
drag, startPoint x: 337, startPoint y: 346, endPoint x: 366, endPoint y: 338, distance: 30.0
click at [339, 345] on button "Volgende vraag" at bounding box center [392, 343] width 250 height 17
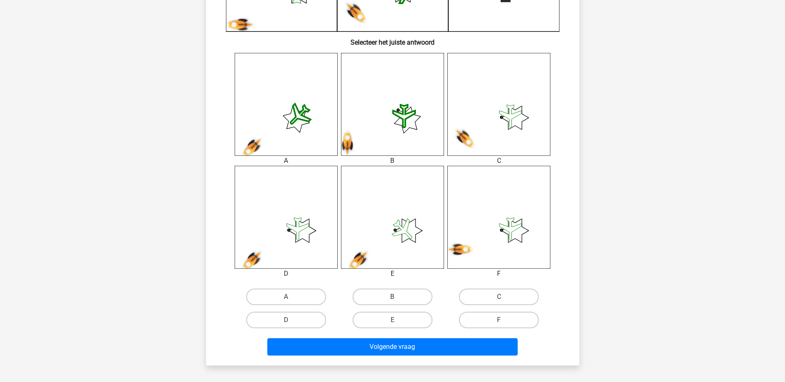
scroll to position [290, 0]
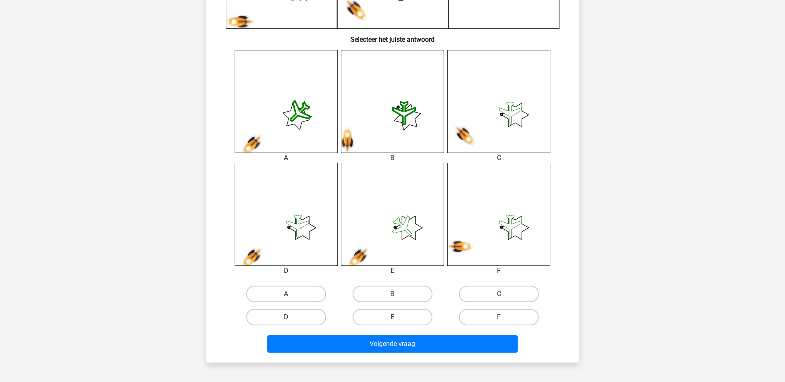
click at [309, 319] on label "D" at bounding box center [286, 317] width 80 height 17
click at [291, 319] on input "D" at bounding box center [288, 319] width 5 height 5
radio input "true"
click at [316, 335] on div "Volgende vraag" at bounding box center [392, 342] width 347 height 27
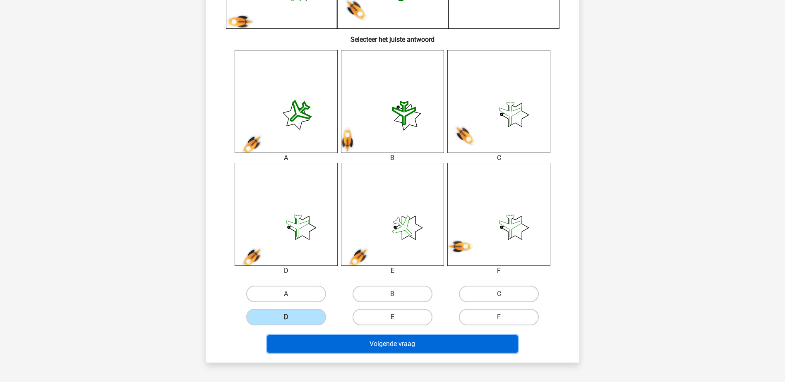
click at [340, 344] on button "Volgende vraag" at bounding box center [392, 343] width 250 height 17
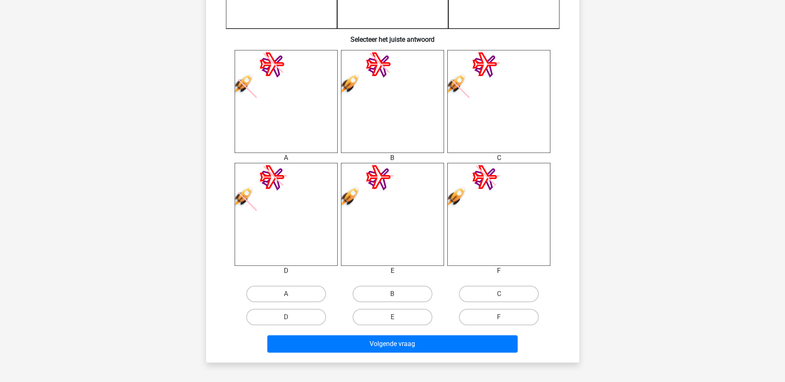
click at [278, 317] on label "D" at bounding box center [286, 317] width 80 height 17
click at [286, 317] on input "D" at bounding box center [288, 319] width 5 height 5
radio input "true"
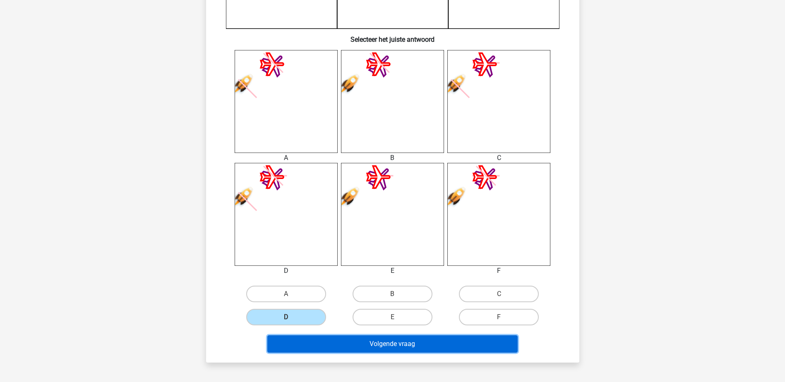
click at [349, 347] on button "Volgende vraag" at bounding box center [392, 343] width 250 height 17
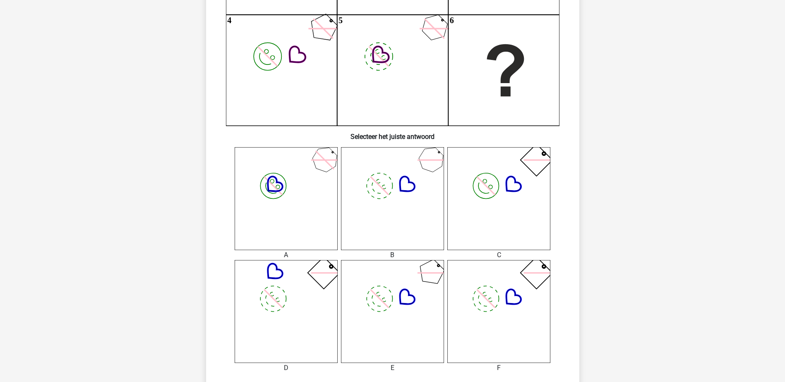
scroll to position [207, 0]
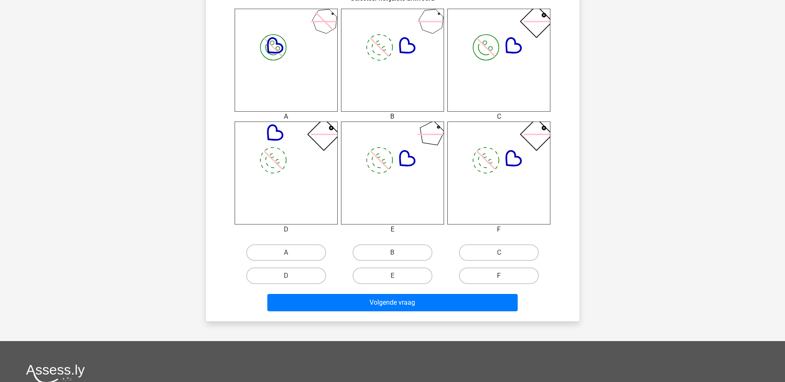
click at [508, 276] on label "F" at bounding box center [499, 276] width 80 height 17
click at [504, 276] on input "F" at bounding box center [501, 278] width 5 height 5
radio input "true"
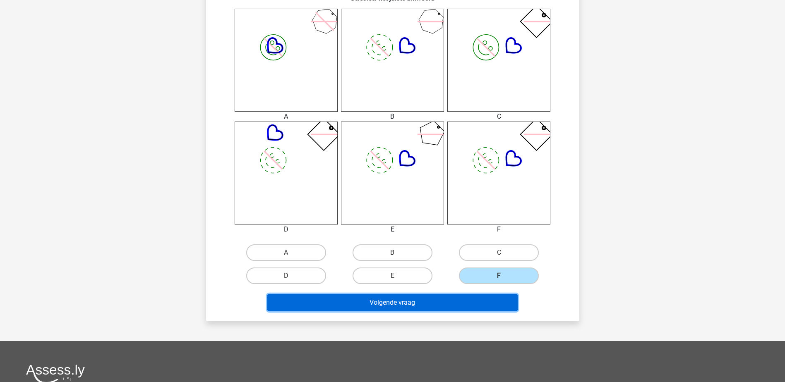
click at [497, 298] on button "Volgende vraag" at bounding box center [392, 302] width 250 height 17
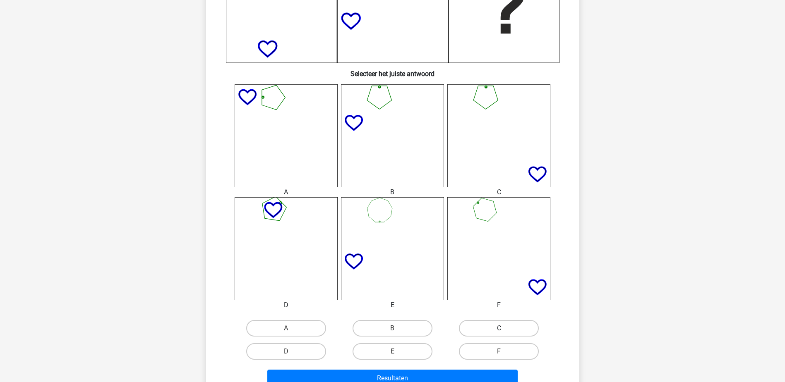
scroll to position [372, 0]
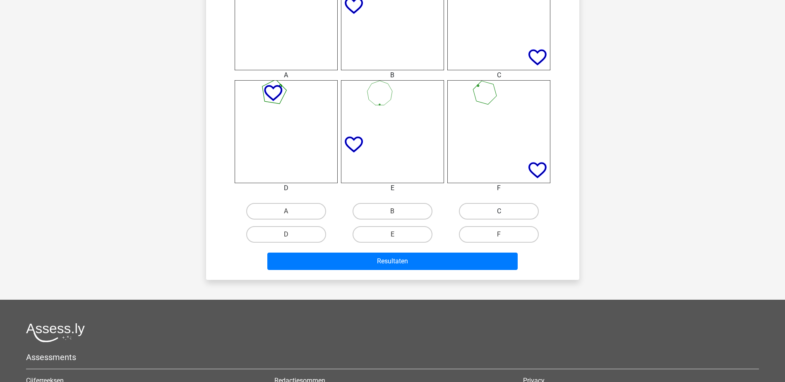
click at [488, 210] on label "C" at bounding box center [499, 211] width 80 height 17
click at [499, 211] on input "C" at bounding box center [501, 213] width 5 height 5
radio input "true"
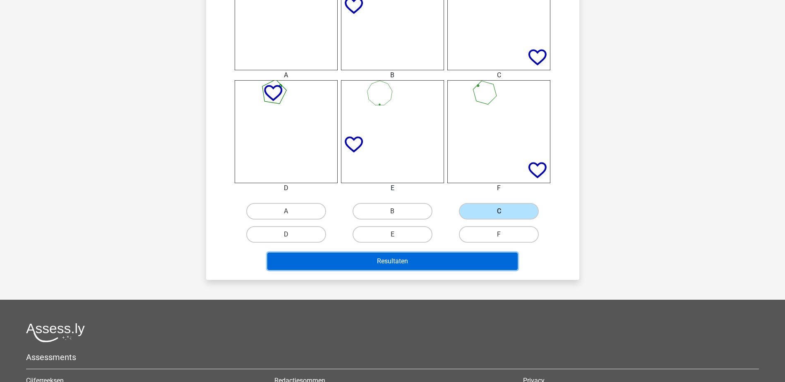
click at [486, 258] on button "Resultaten" at bounding box center [392, 261] width 250 height 17
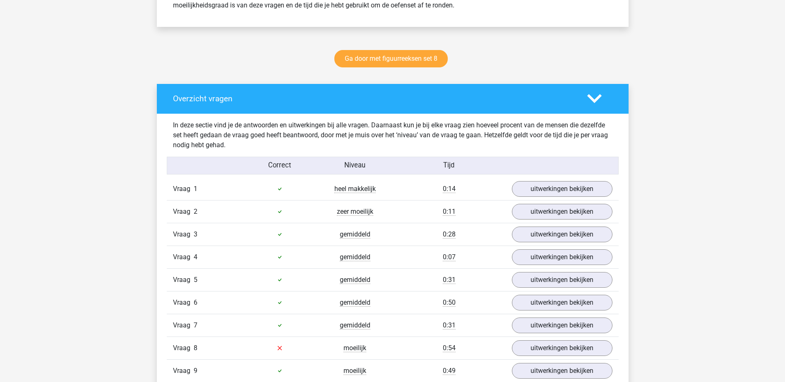
scroll to position [496, 0]
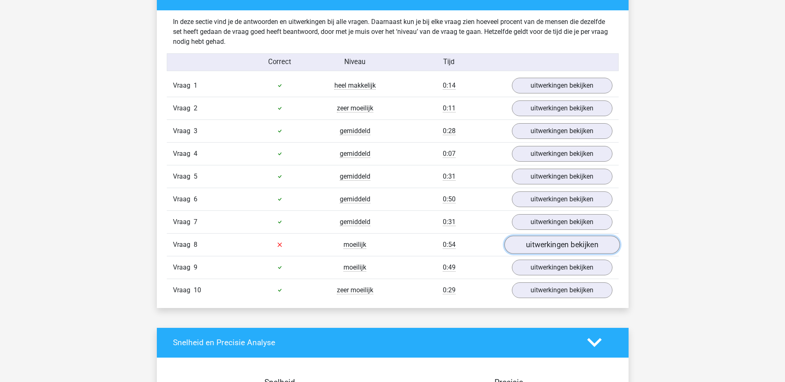
click at [579, 246] on link "uitwerkingen bekijken" at bounding box center [561, 245] width 115 height 18
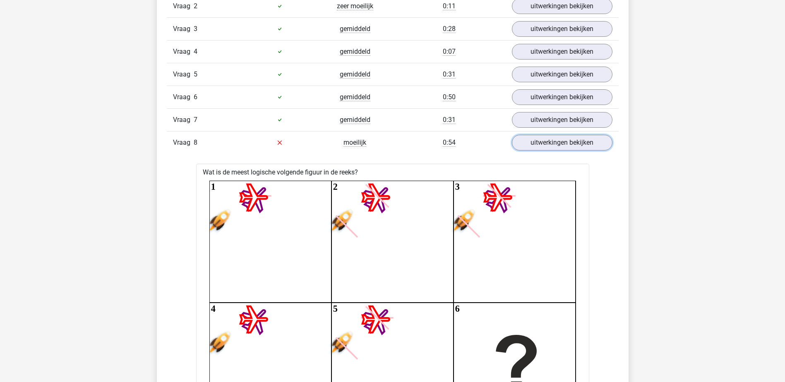
scroll to position [538, 0]
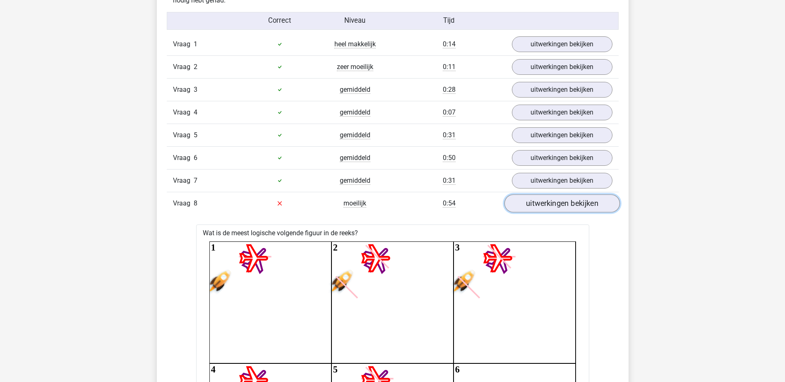
click at [602, 211] on link "uitwerkingen bekijken" at bounding box center [561, 203] width 115 height 18
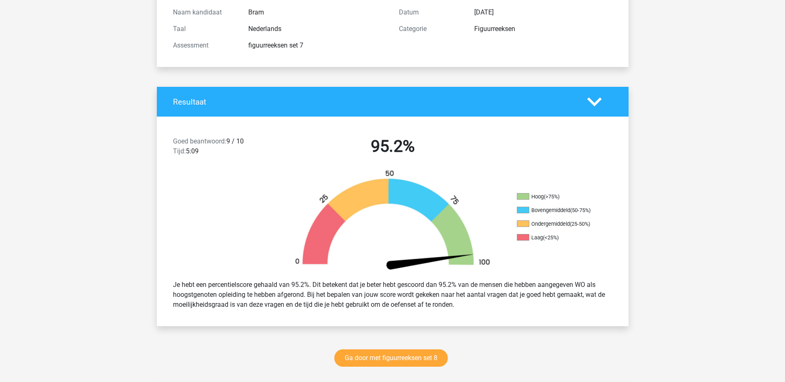
scroll to position [0, 0]
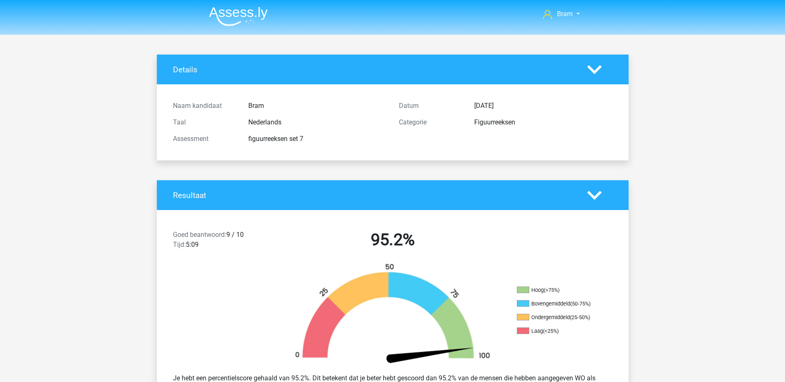
click at [237, 16] on img at bounding box center [238, 16] width 59 height 19
